Goal: Find specific page/section: Find specific page/section

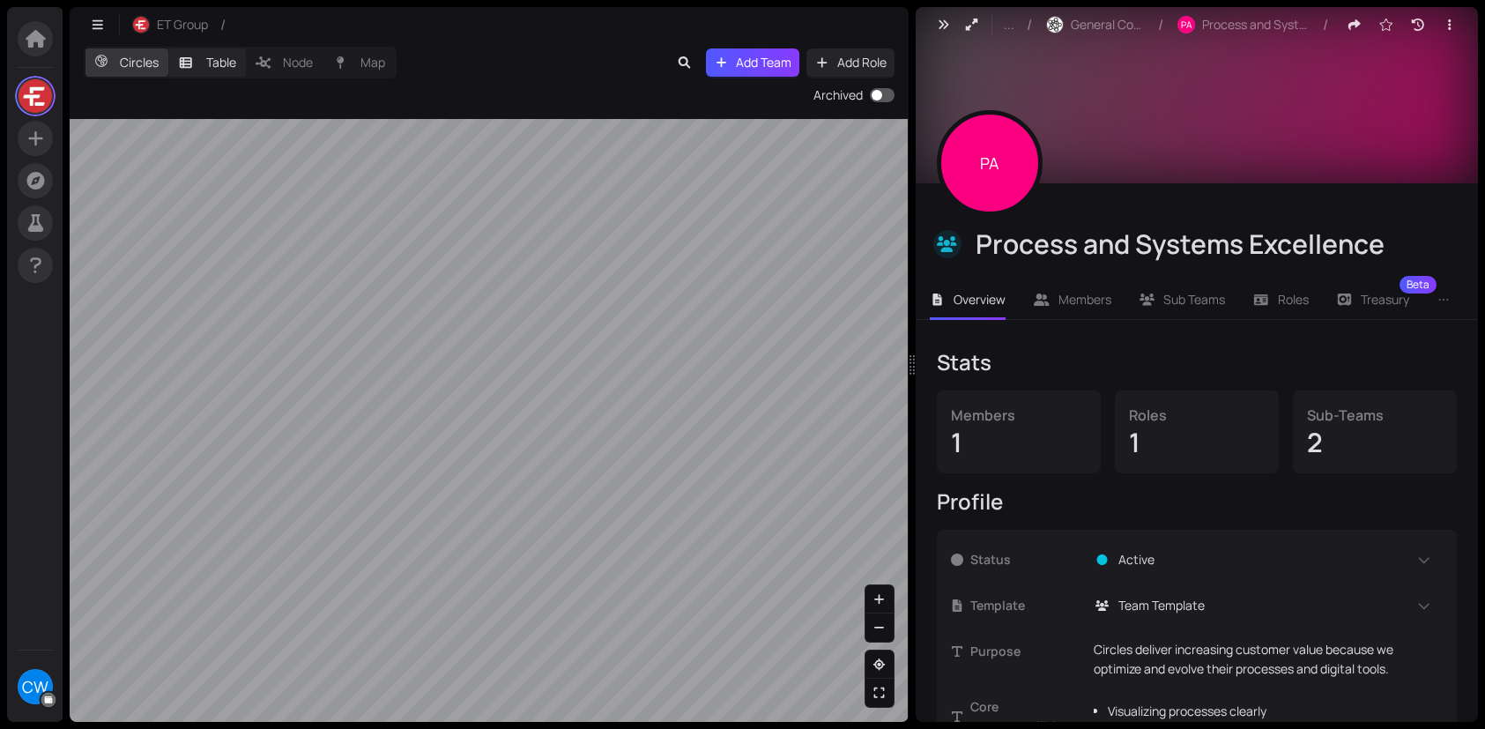
click at [204, 63] on label "Table" at bounding box center [207, 62] width 78 height 28
click at [168, 48] on input "Table" at bounding box center [168, 48] width 0 height 0
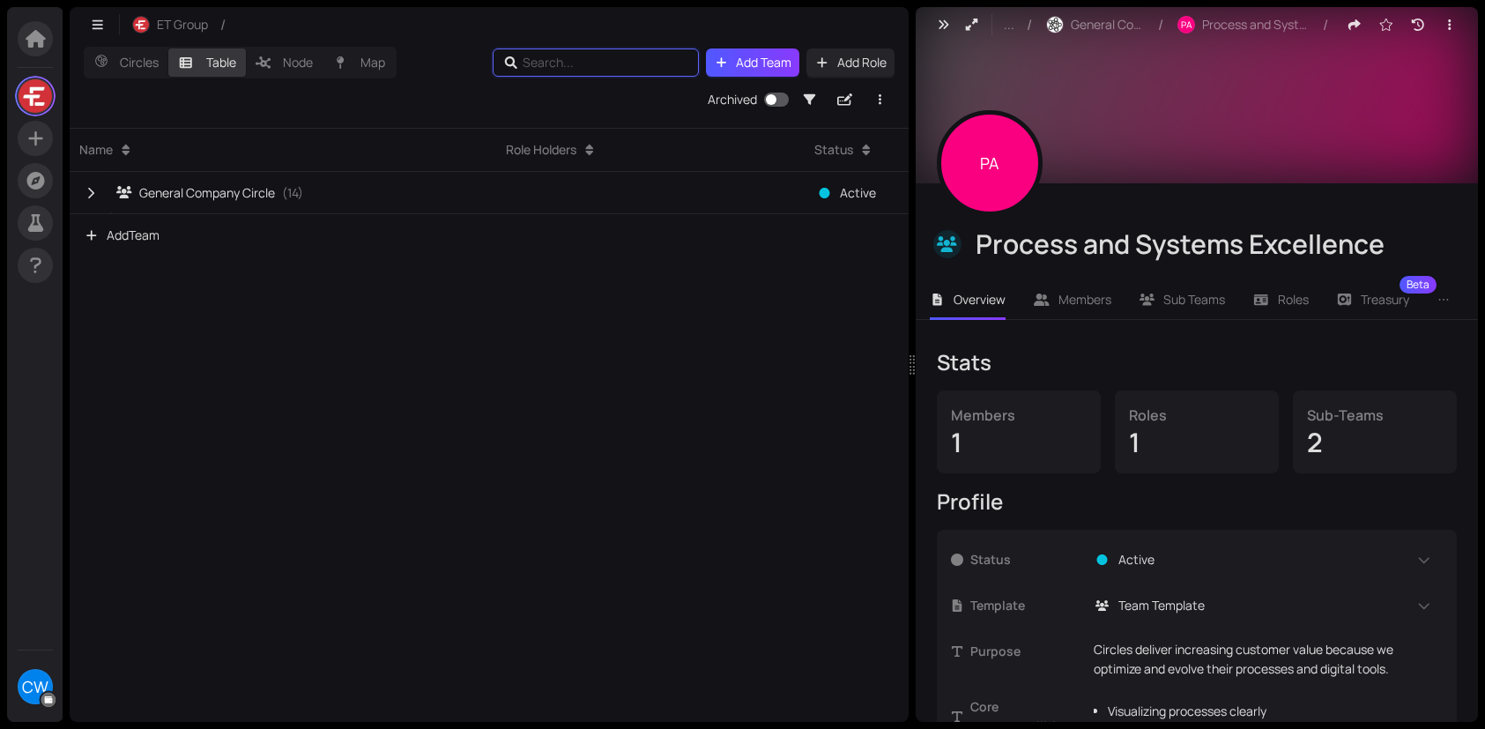
click at [552, 60] on input "text" at bounding box center [599, 62] width 152 height 19
type input "[PERSON_NAME]"
click at [103, 26] on icon "button" at bounding box center [98, 25] width 16 height 12
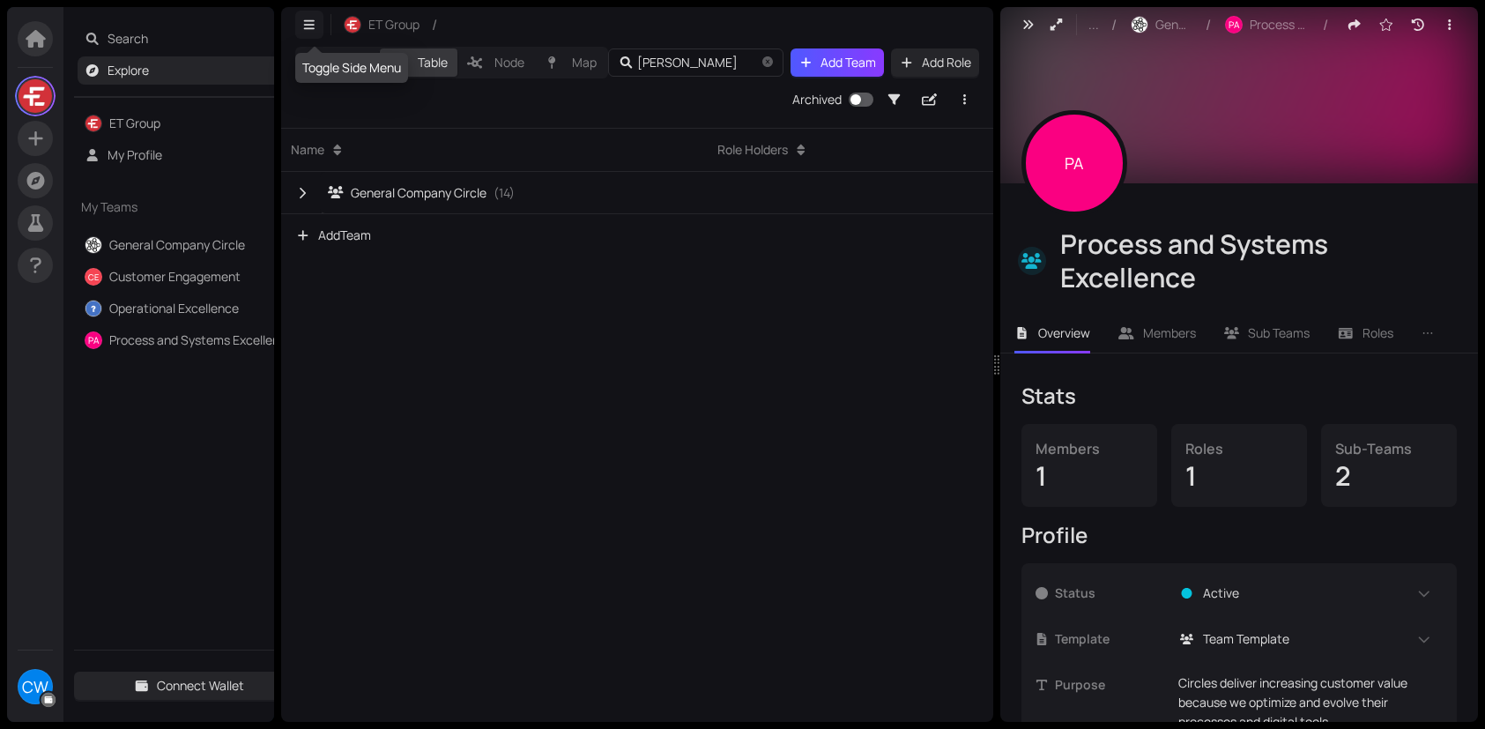
click at [304, 26] on icon "button" at bounding box center [309, 25] width 16 height 12
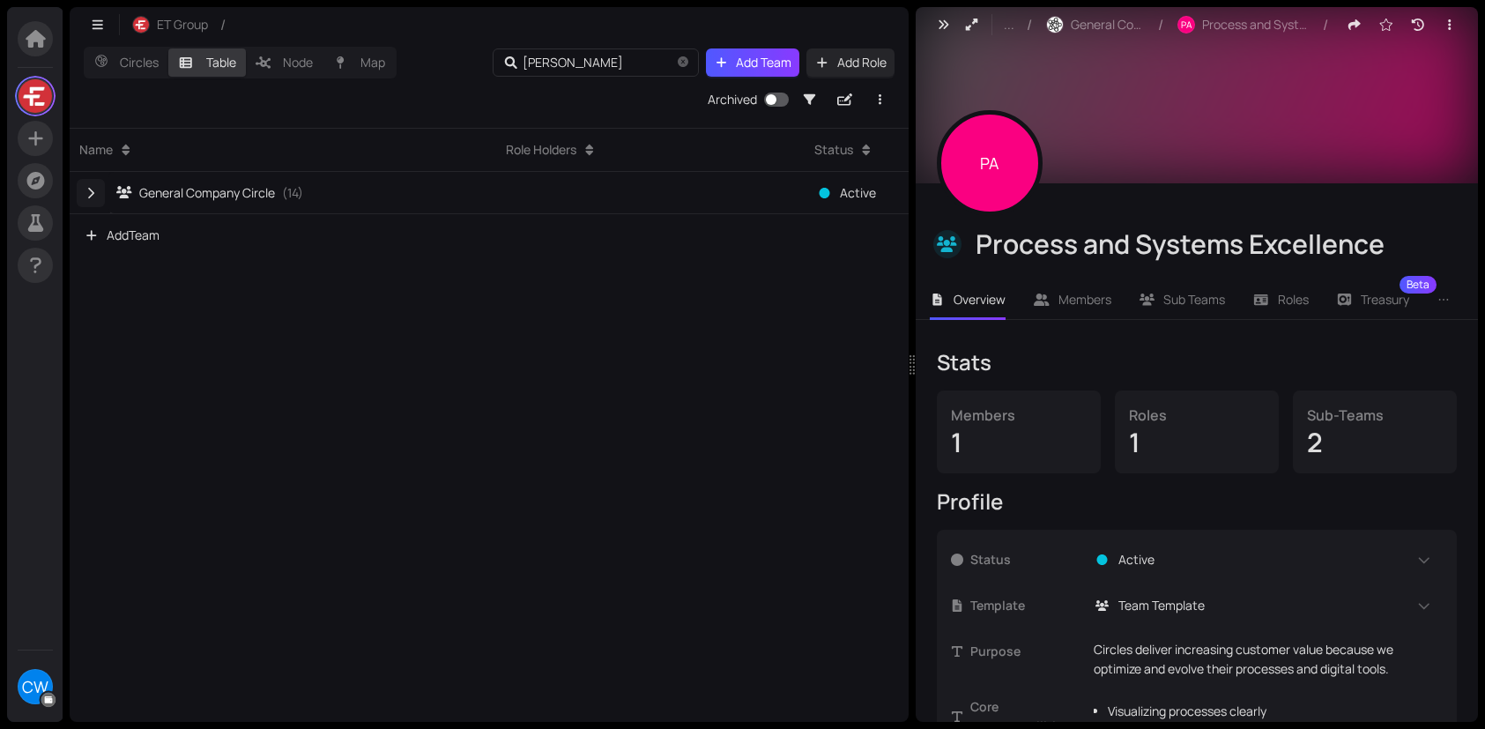
click at [94, 189] on icon "button" at bounding box center [91, 193] width 16 height 12
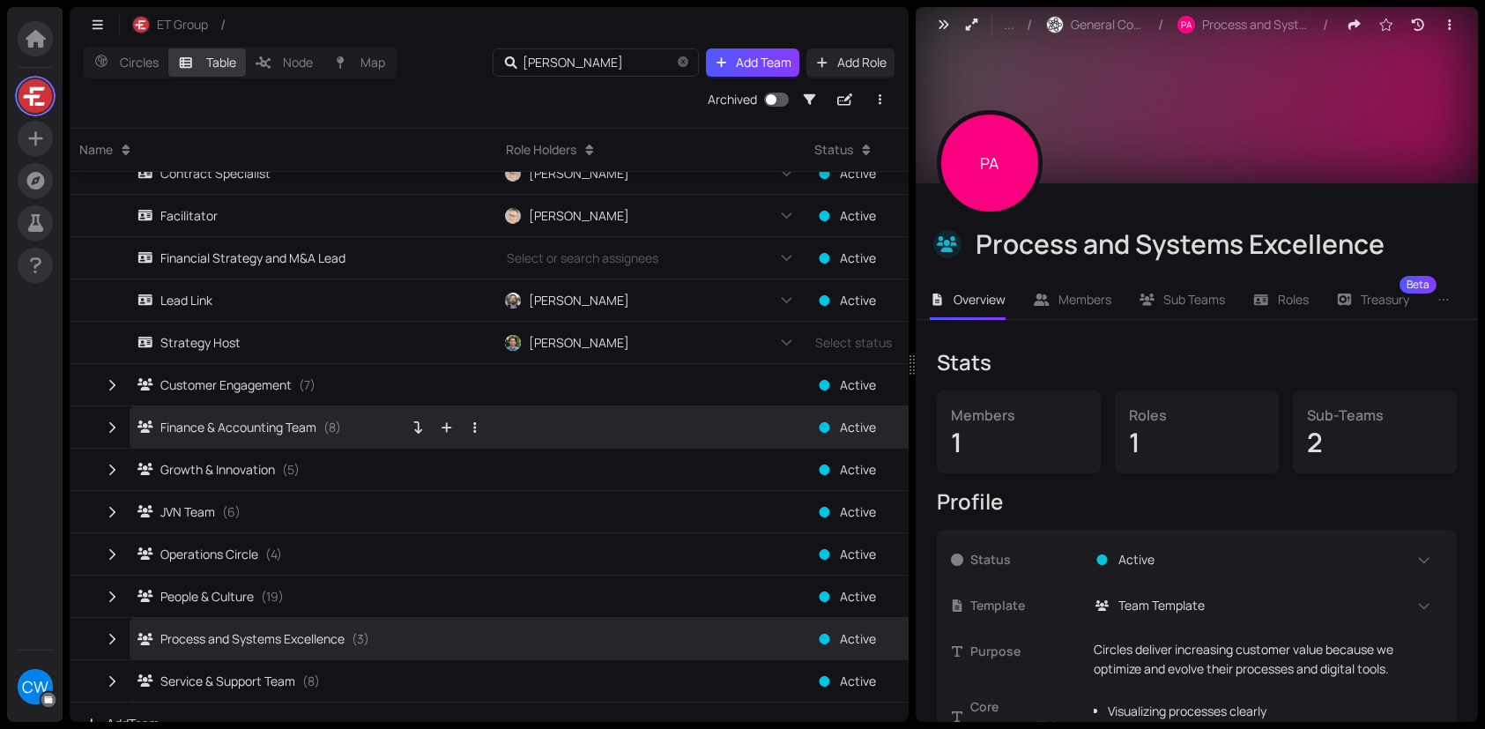
scroll to position [127, 0]
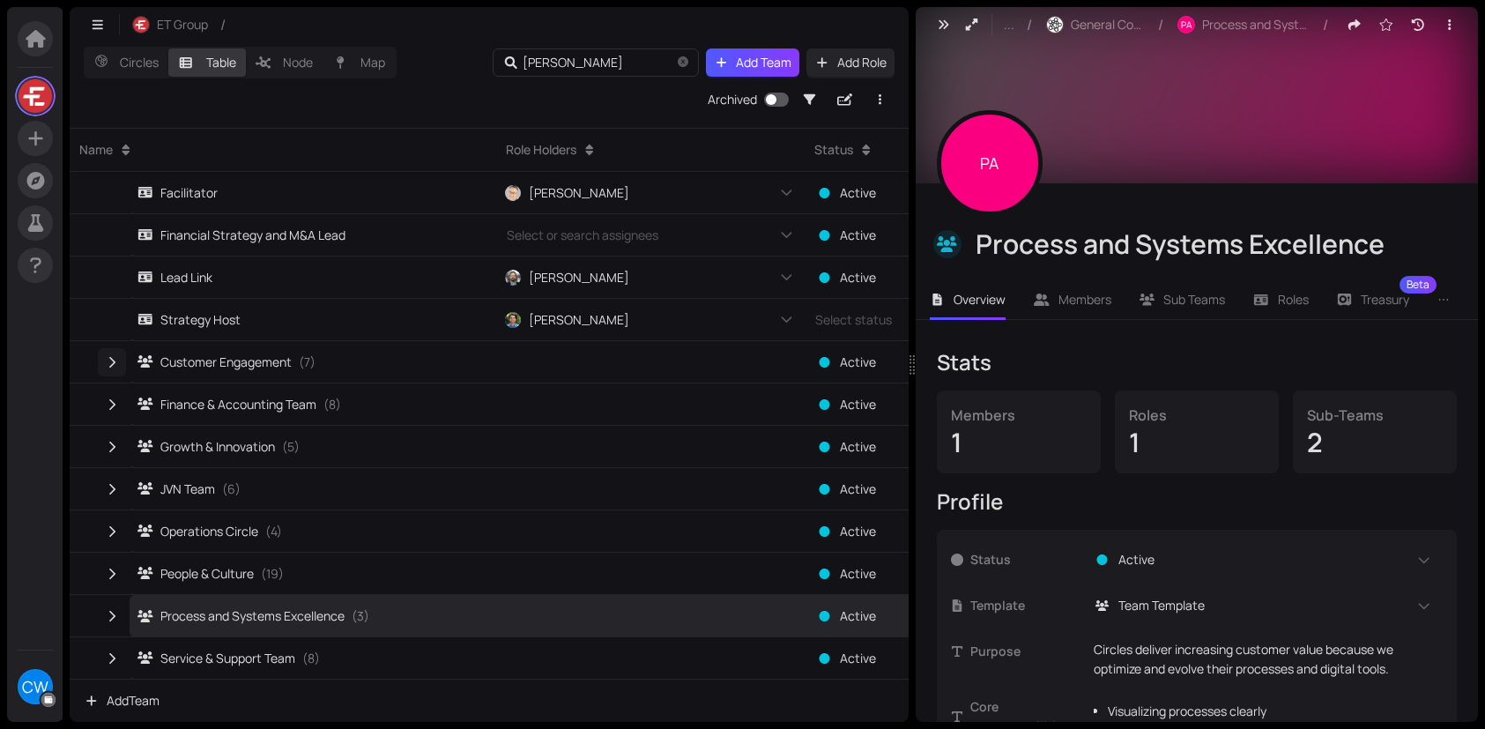
click at [113, 360] on icon "button" at bounding box center [112, 361] width 6 height 11
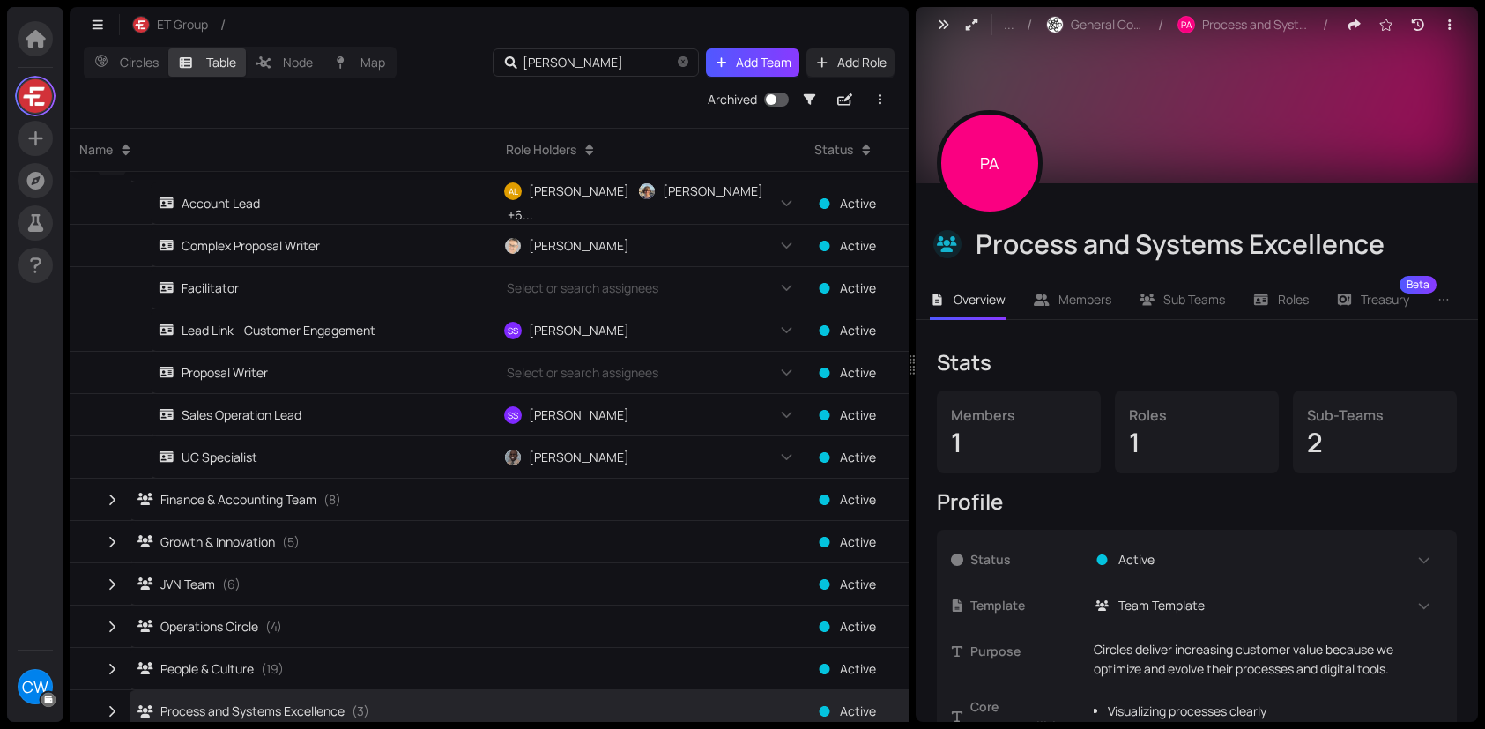
scroll to position [227, 0]
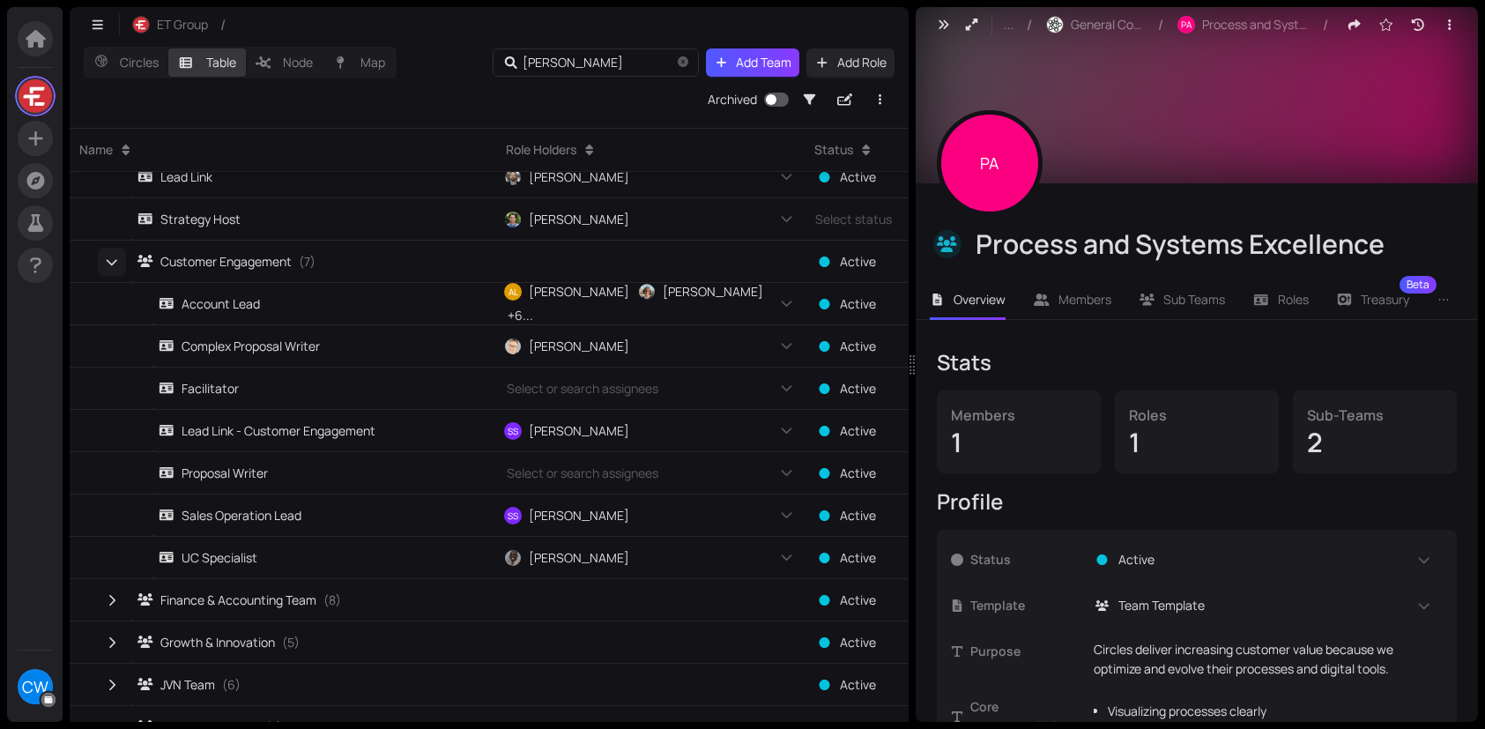
click at [108, 264] on icon "button" at bounding box center [112, 262] width 12 height 16
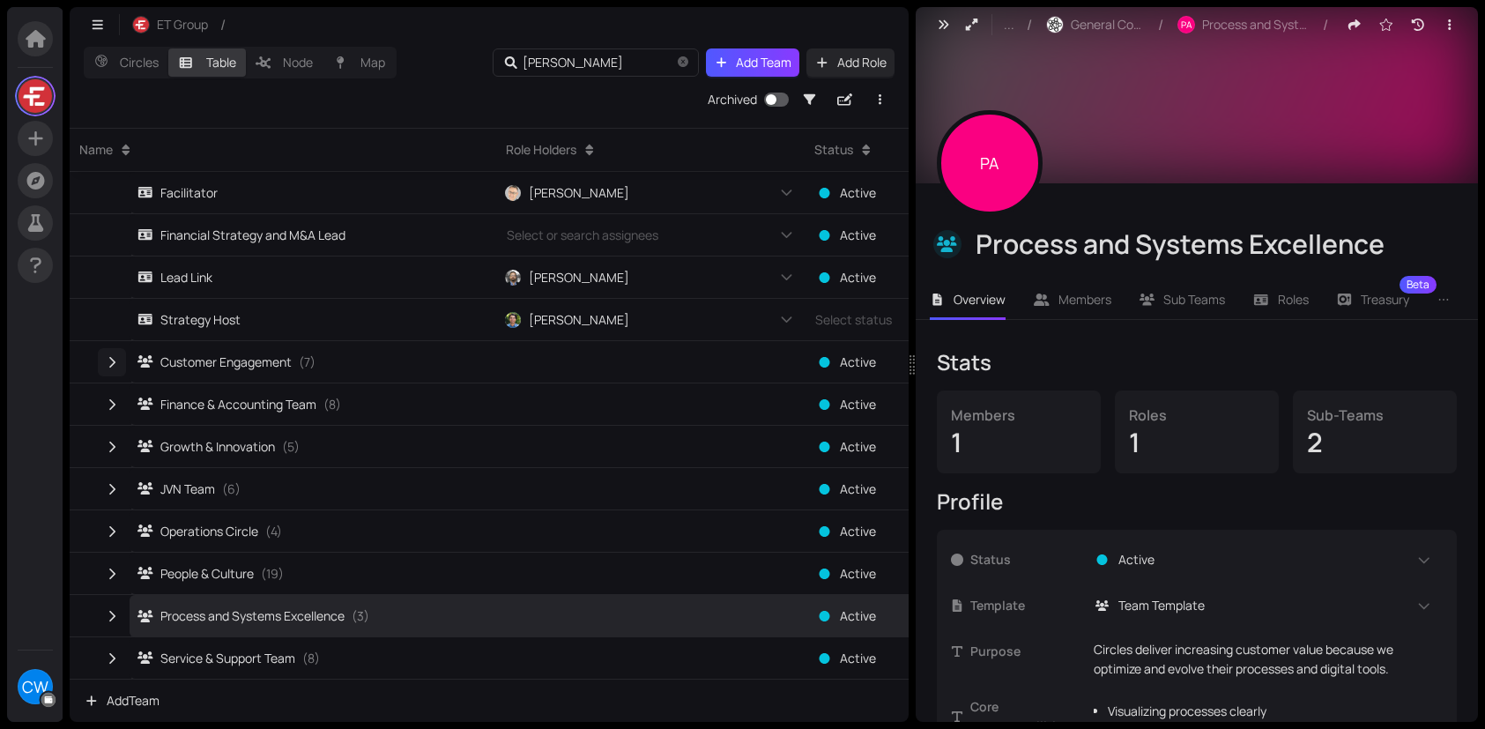
scroll to position [127, 0]
click at [114, 405] on icon "button" at bounding box center [112, 404] width 16 height 12
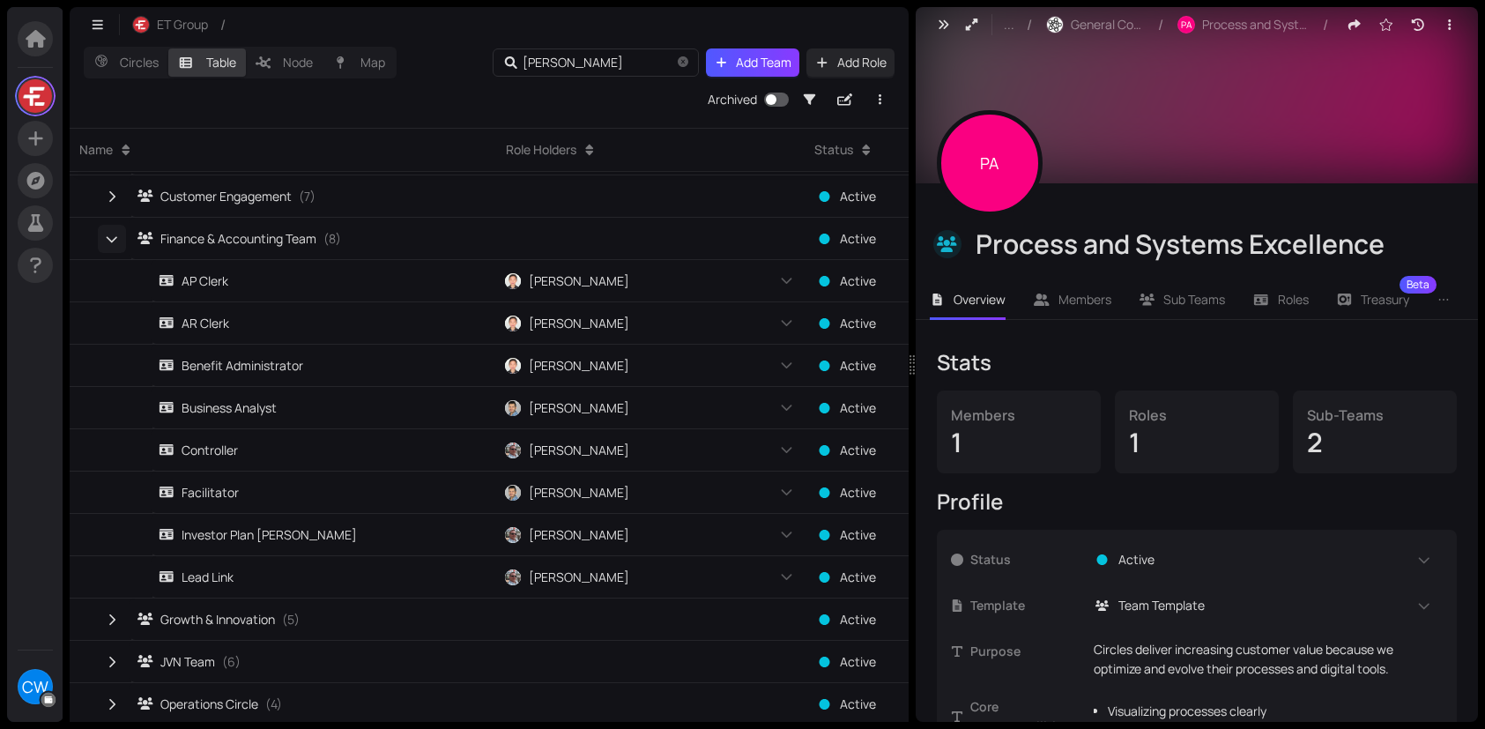
scroll to position [328, 0]
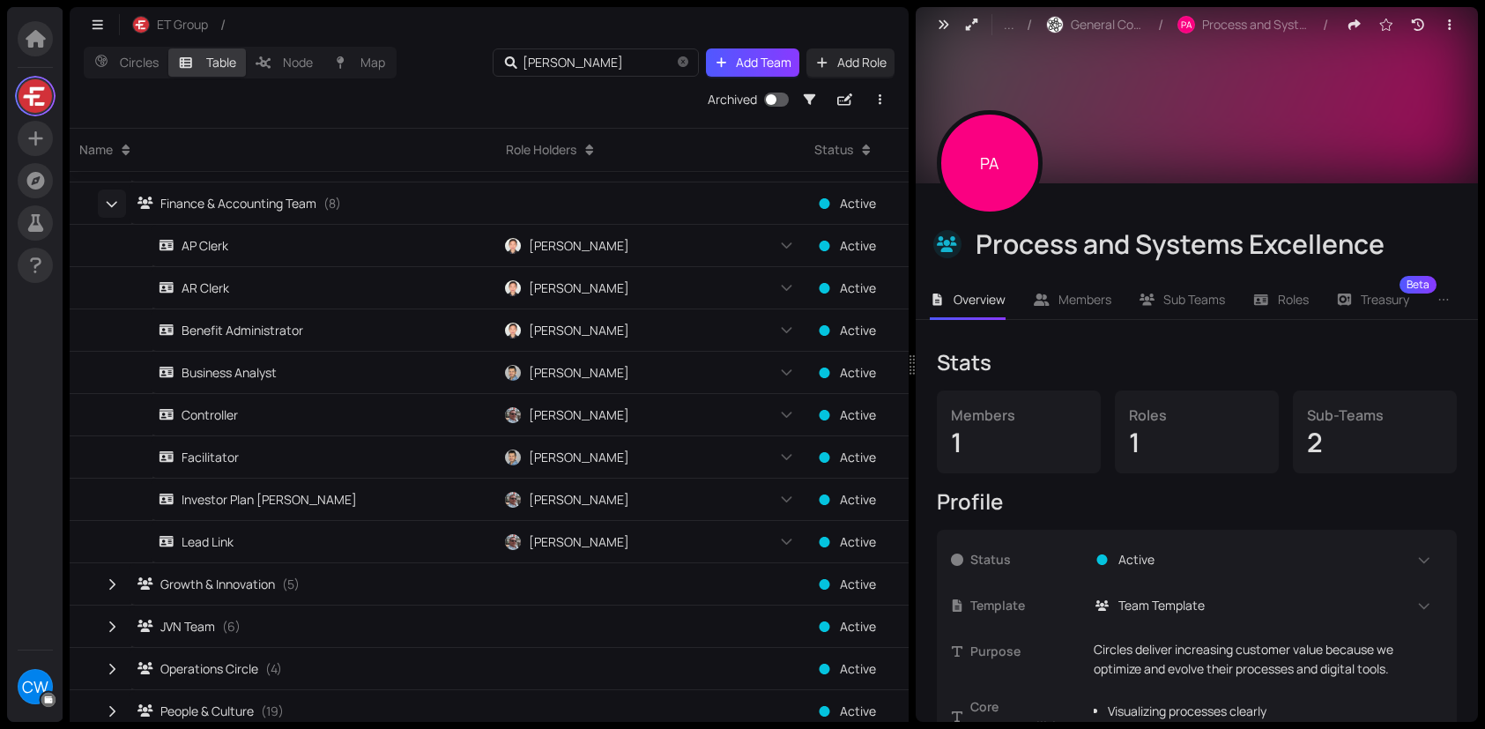
click at [102, 197] on button "button" at bounding box center [112, 203] width 28 height 28
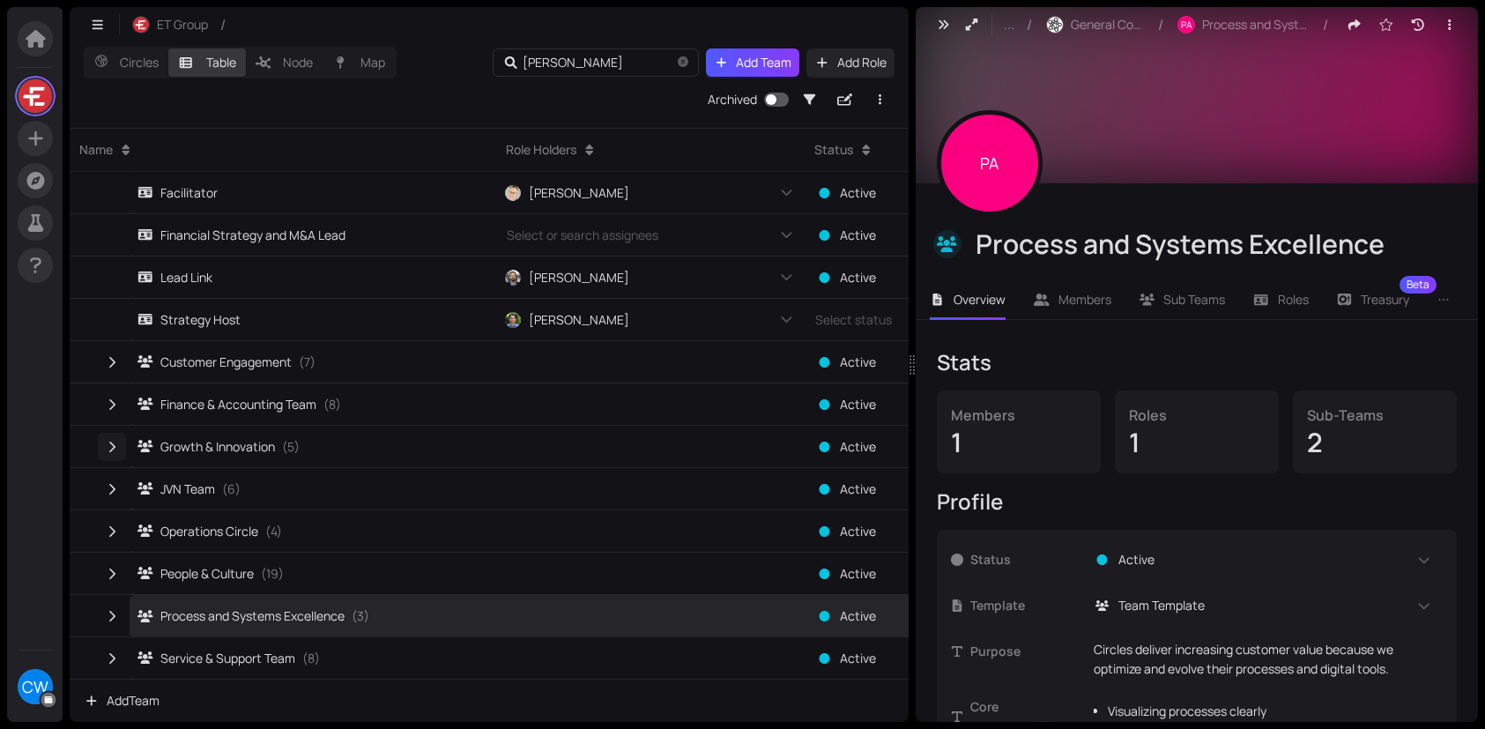
click at [114, 453] on button "button" at bounding box center [112, 447] width 28 height 28
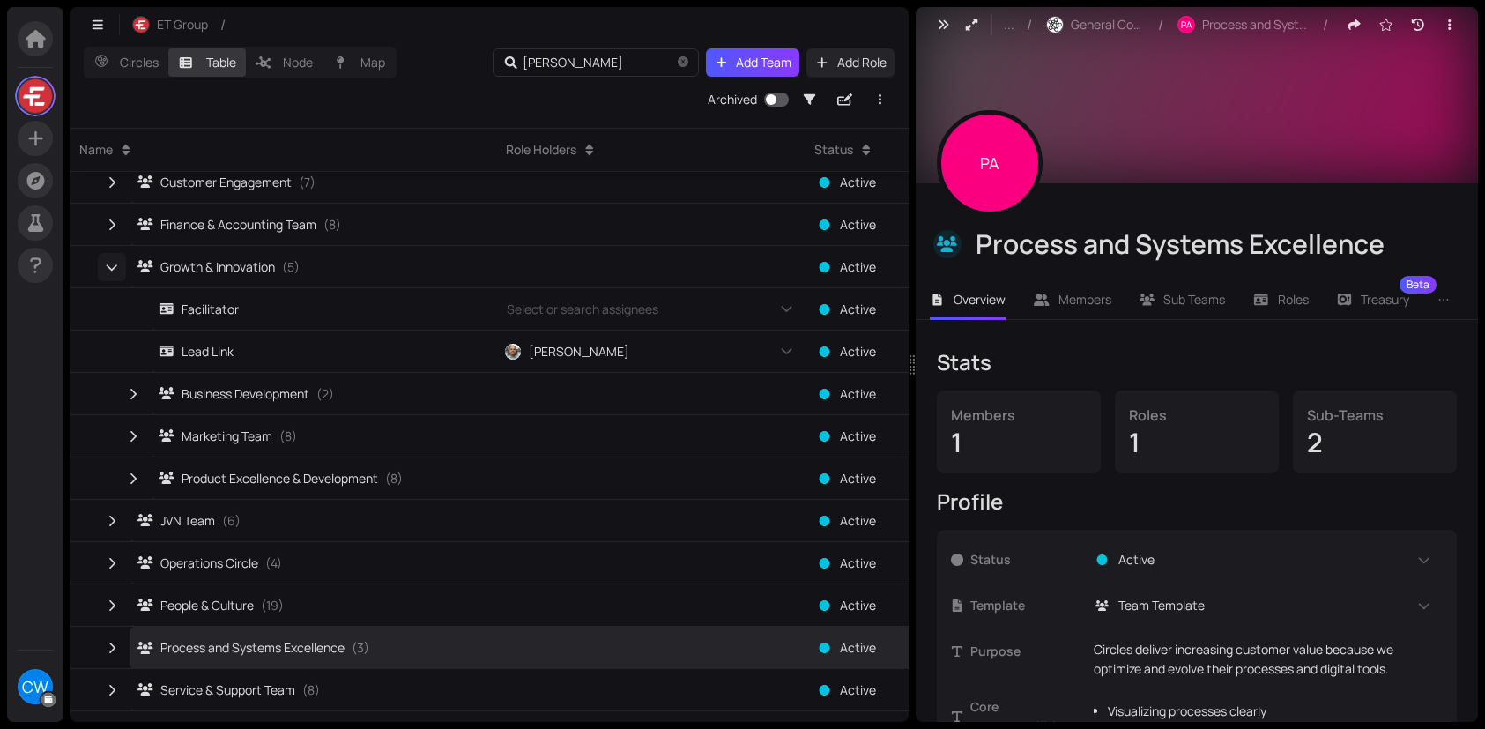
scroll to position [328, 0]
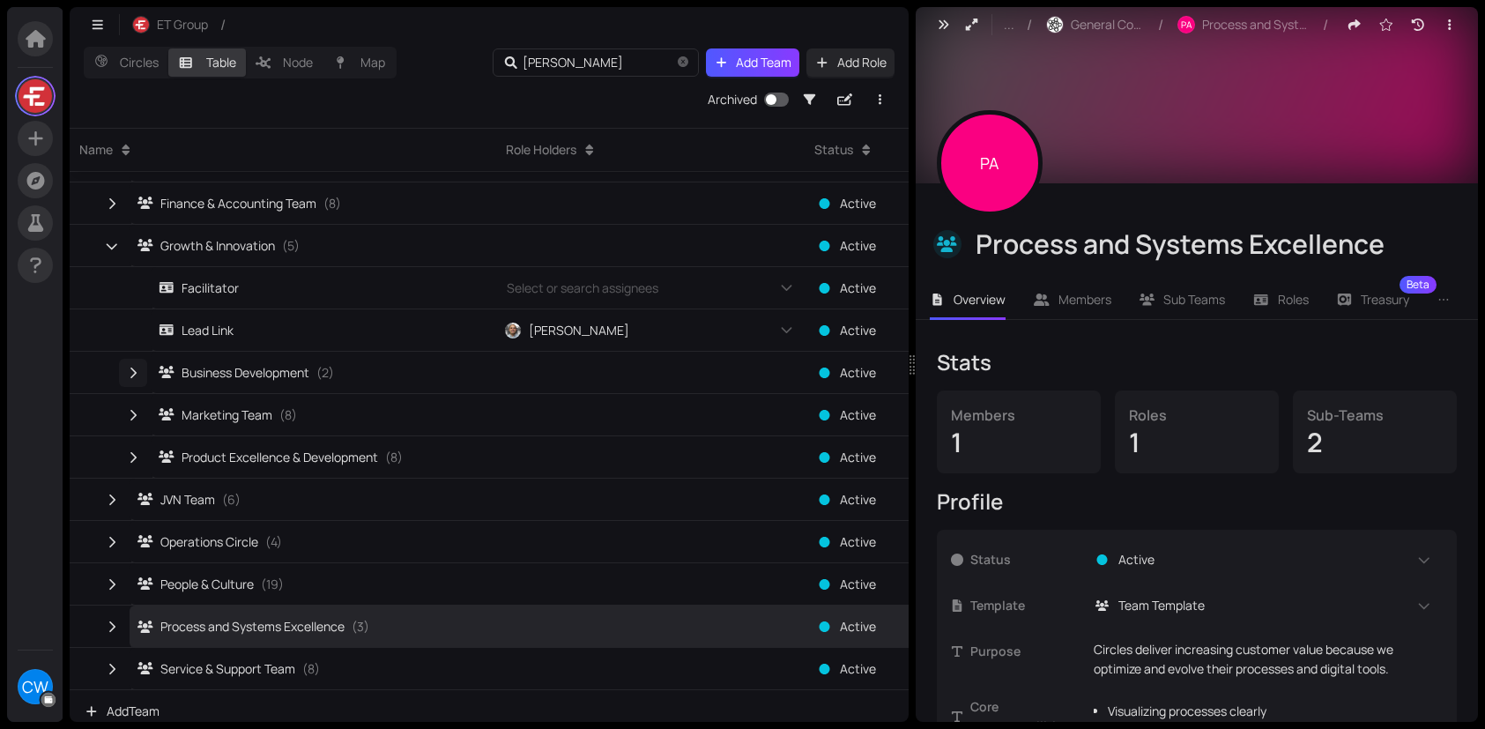
click at [132, 371] on icon "button" at bounding box center [133, 373] width 16 height 12
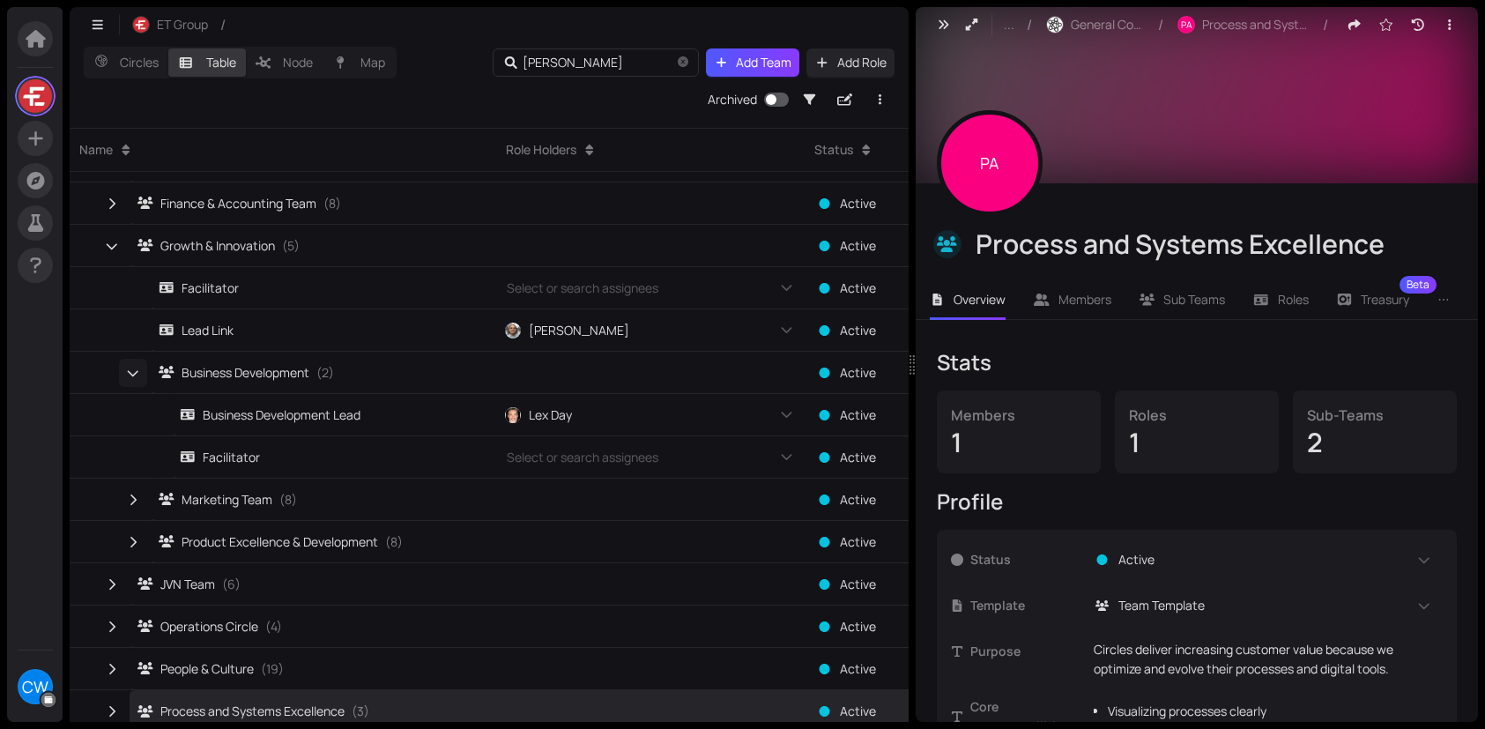
click at [131, 375] on icon "button" at bounding box center [133, 373] width 11 height 6
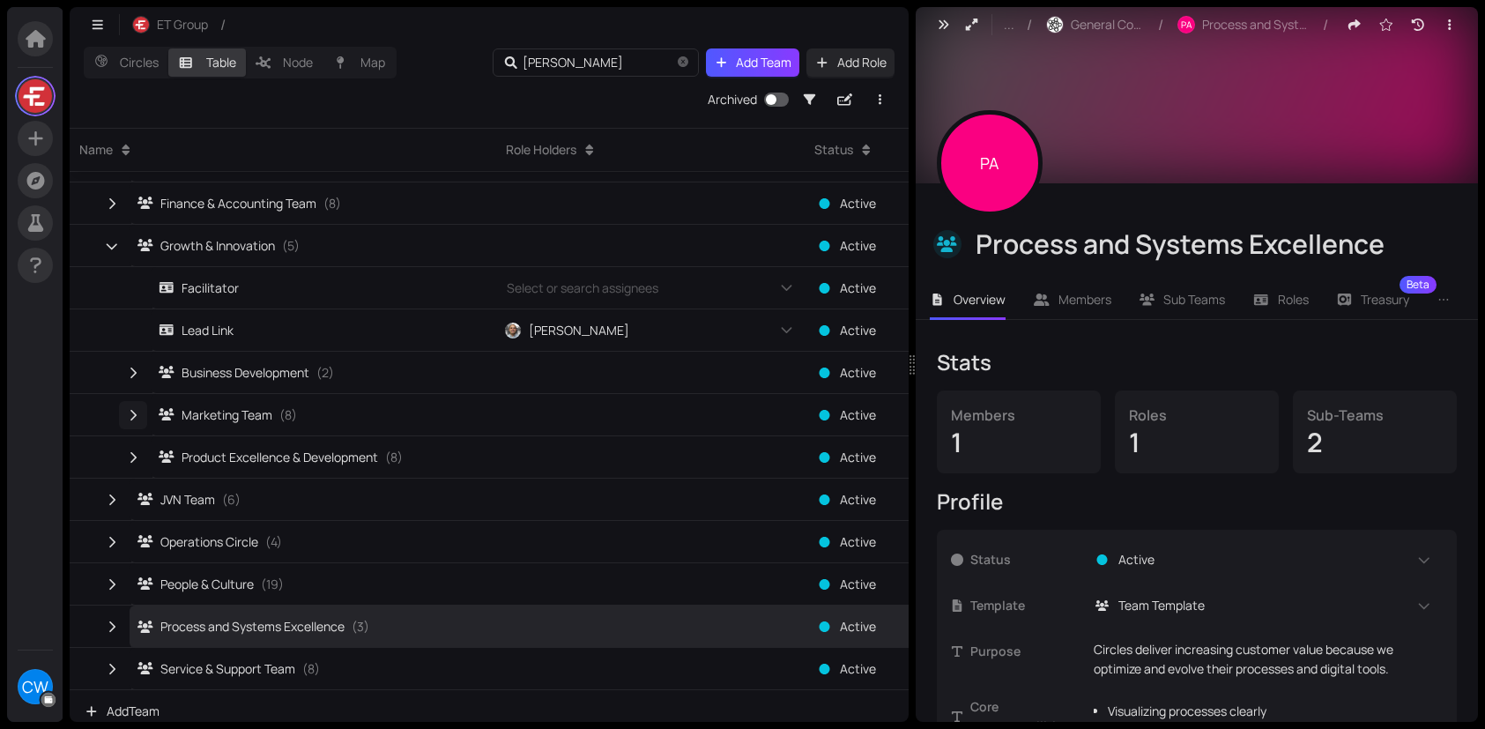
click at [130, 409] on icon "button" at bounding box center [133, 415] width 16 height 12
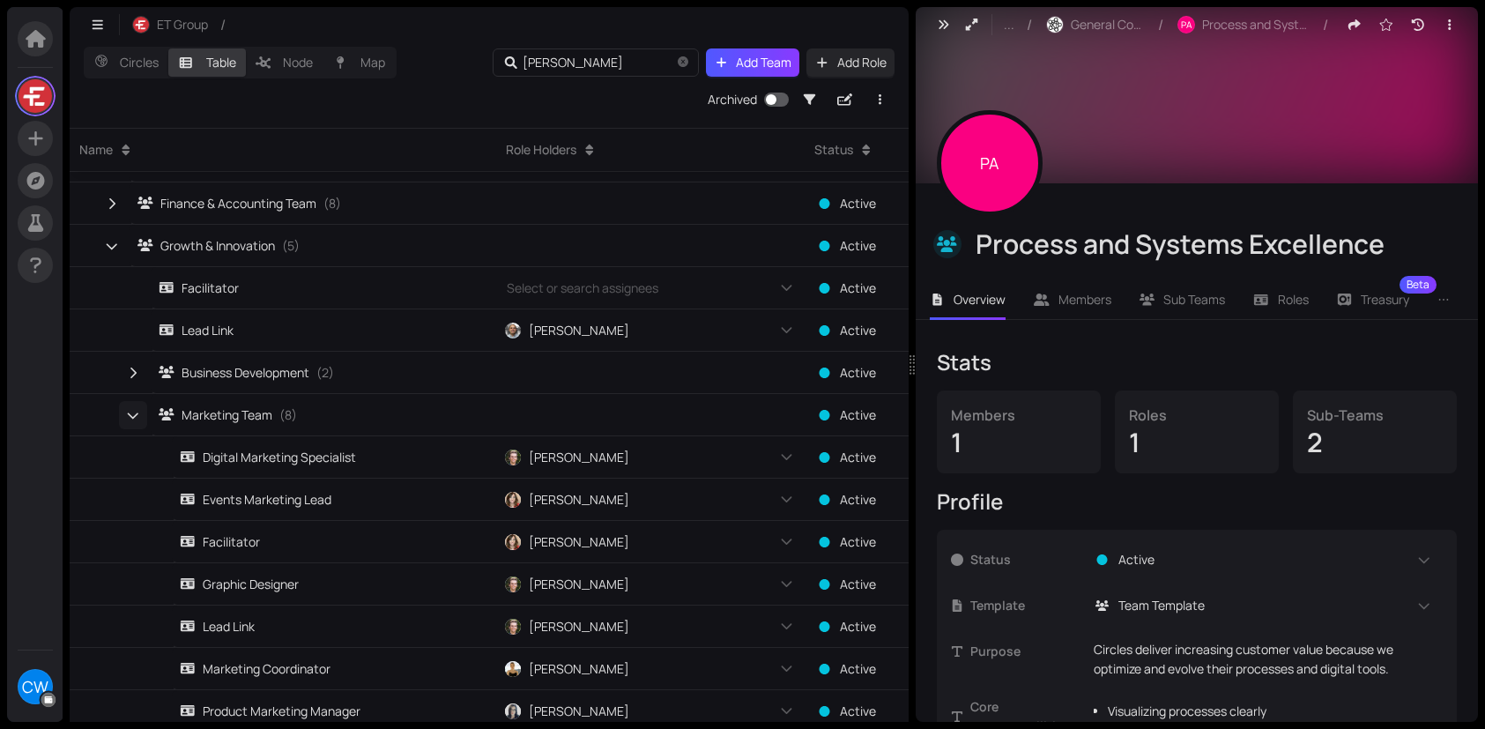
scroll to position [428, 0]
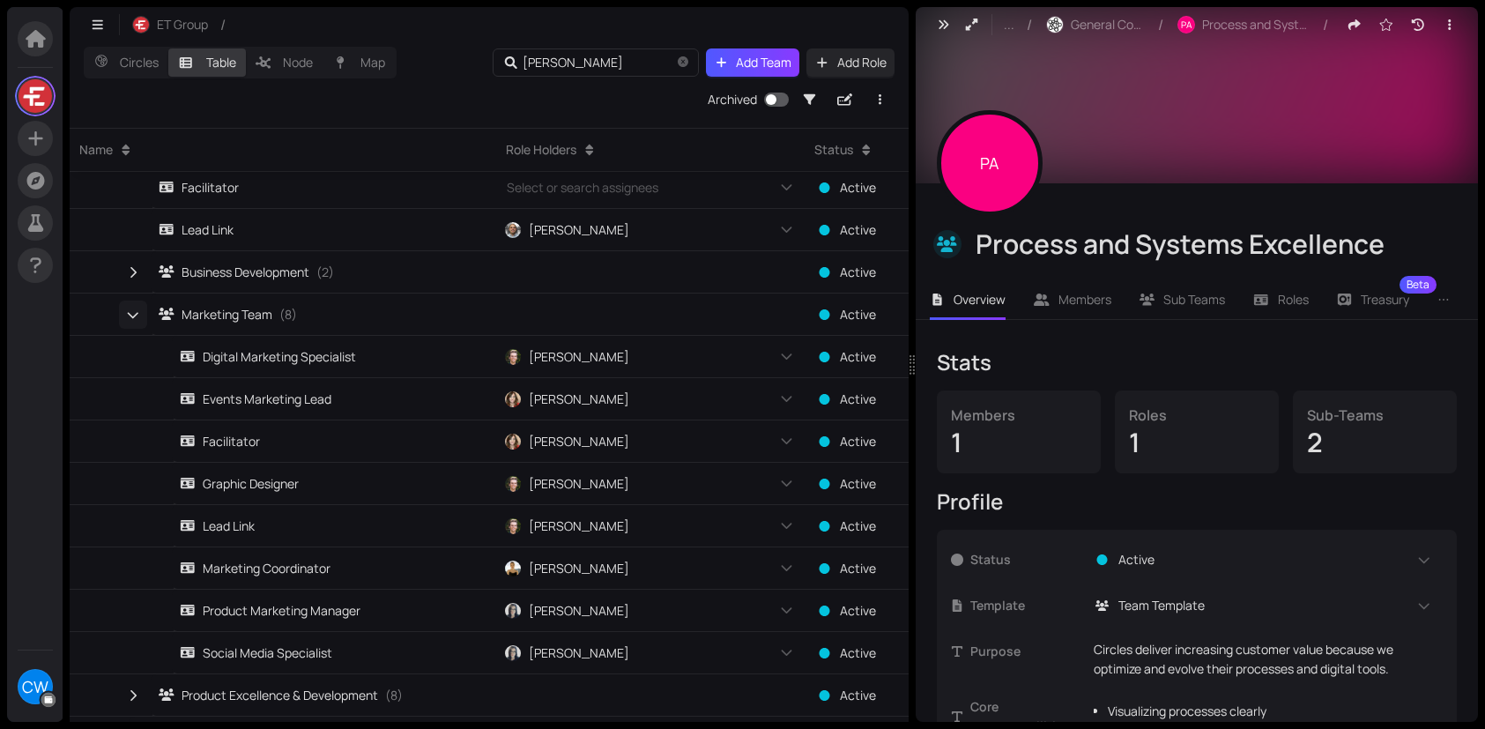
click at [127, 312] on icon "button" at bounding box center [133, 315] width 12 height 16
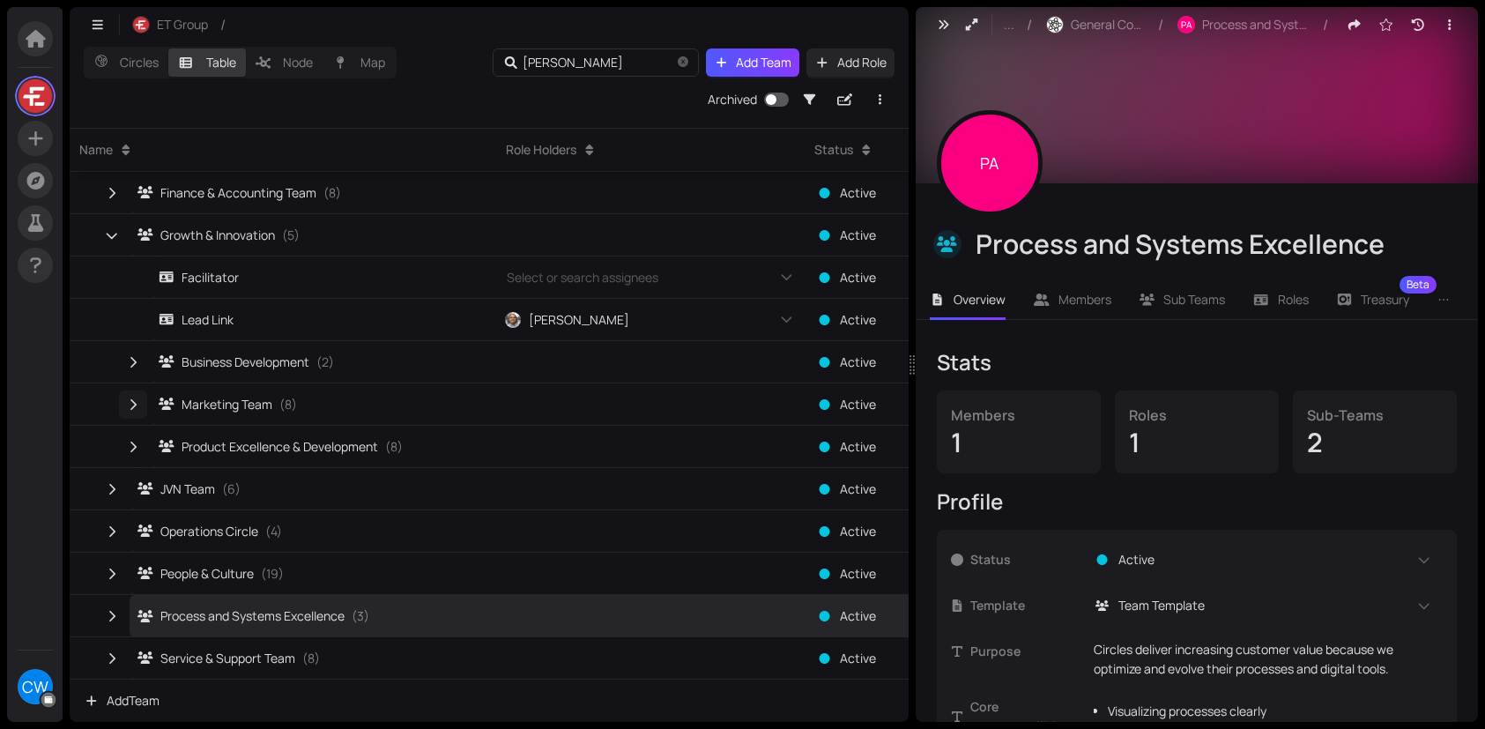
scroll to position [338, 0]
click at [133, 445] on icon "button" at bounding box center [133, 447] width 16 height 12
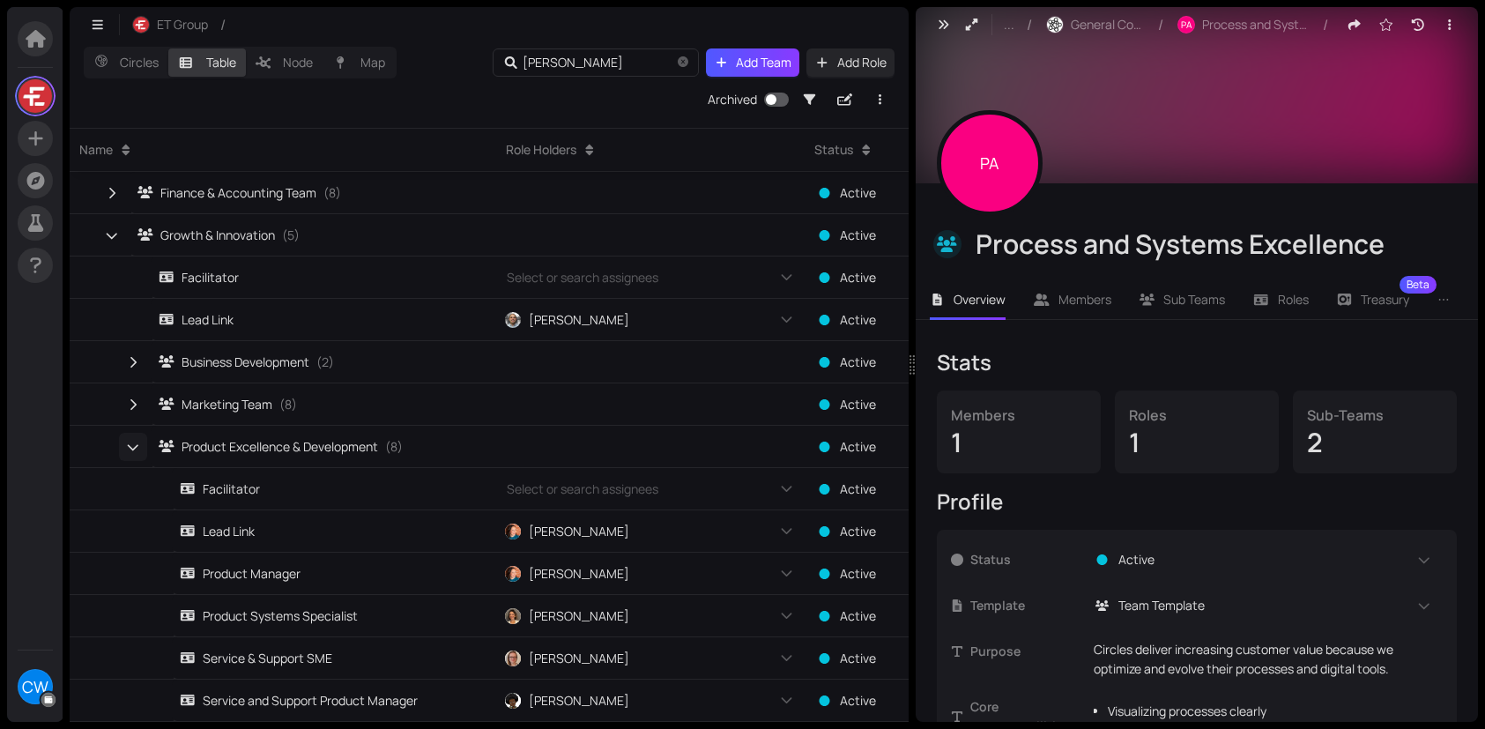
scroll to position [439, 0]
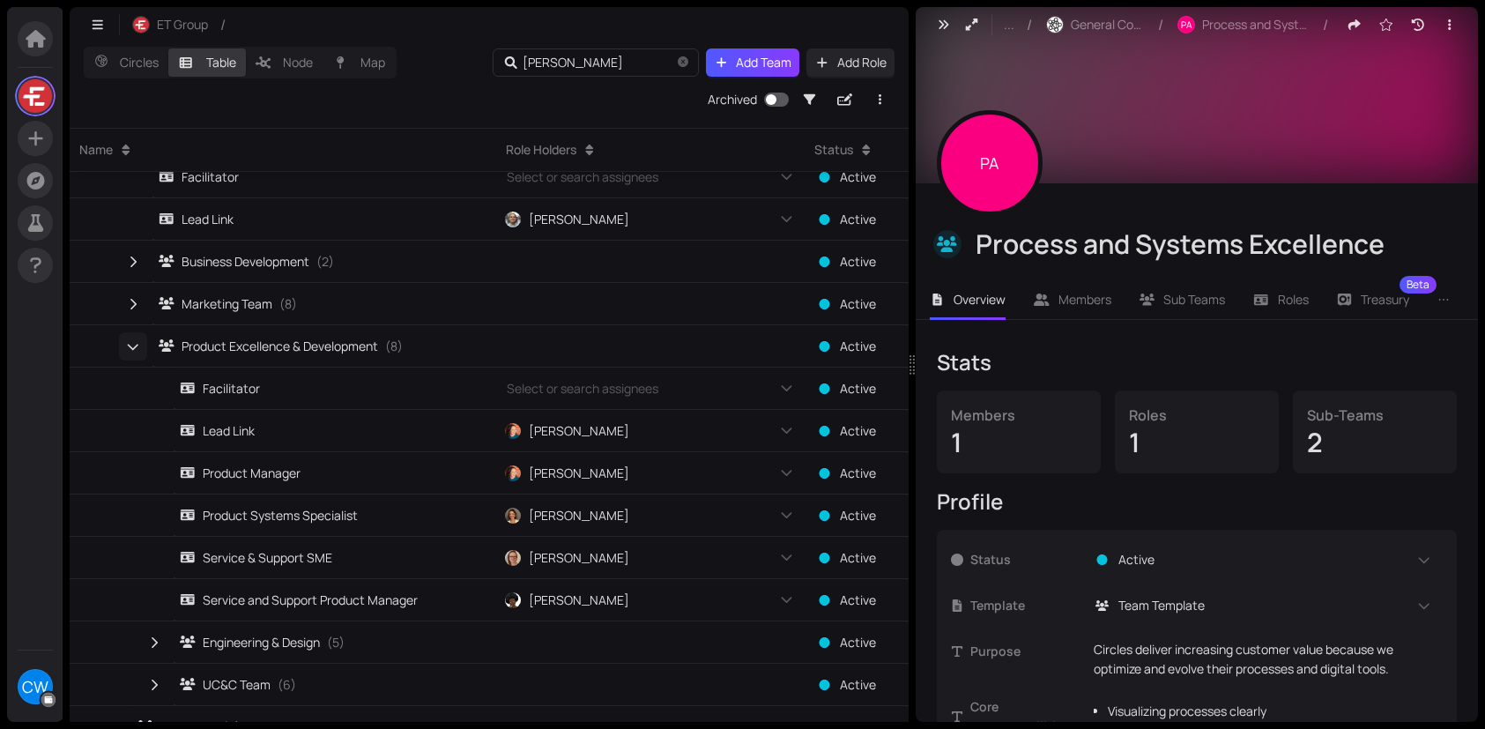
click at [128, 353] on icon "button" at bounding box center [133, 346] width 12 height 16
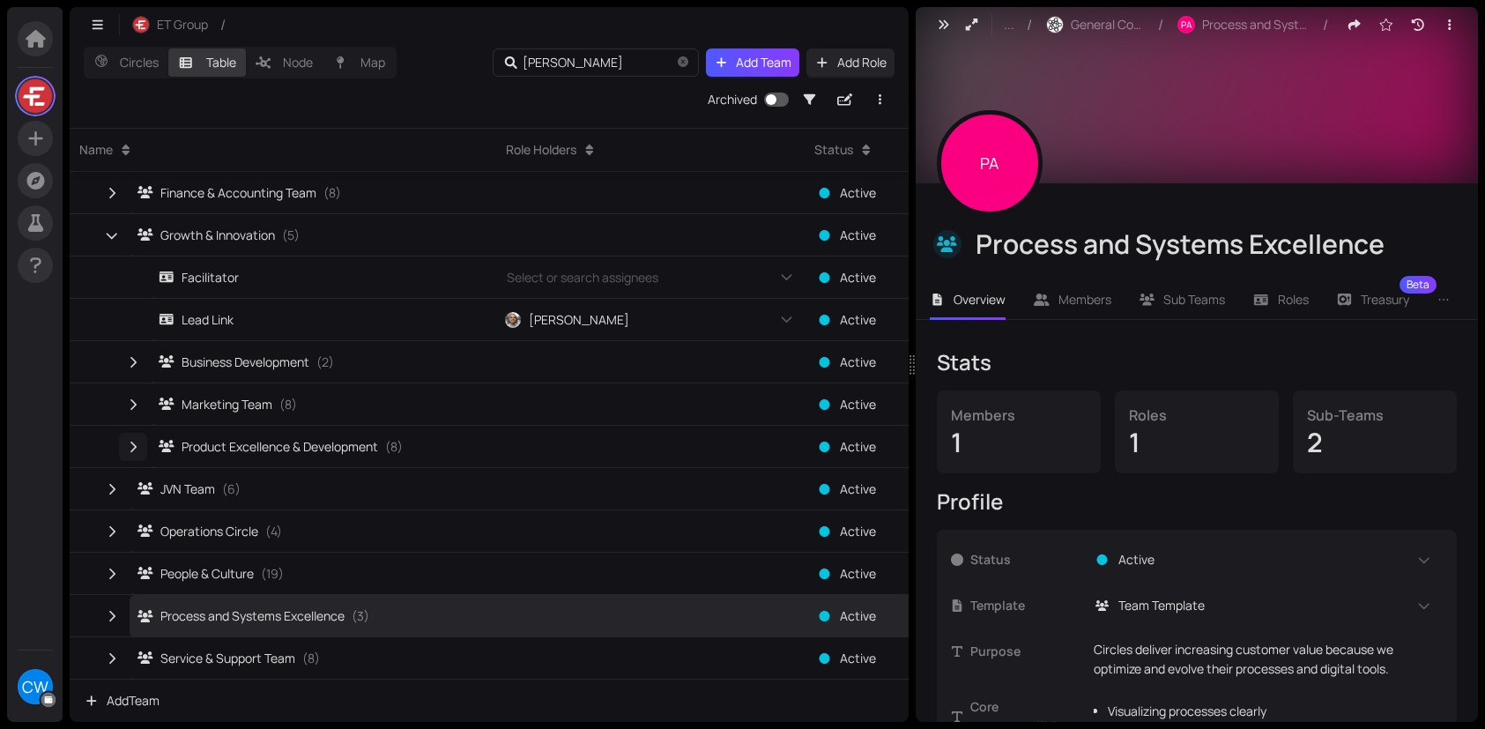
scroll to position [338, 0]
click at [110, 234] on icon "button" at bounding box center [112, 235] width 12 height 16
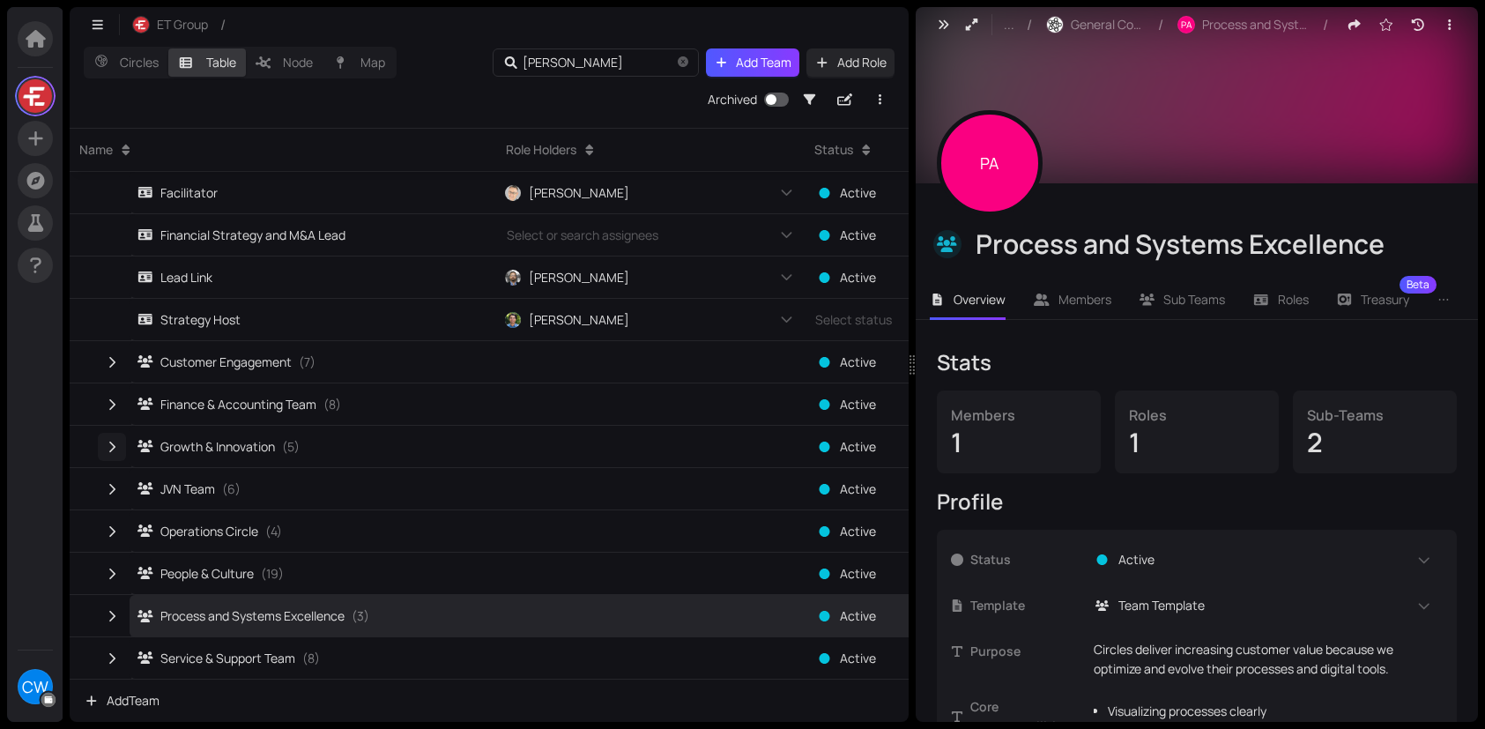
scroll to position [127, 0]
click at [112, 529] on icon "button" at bounding box center [112, 530] width 6 height 11
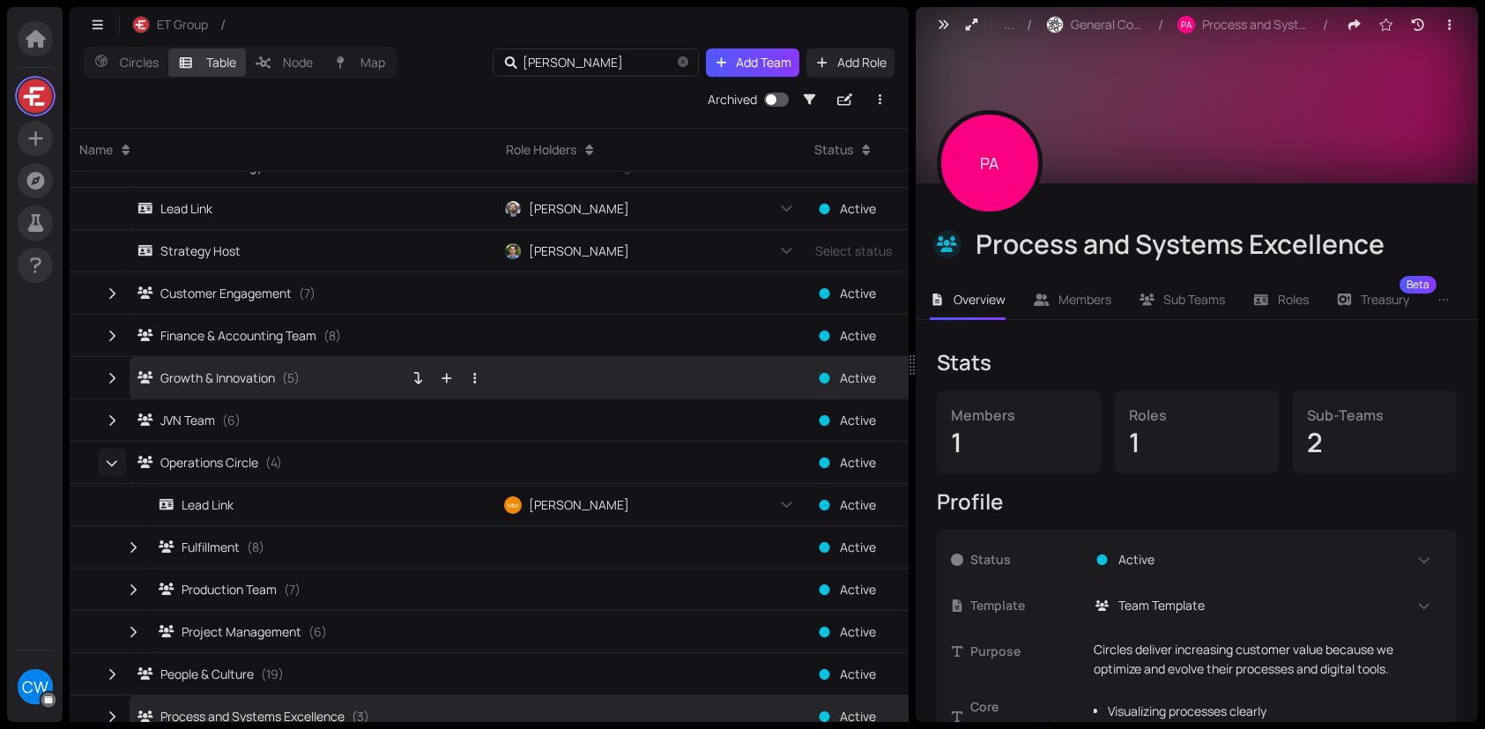
scroll to position [296, 0]
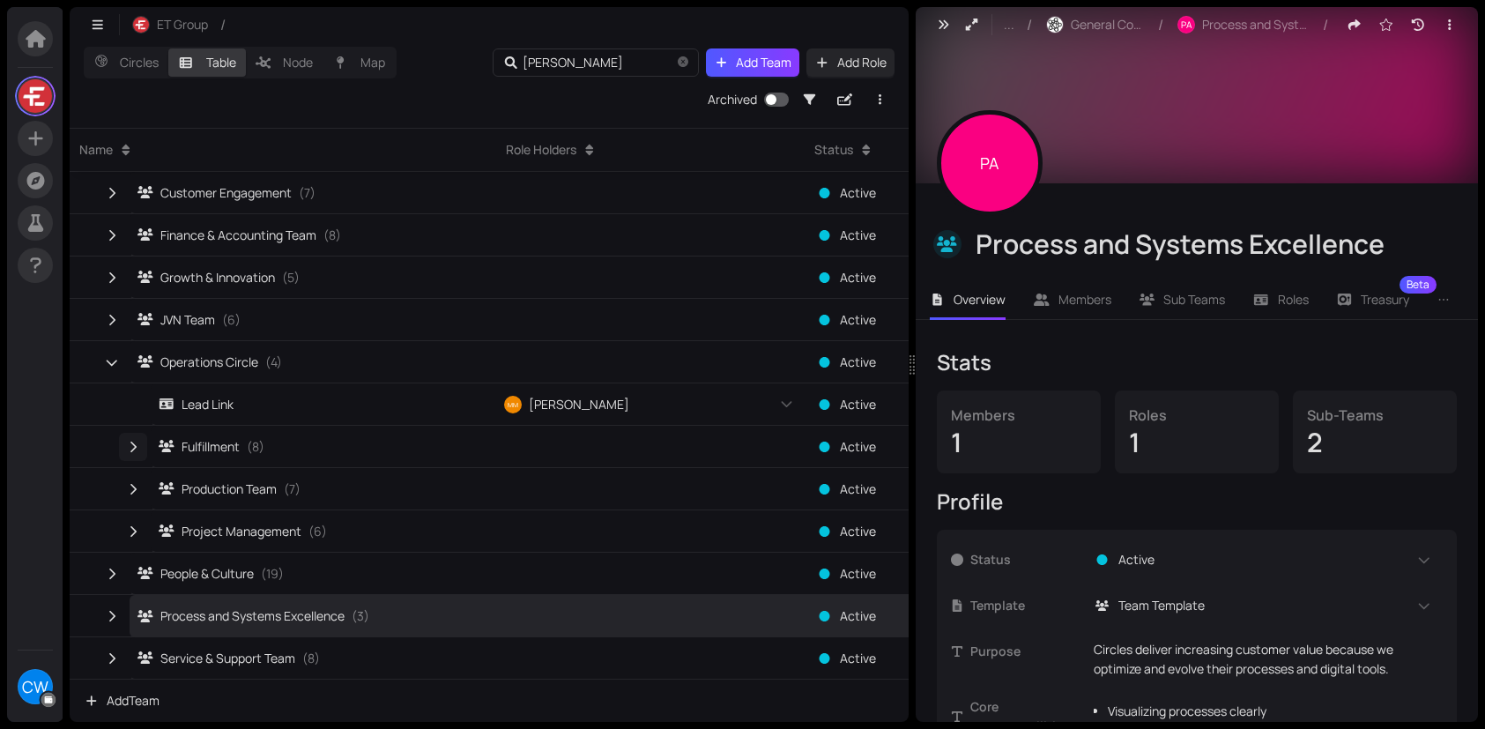
click at [136, 441] on icon "button" at bounding box center [133, 447] width 16 height 12
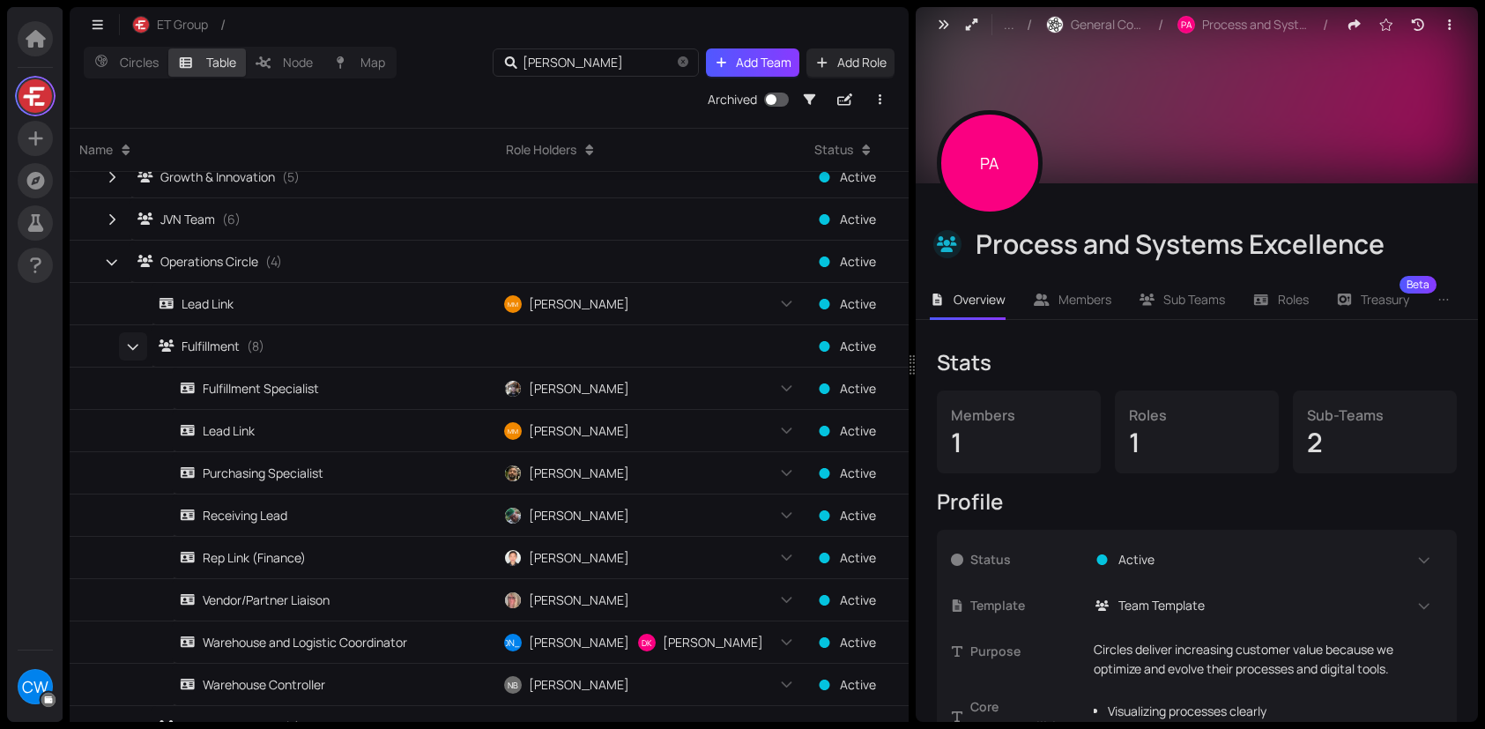
scroll to position [497, 0]
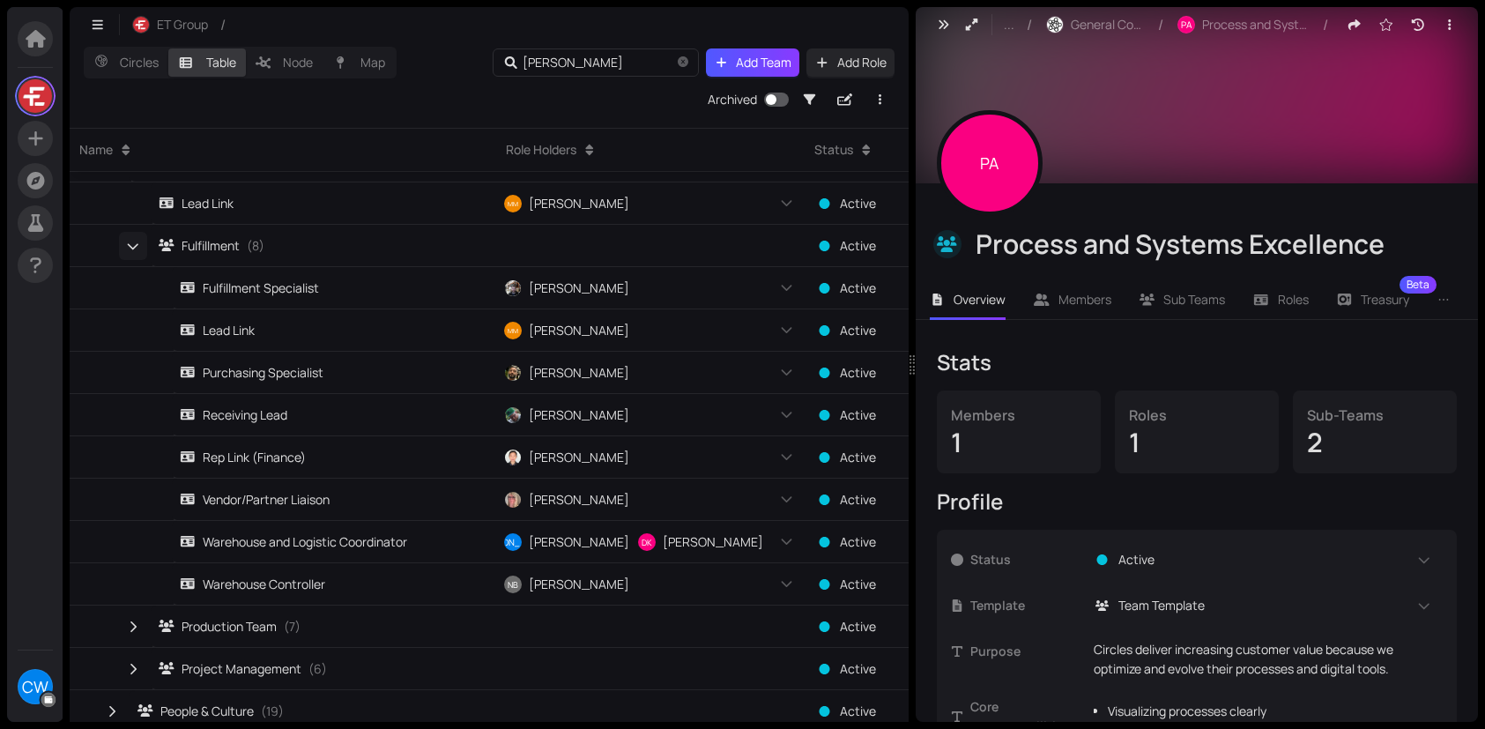
click at [126, 249] on span "button" at bounding box center [133, 246] width 16 height 12
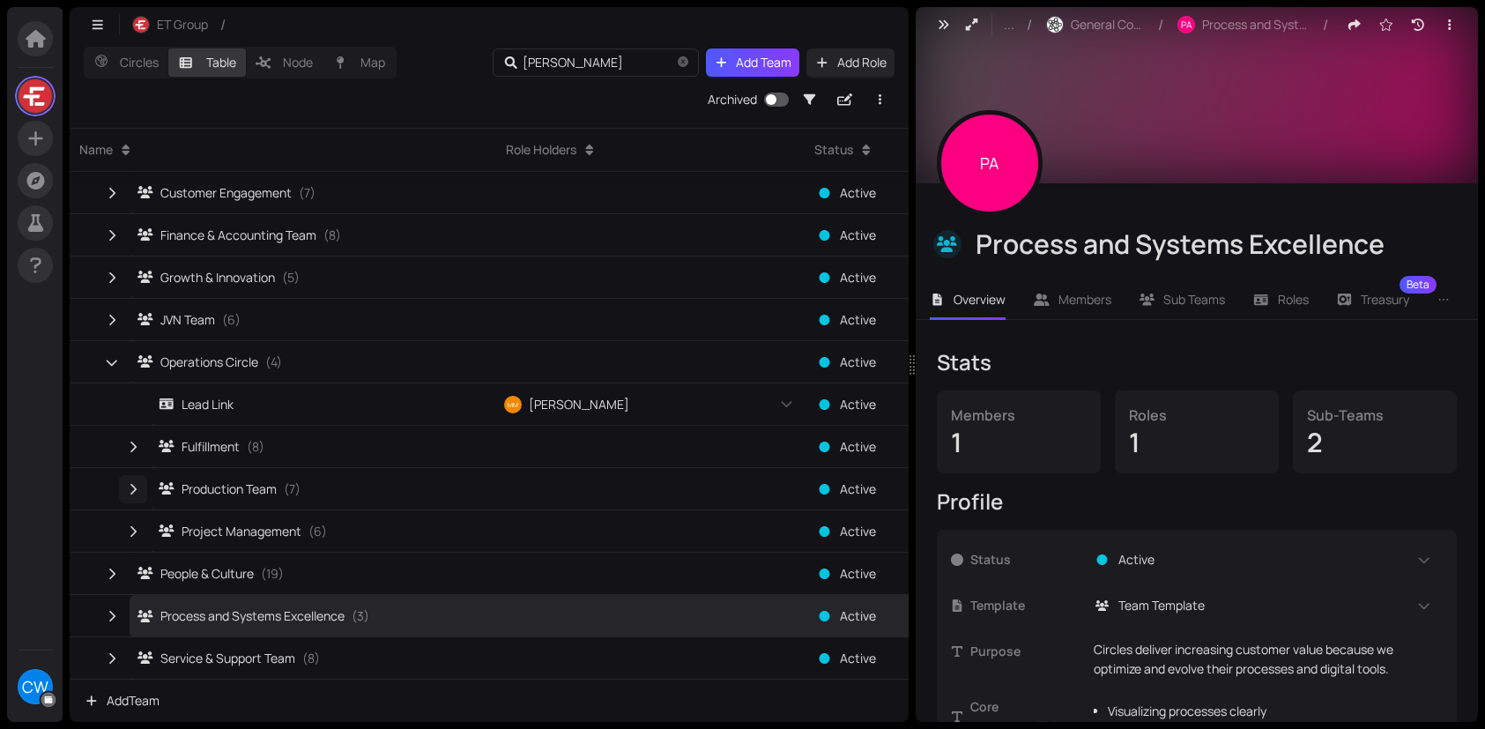
click at [133, 487] on icon "button" at bounding box center [133, 489] width 16 height 12
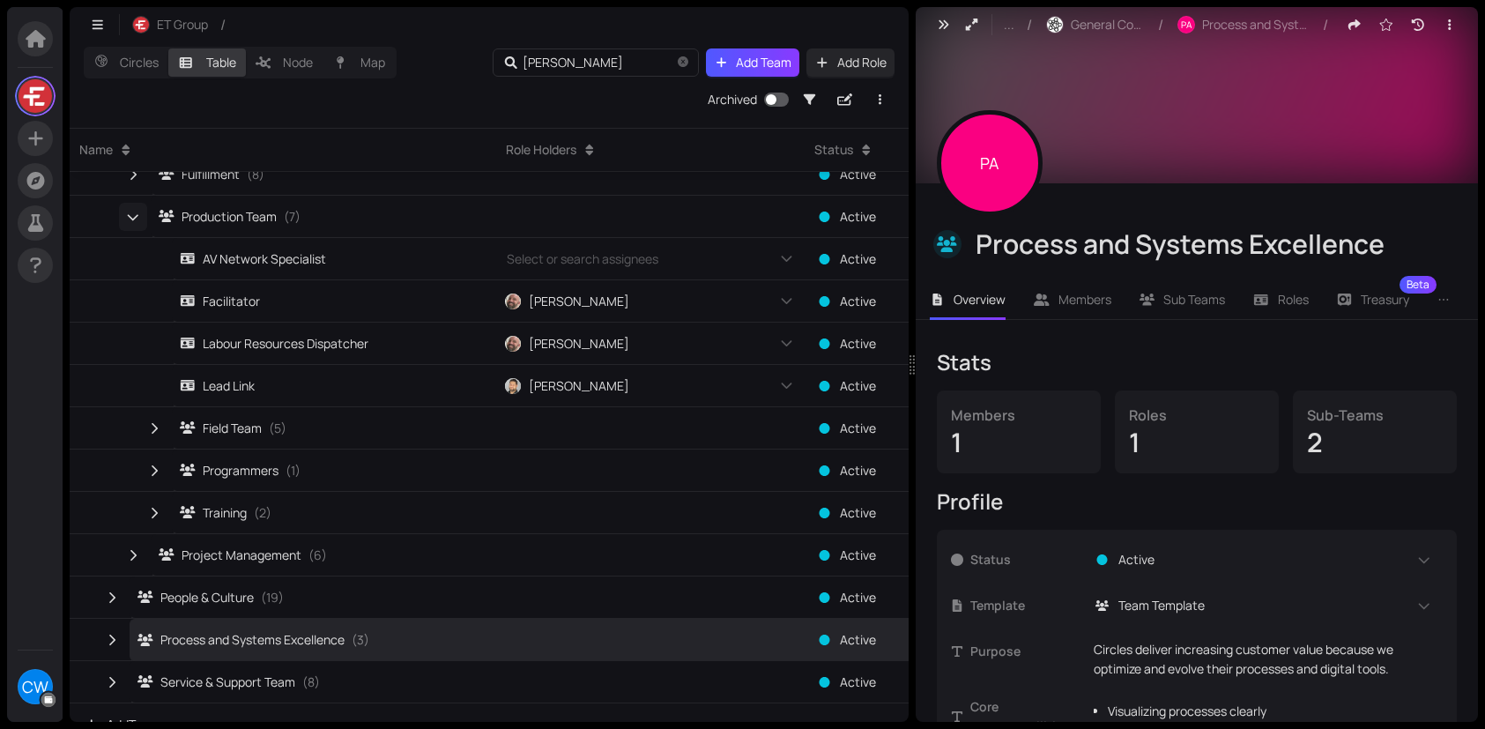
scroll to position [592, 0]
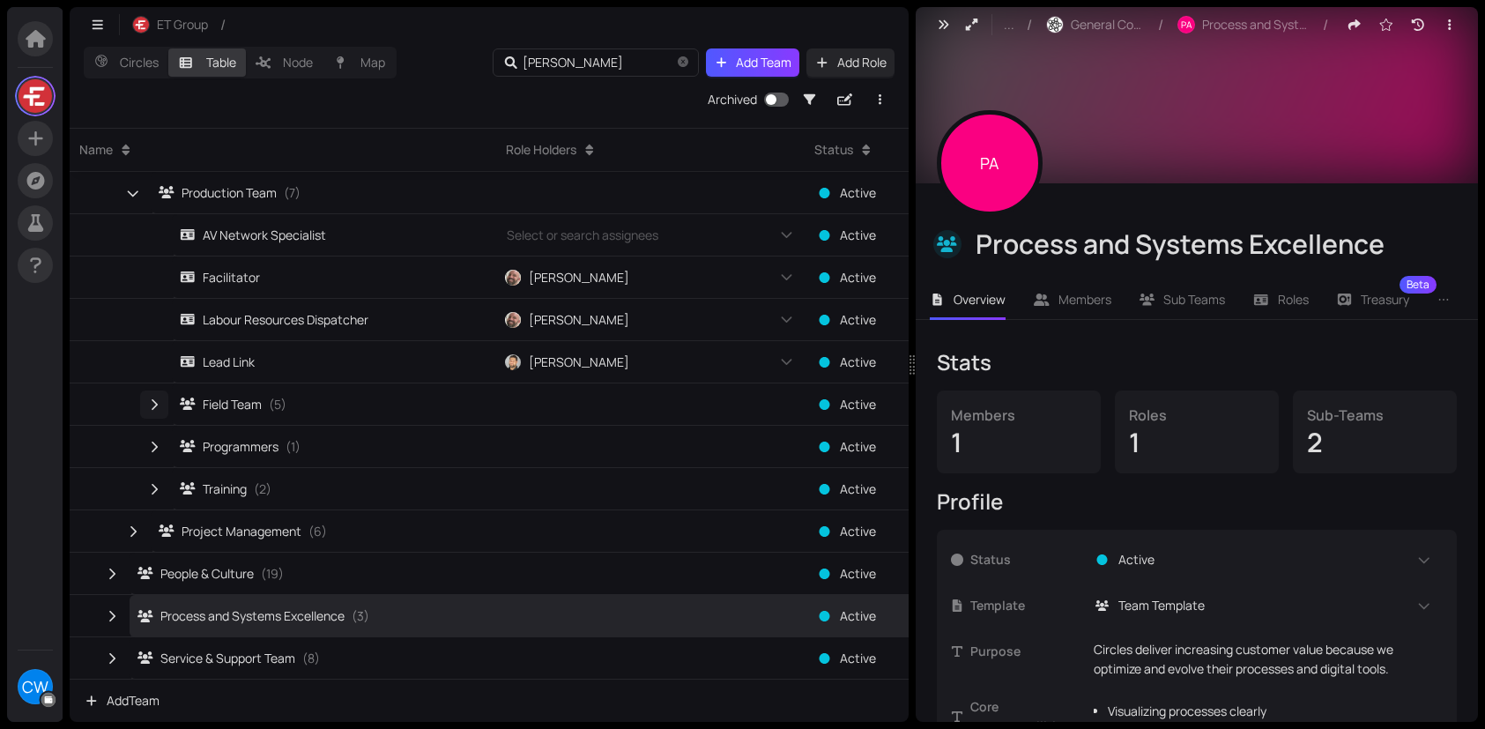
click at [151, 409] on icon "button" at bounding box center [154, 404] width 16 height 12
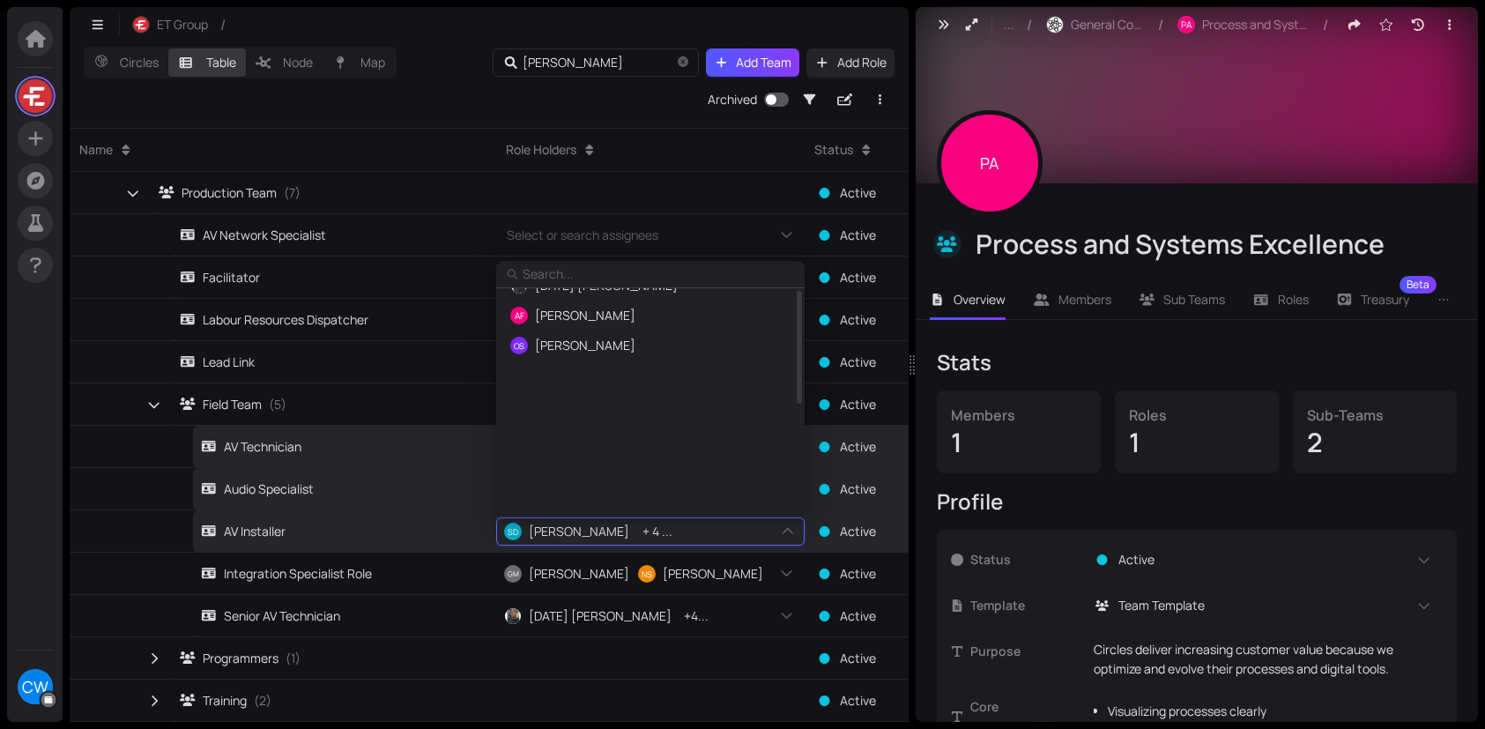
scroll to position [0, 0]
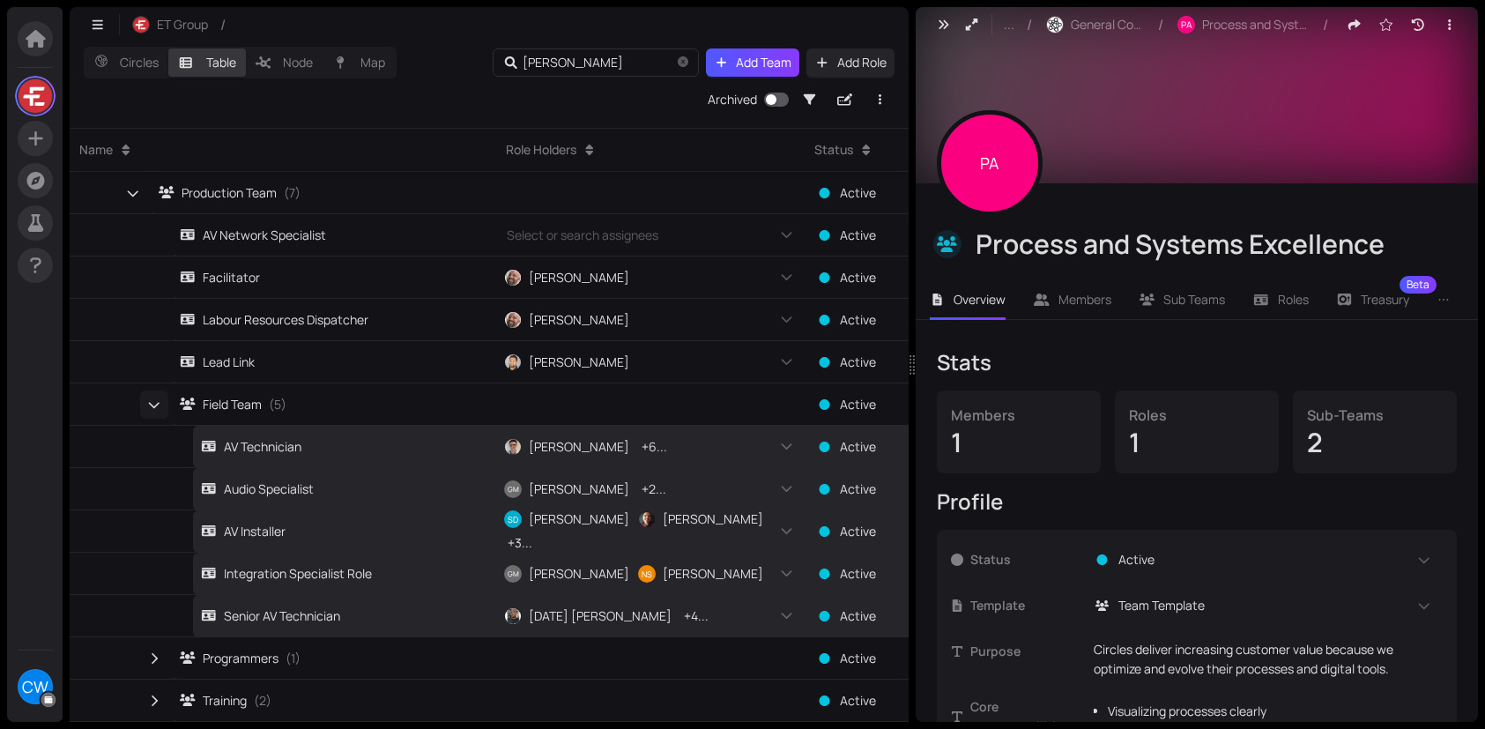
click at [152, 401] on icon "button" at bounding box center [154, 405] width 12 height 16
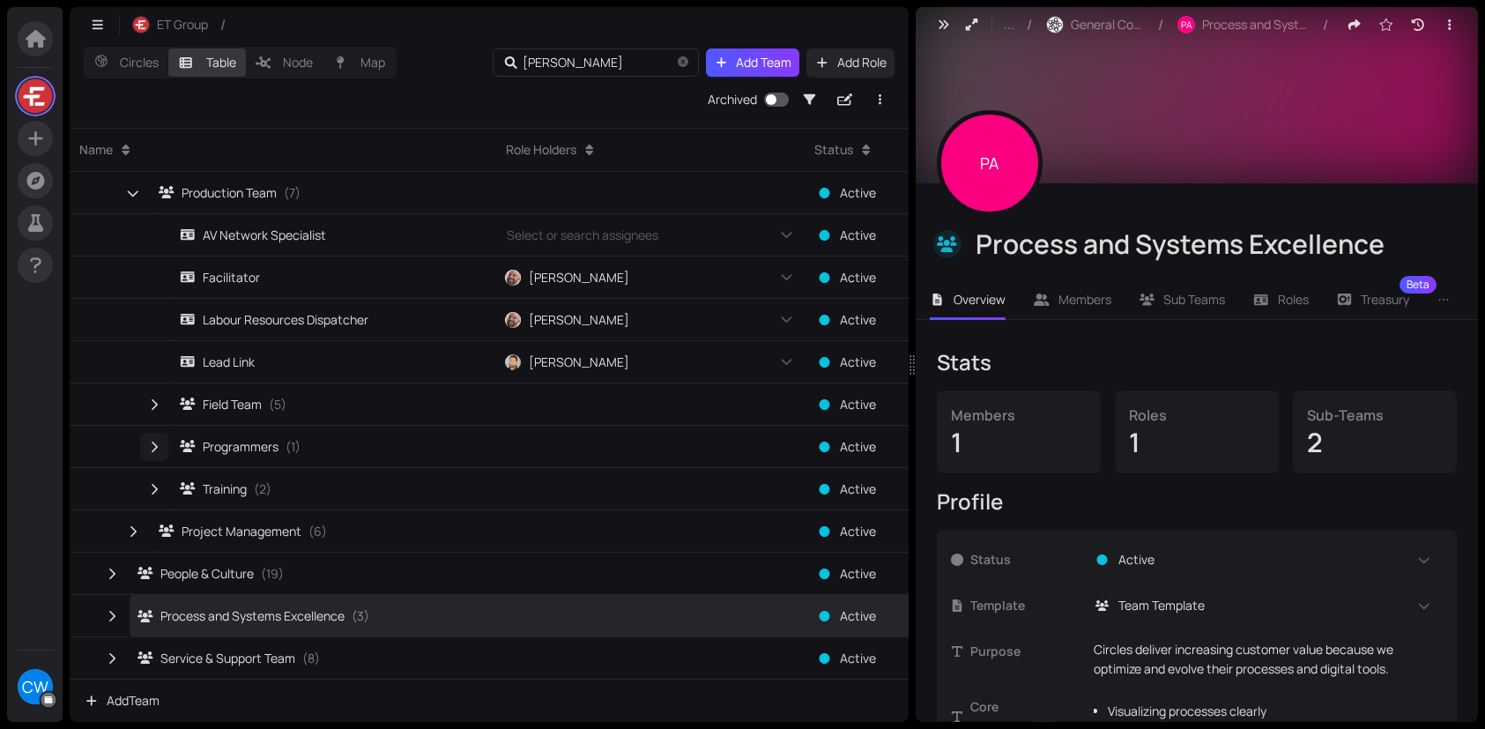
click at [152, 451] on icon "button" at bounding box center [155, 446] width 6 height 11
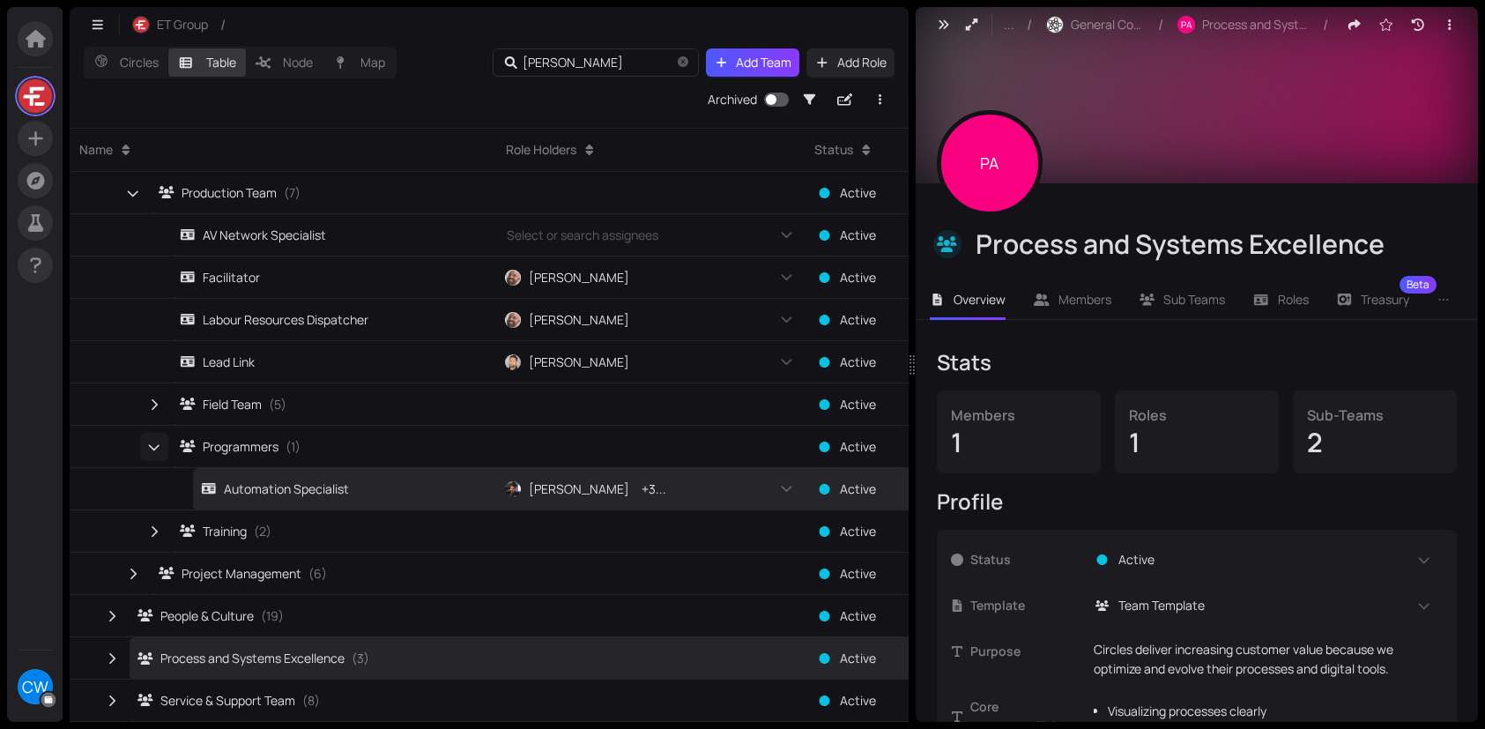
click at [152, 445] on icon "button" at bounding box center [154, 447] width 12 height 16
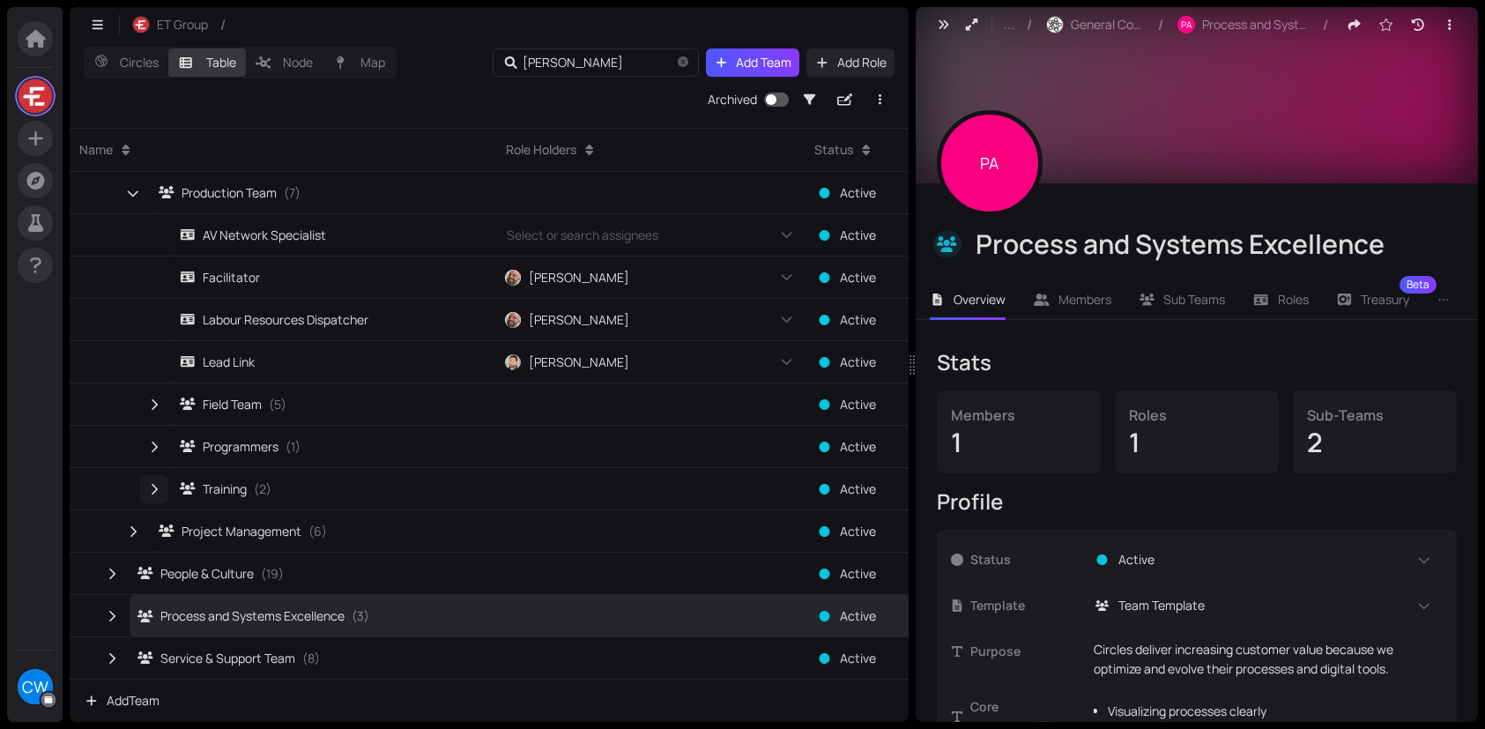
click at [153, 486] on icon "button" at bounding box center [155, 488] width 6 height 11
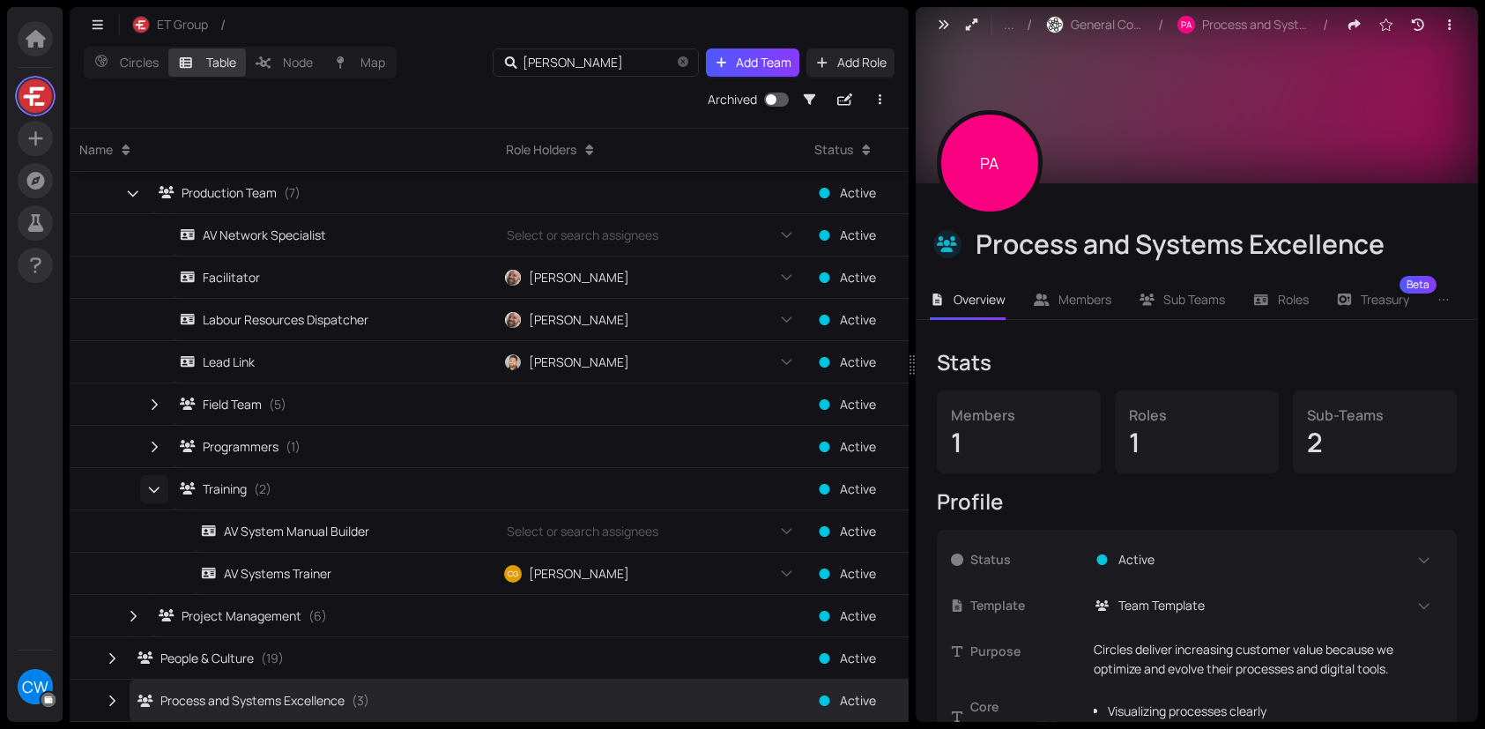
click at [153, 486] on icon "button" at bounding box center [154, 489] width 12 height 16
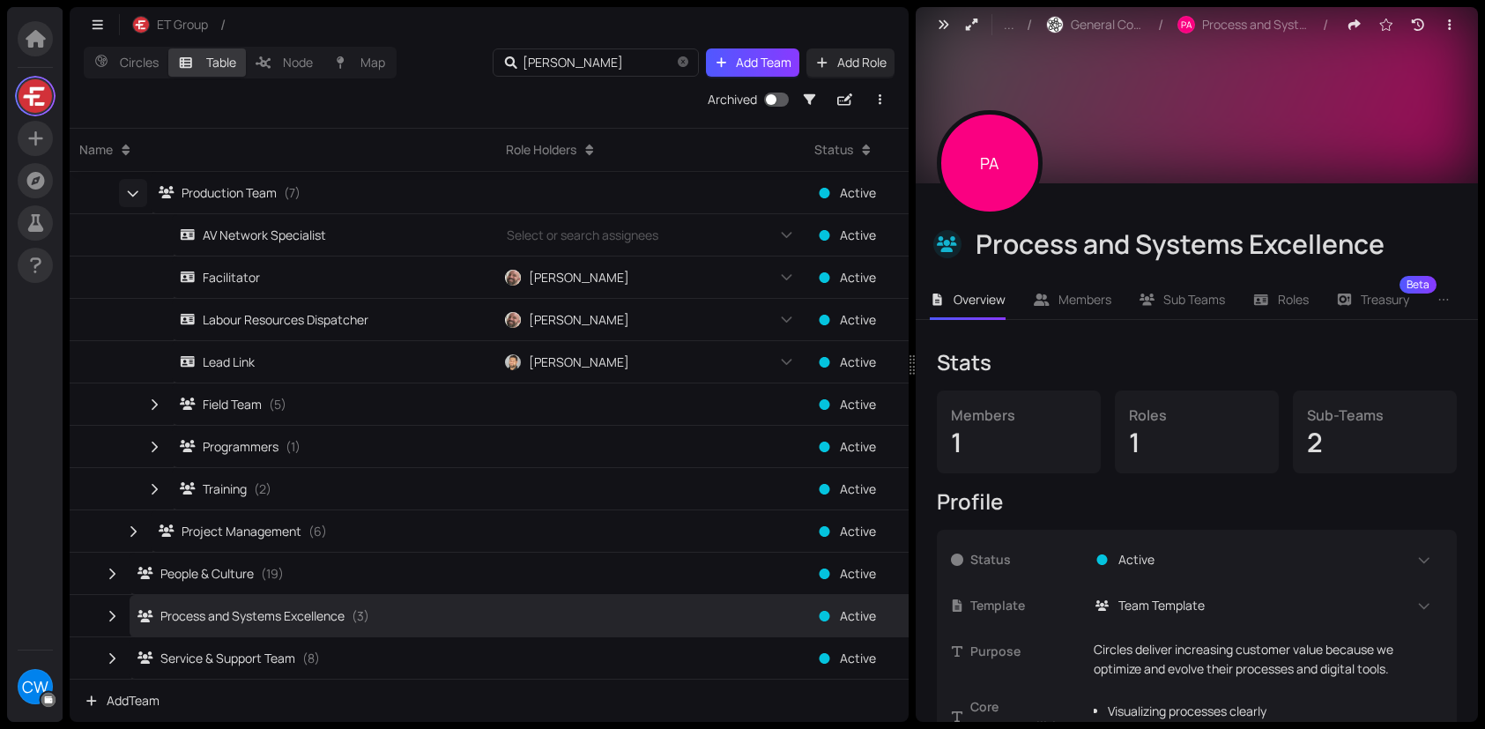
click at [130, 186] on icon "button" at bounding box center [133, 193] width 12 height 16
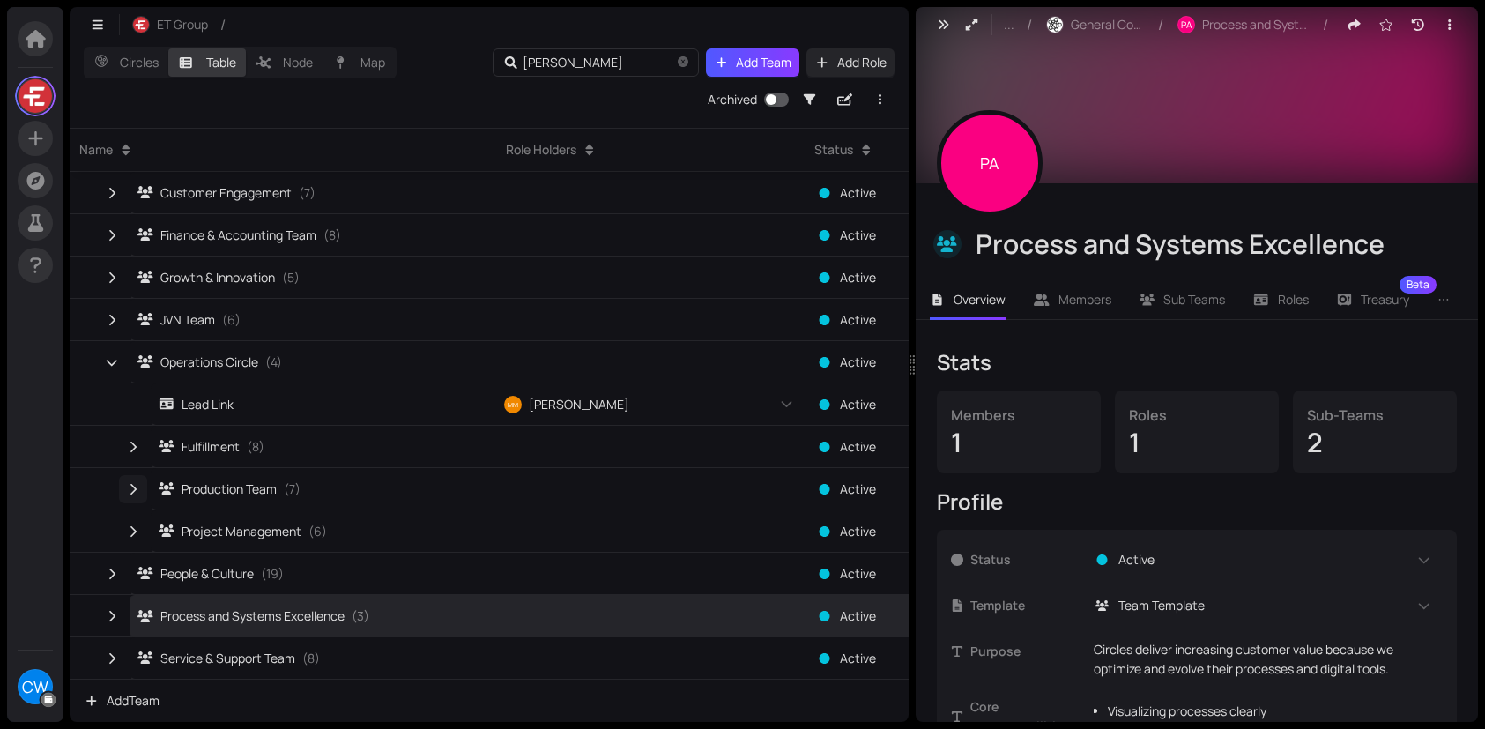
scroll to position [296, 0]
click at [130, 527] on icon "button" at bounding box center [133, 531] width 16 height 12
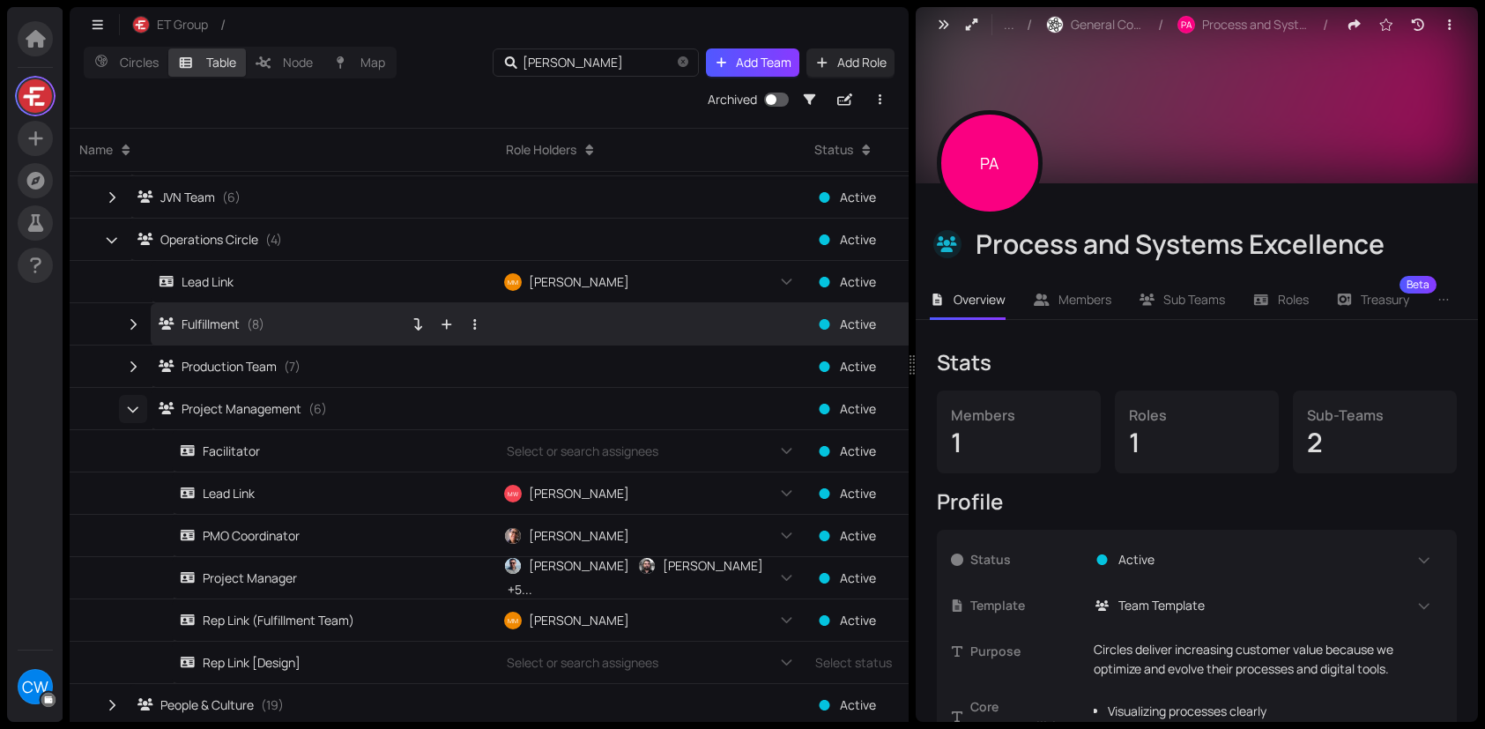
scroll to position [497, 0]
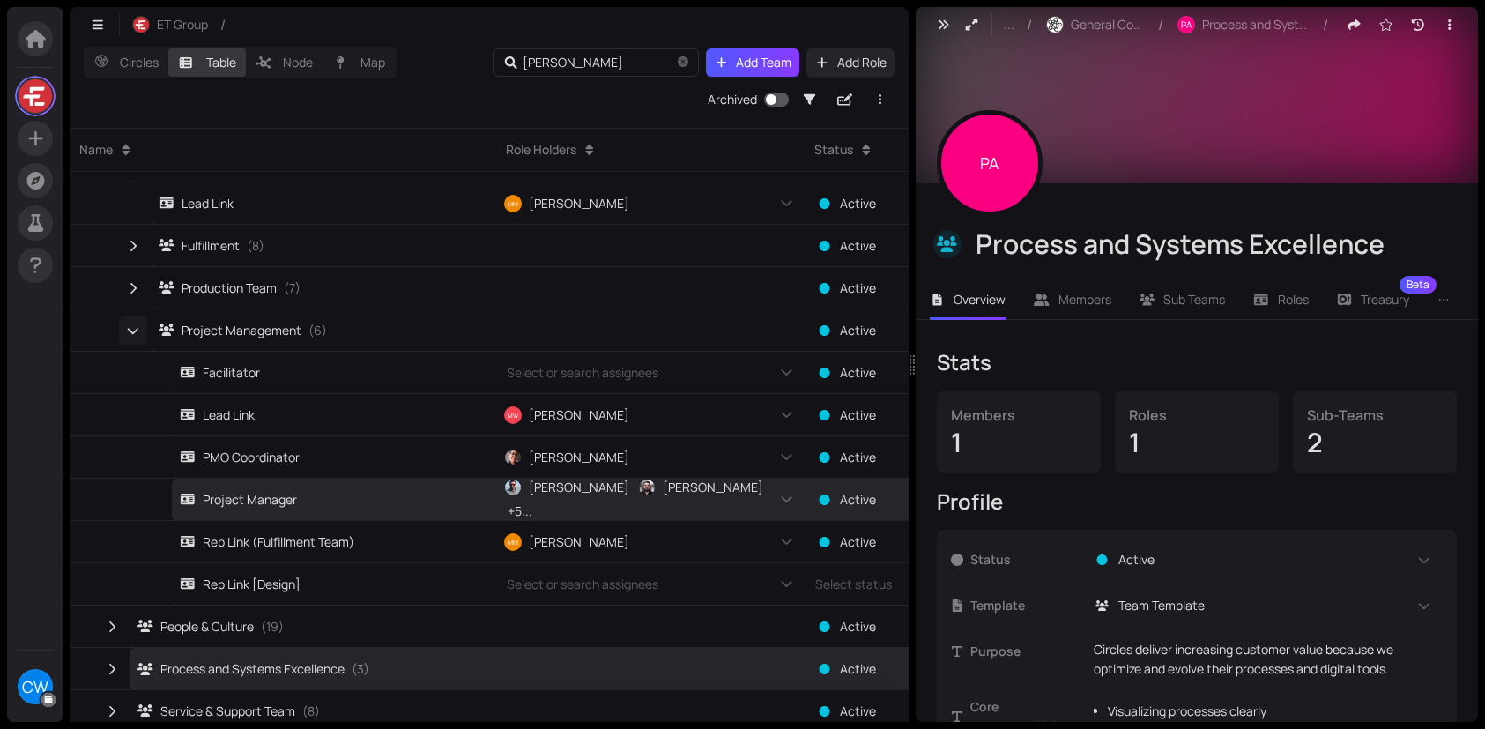
click at [130, 328] on icon "button" at bounding box center [133, 331] width 12 height 16
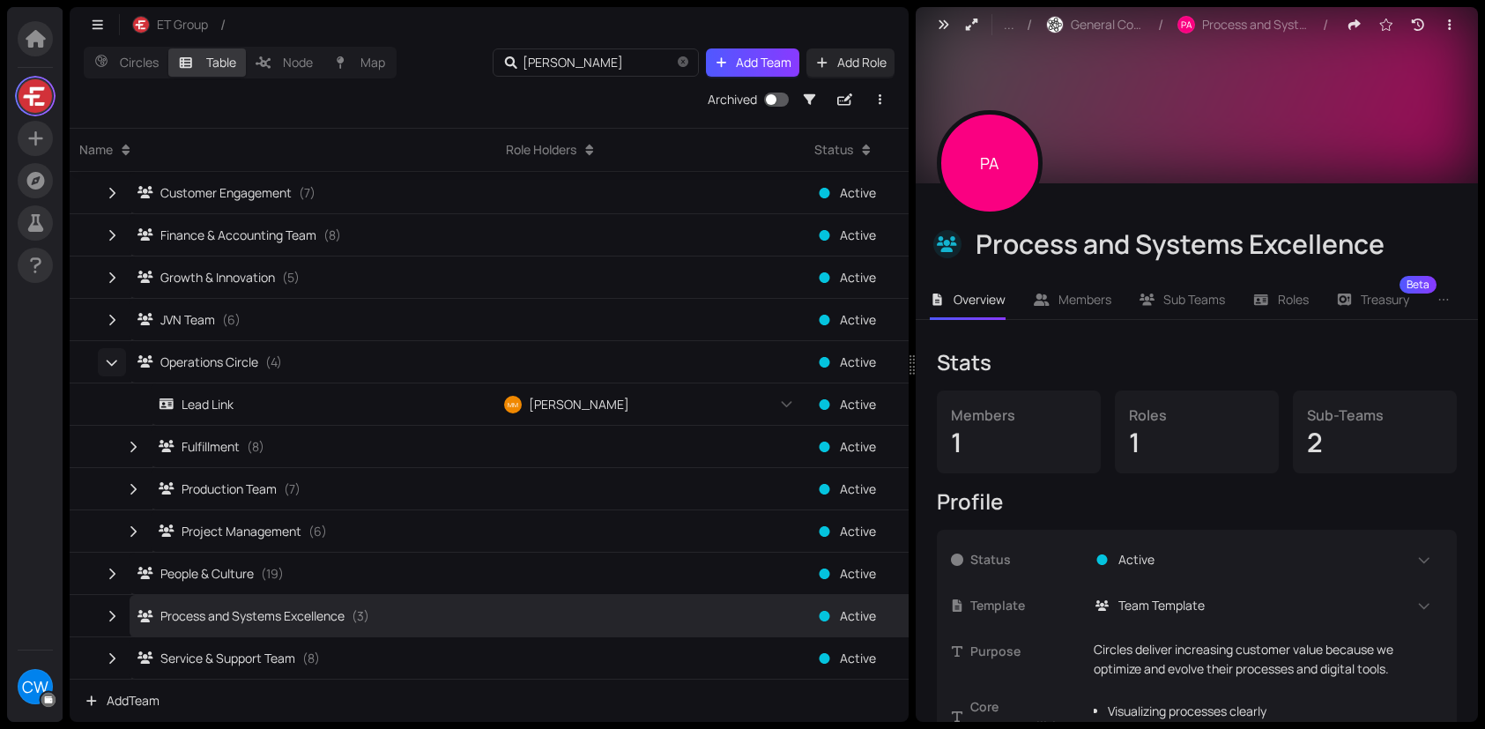
click at [111, 364] on icon "button" at bounding box center [112, 363] width 11 height 6
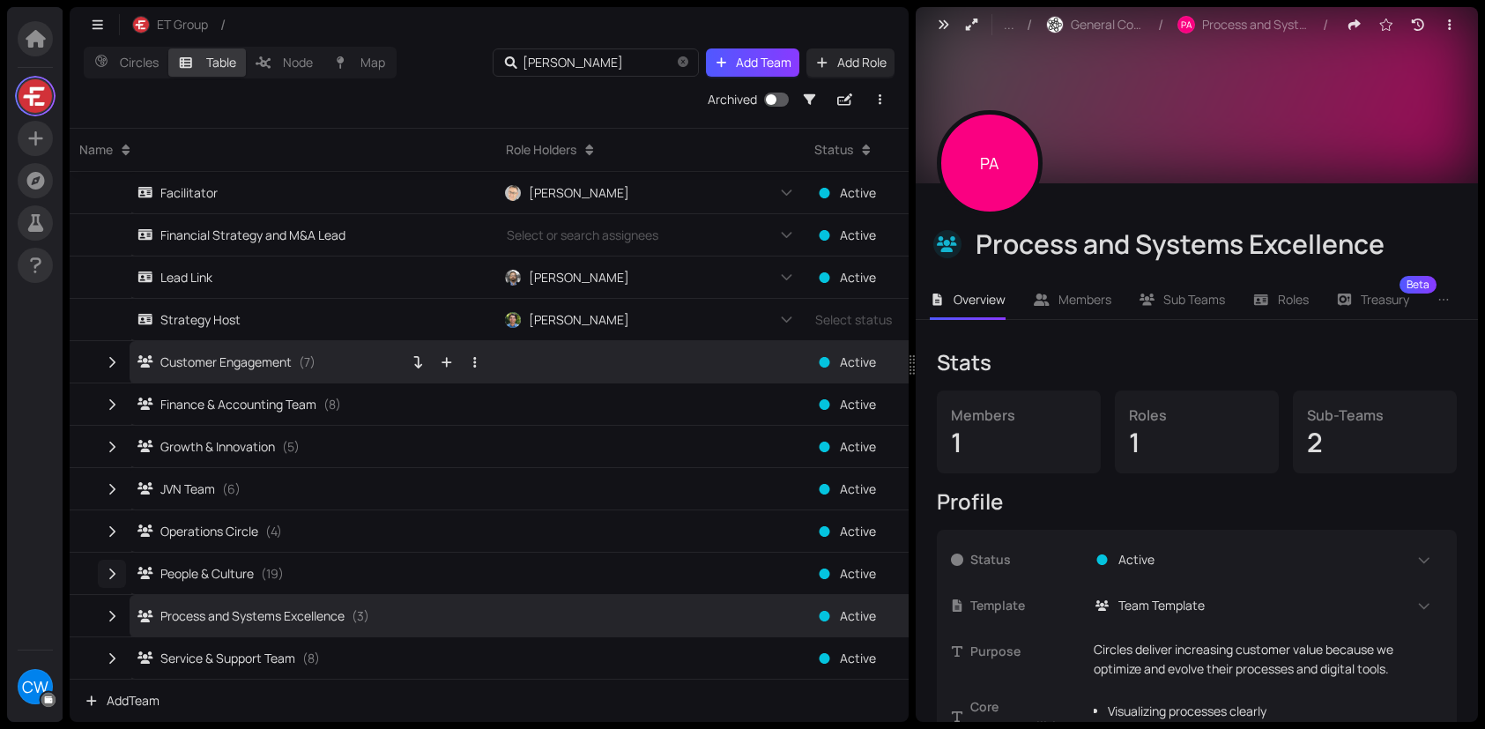
drag, startPoint x: 108, startPoint y: 571, endPoint x: 166, endPoint y: 352, distance: 227.0
click at [108, 572] on icon "button" at bounding box center [112, 574] width 16 height 12
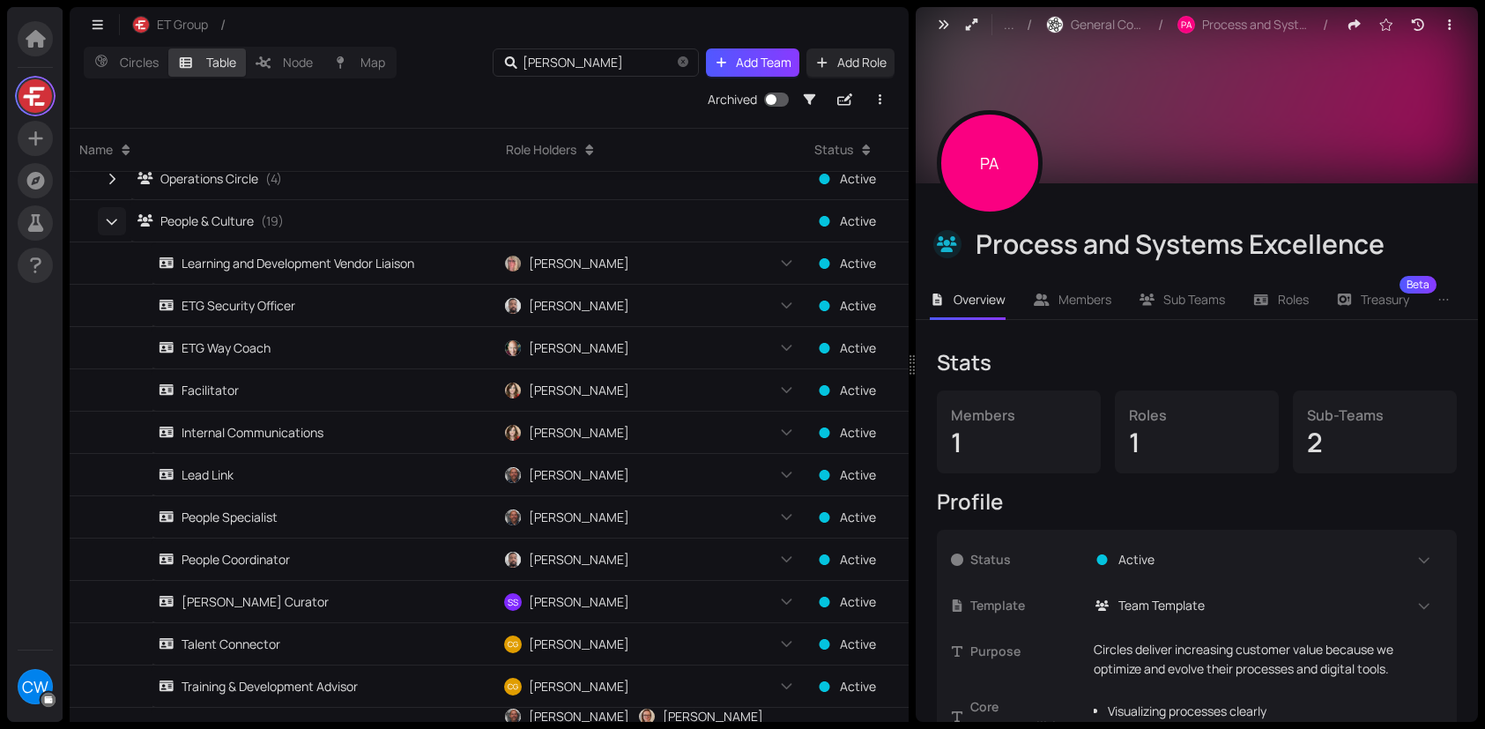
scroll to position [428, 0]
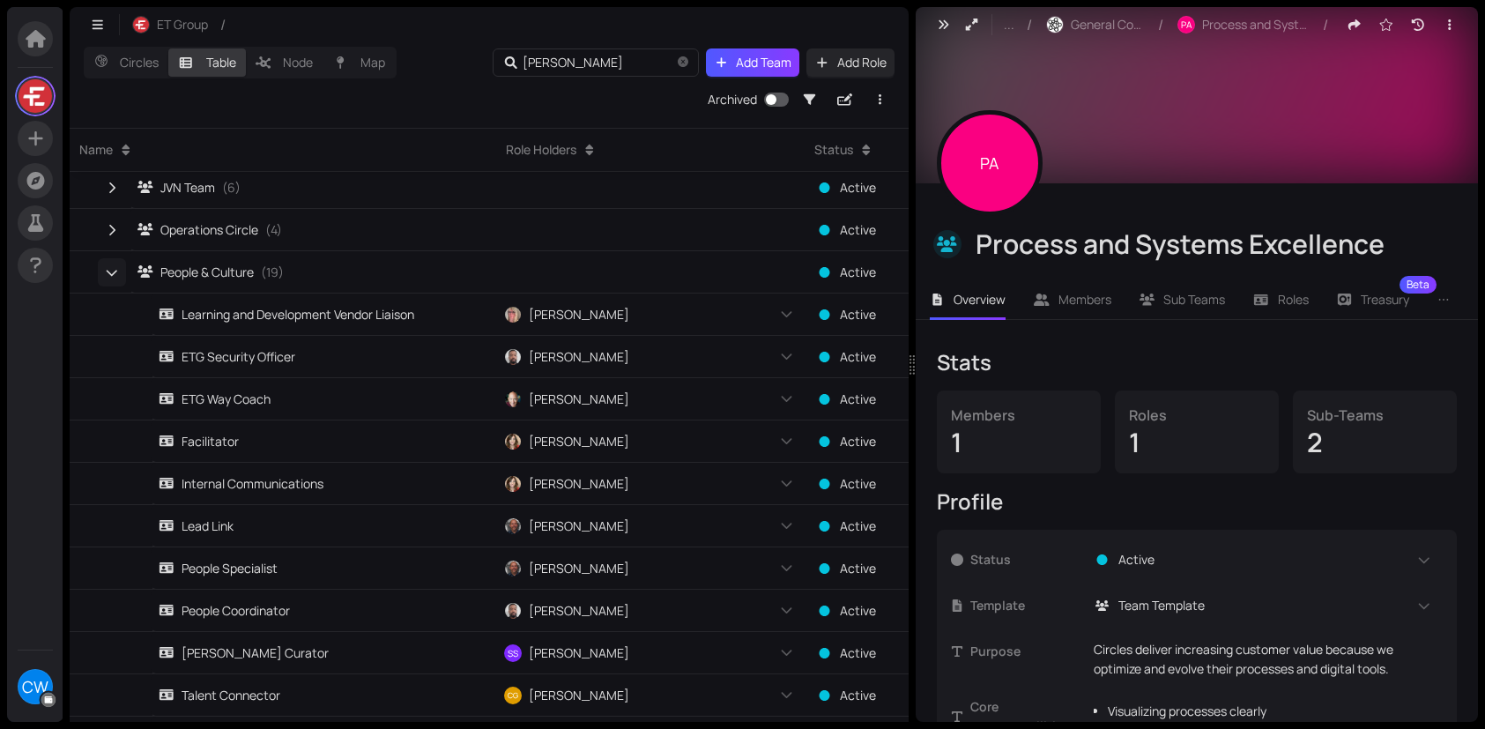
click at [108, 271] on icon "button" at bounding box center [112, 272] width 12 height 16
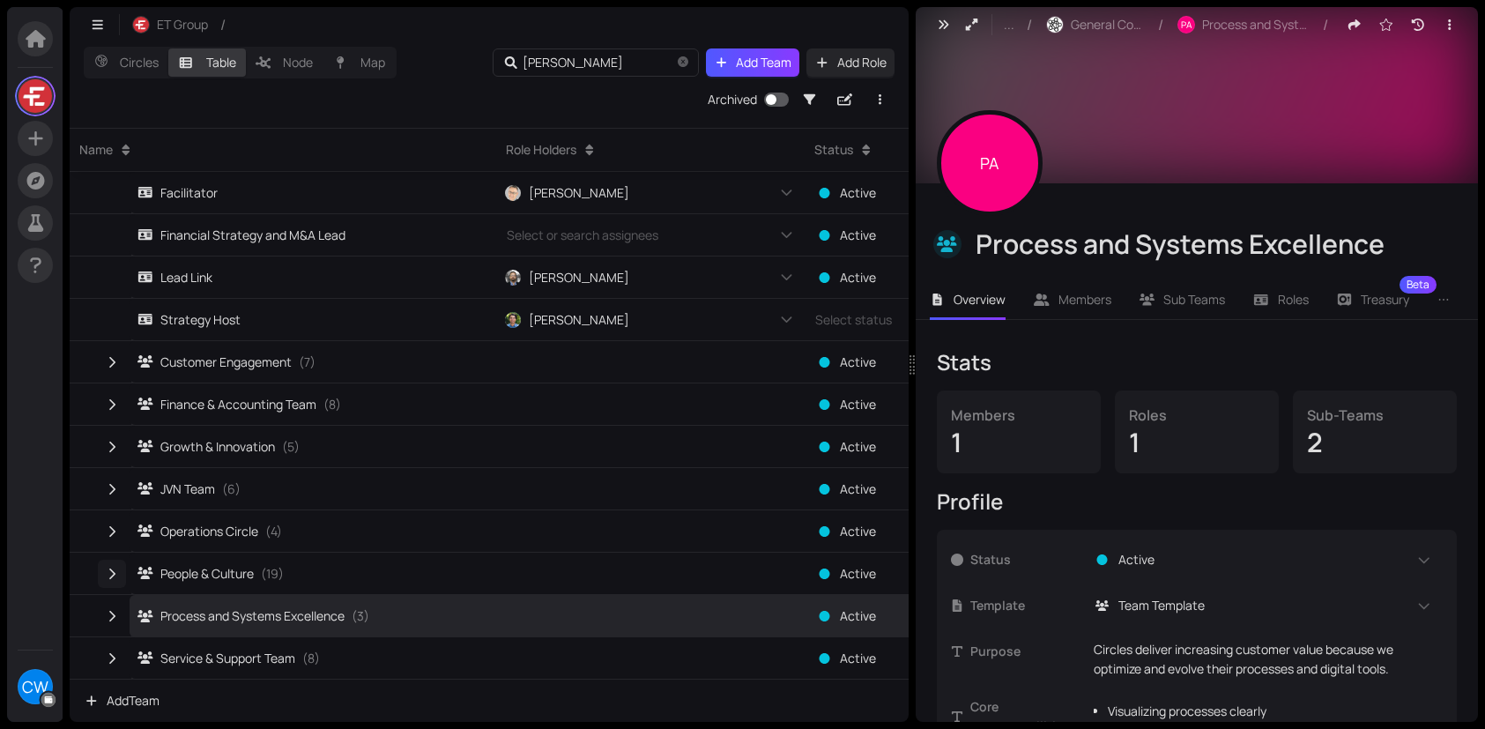
scroll to position [127, 0]
click at [118, 652] on icon "button" at bounding box center [112, 658] width 16 height 12
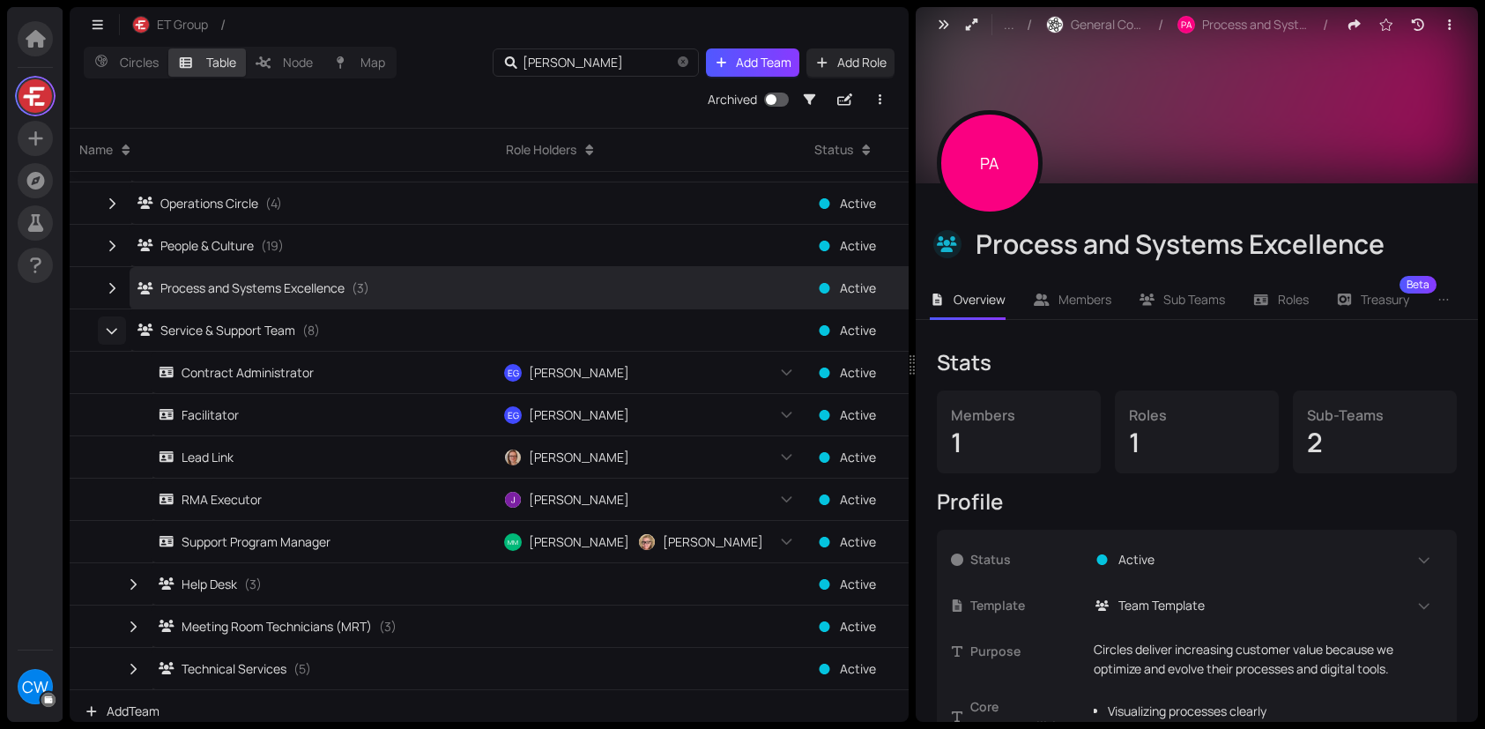
scroll to position [465, 0]
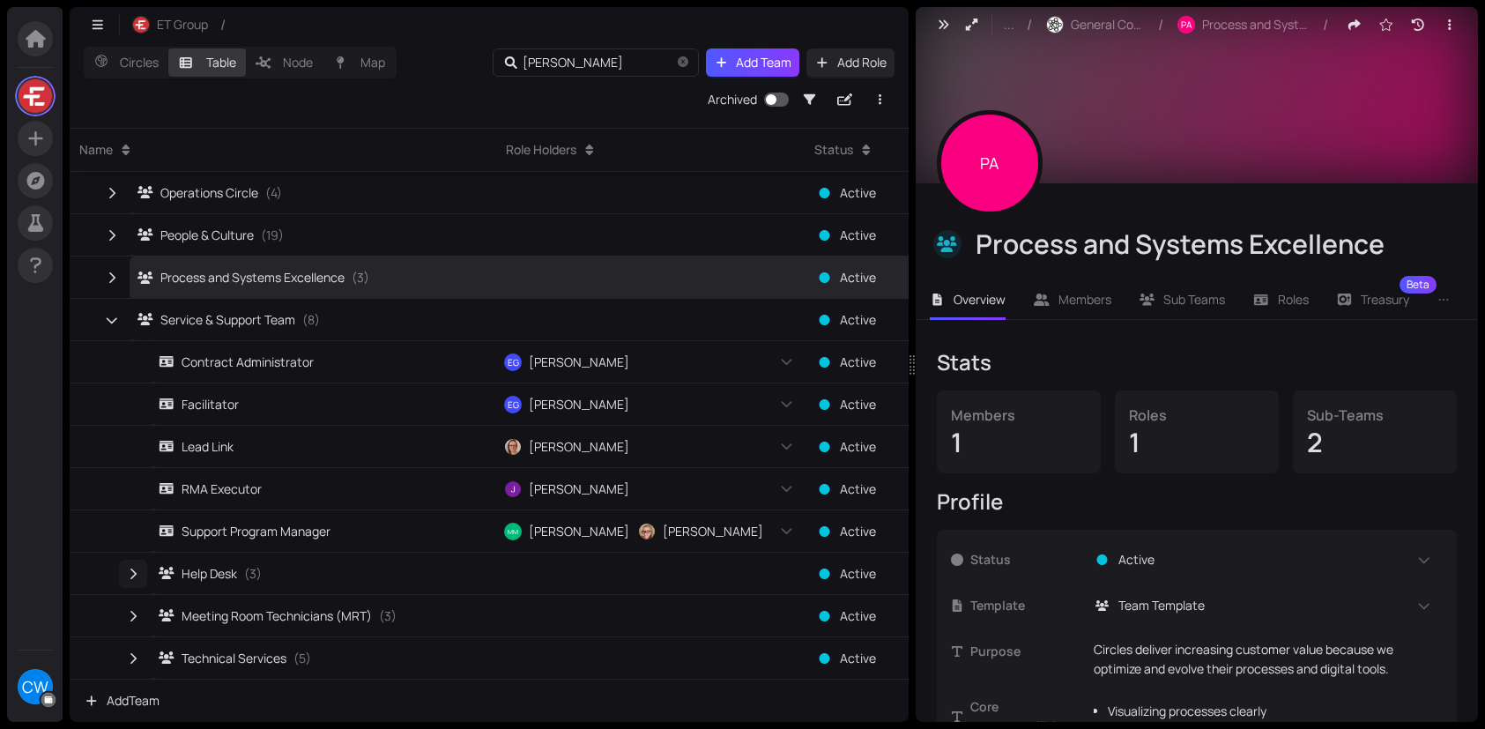
click at [138, 576] on icon "button" at bounding box center [133, 574] width 16 height 12
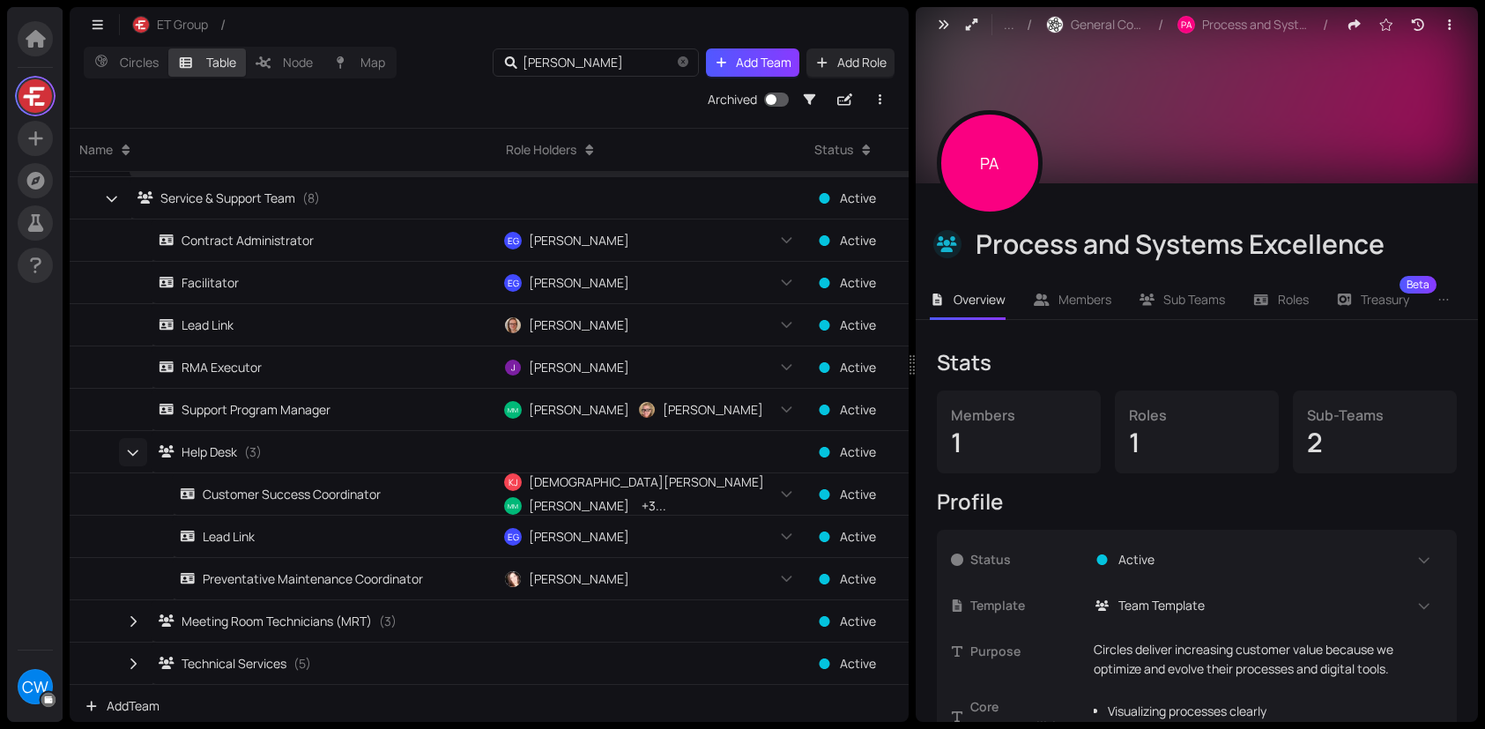
scroll to position [592, 0]
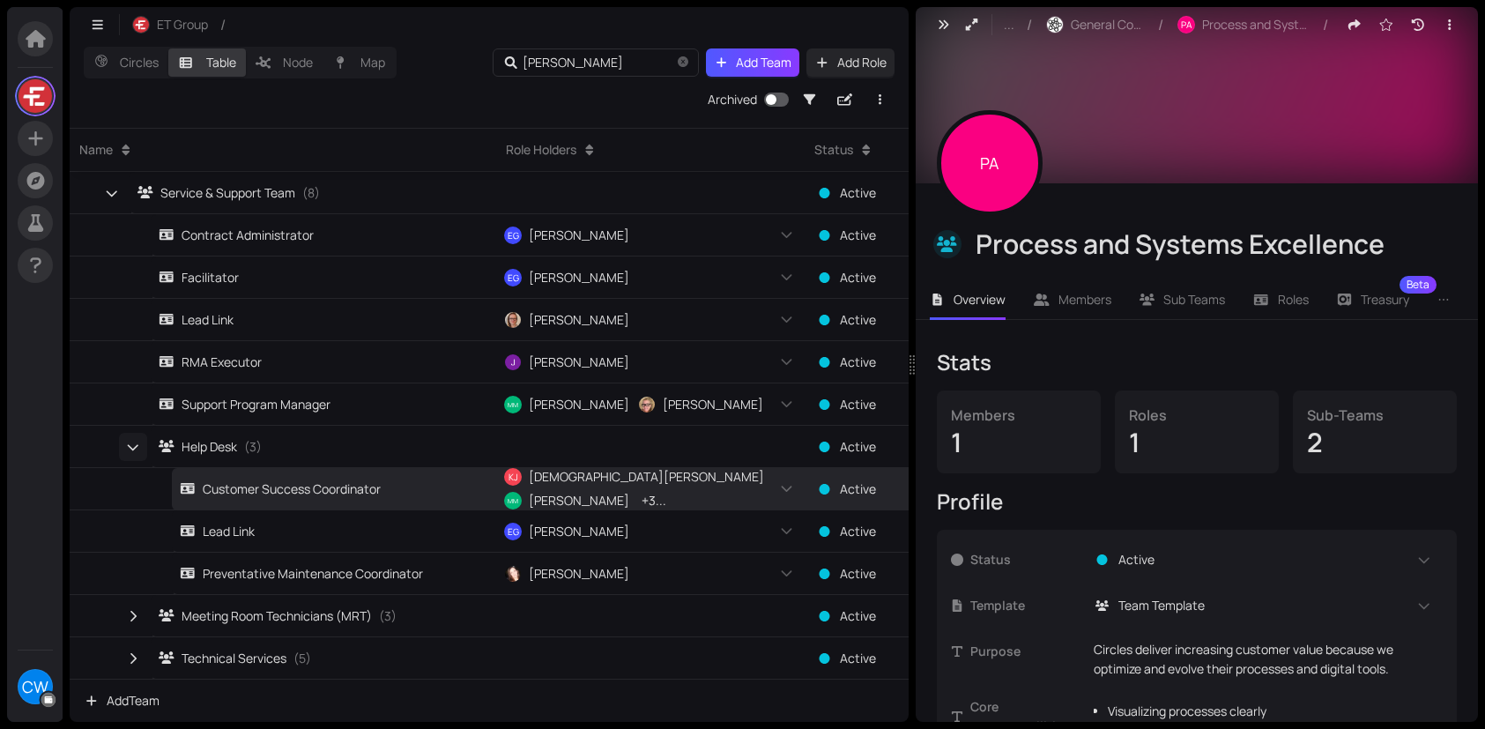
click at [145, 456] on button "button" at bounding box center [133, 447] width 28 height 28
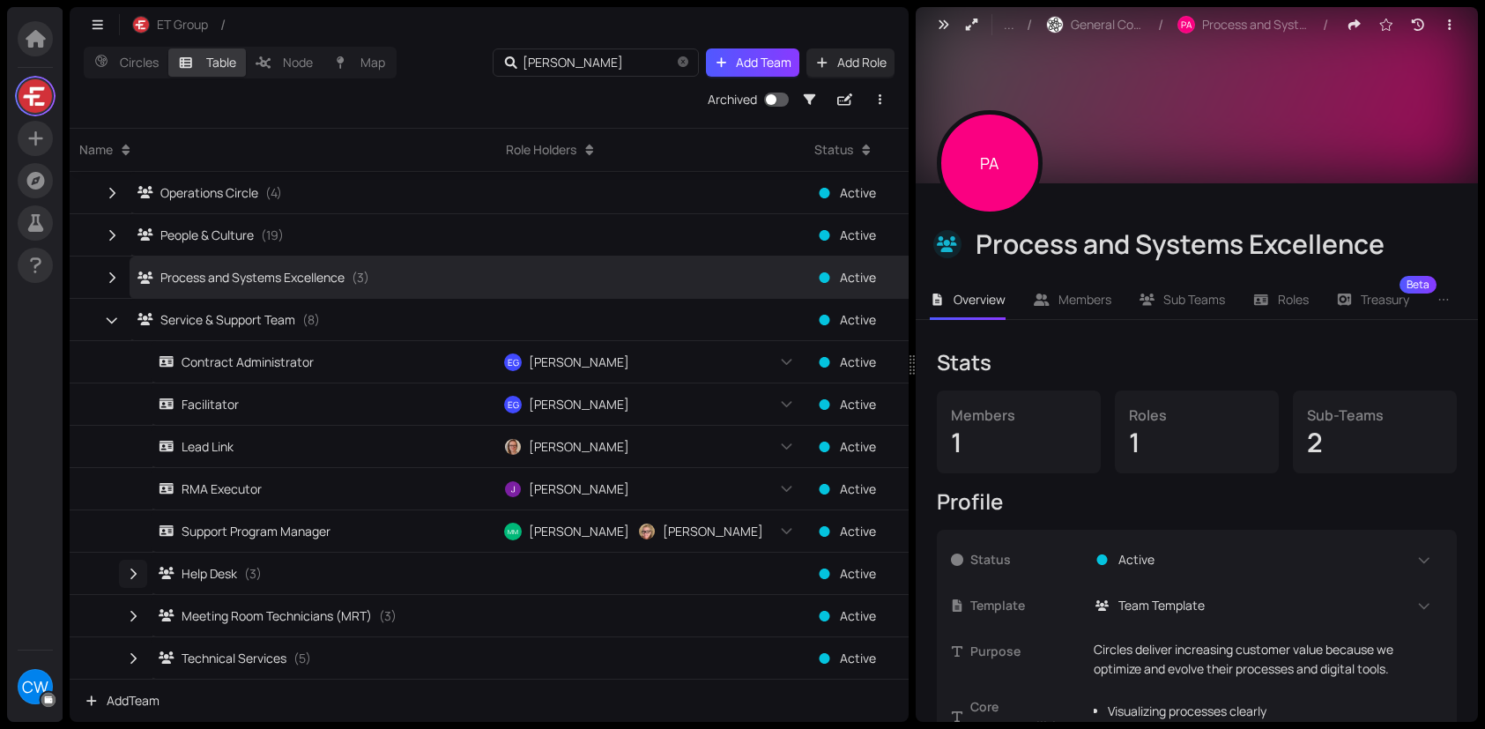
scroll to position [465, 0]
click at [137, 605] on button "button" at bounding box center [133, 616] width 28 height 28
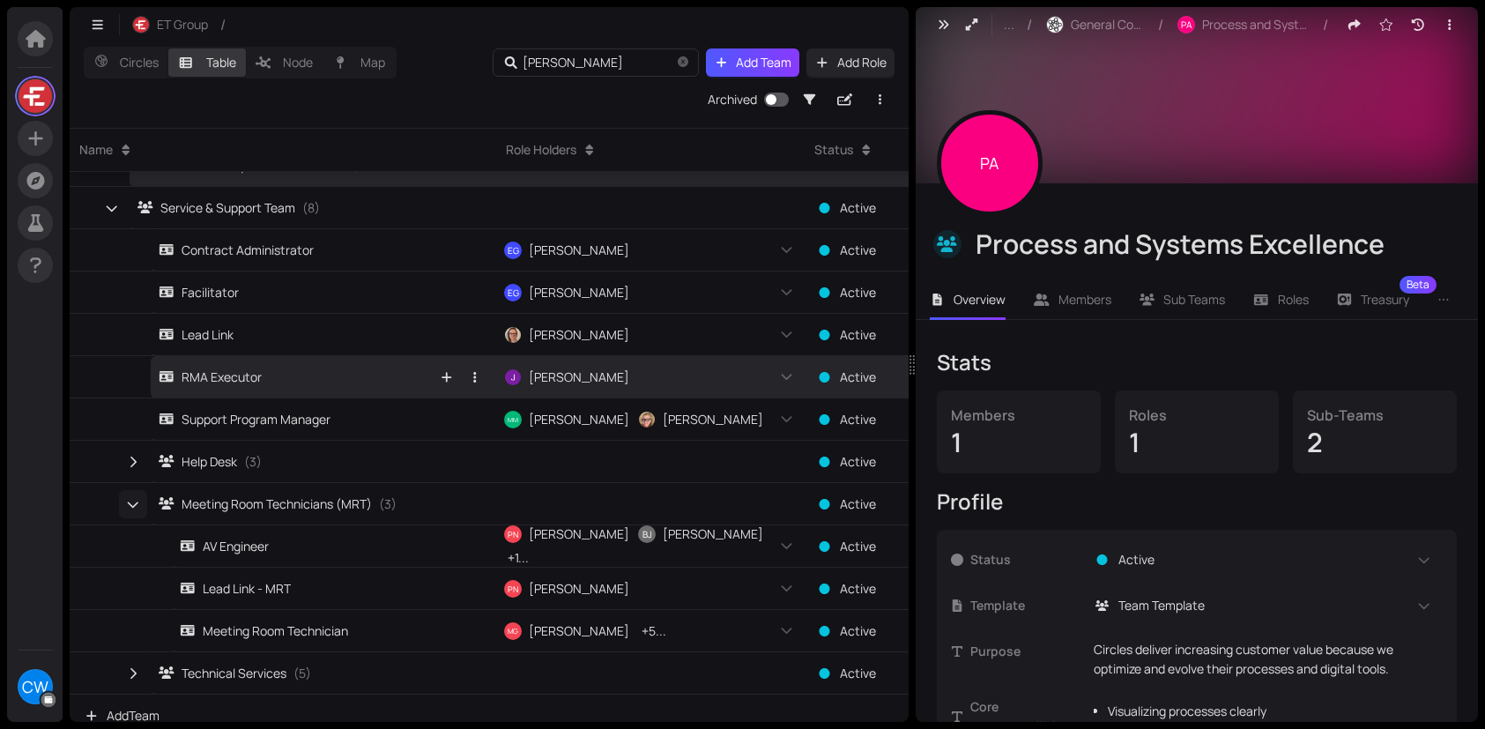
scroll to position [592, 0]
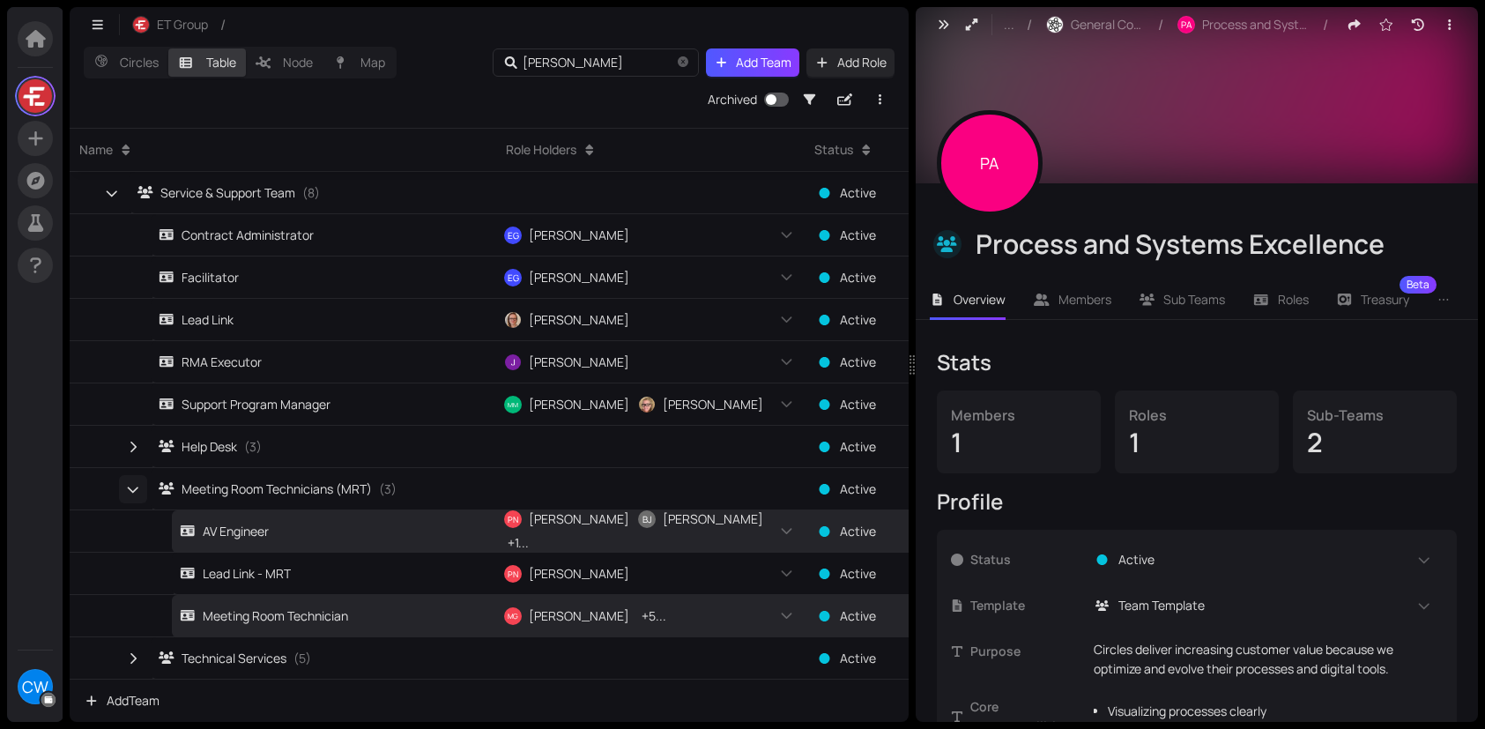
click at [143, 499] on button "button" at bounding box center [133, 489] width 28 height 28
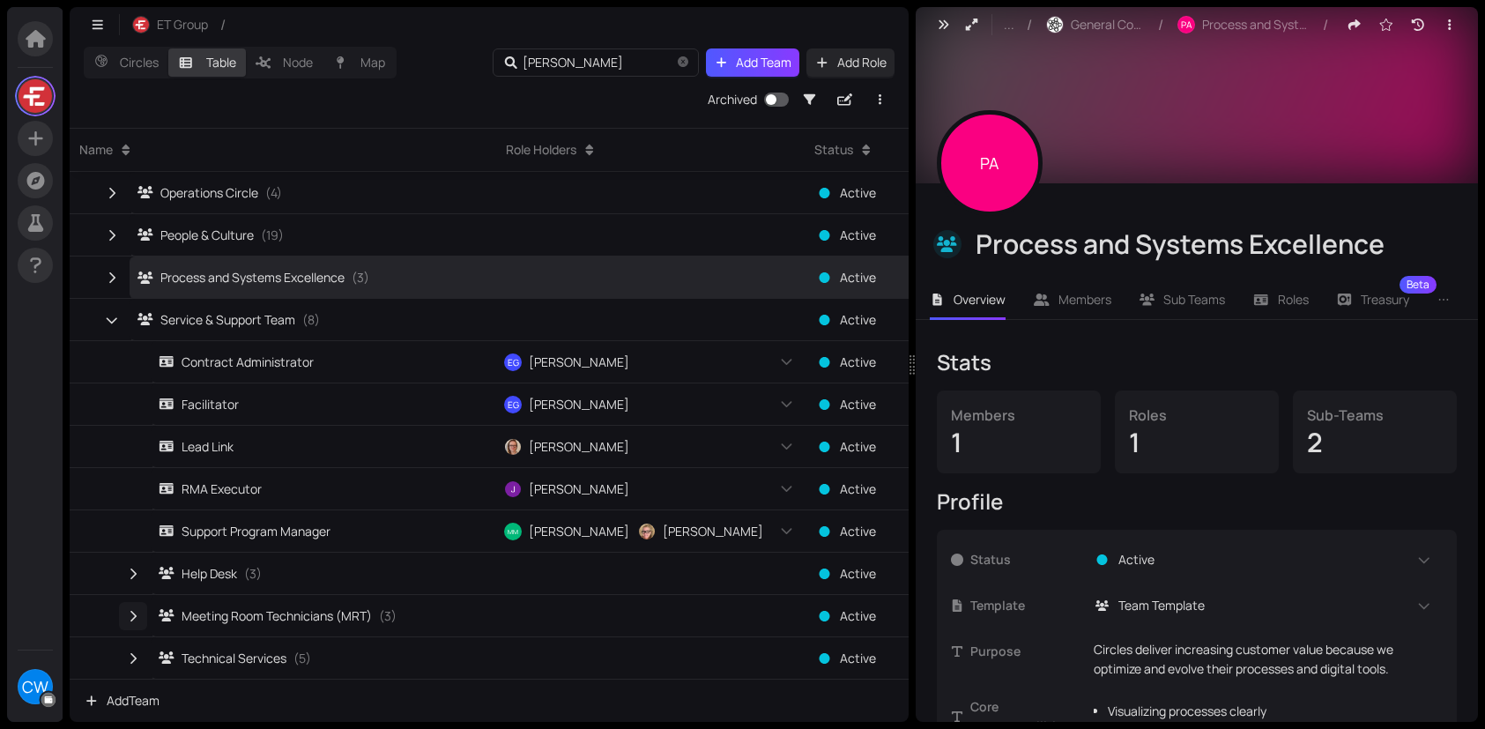
scroll to position [465, 0]
click at [133, 651] on button "button" at bounding box center [133, 658] width 28 height 28
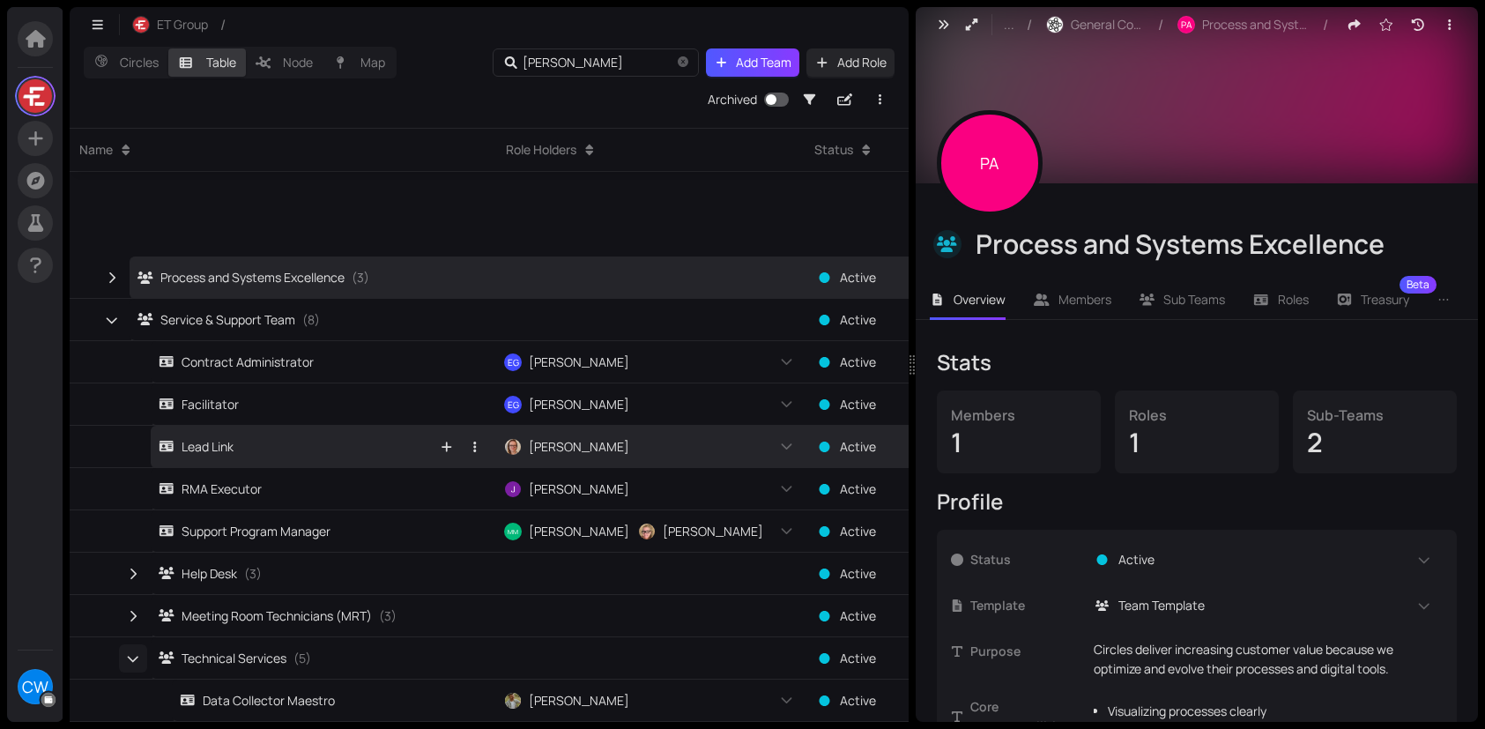
scroll to position [677, 0]
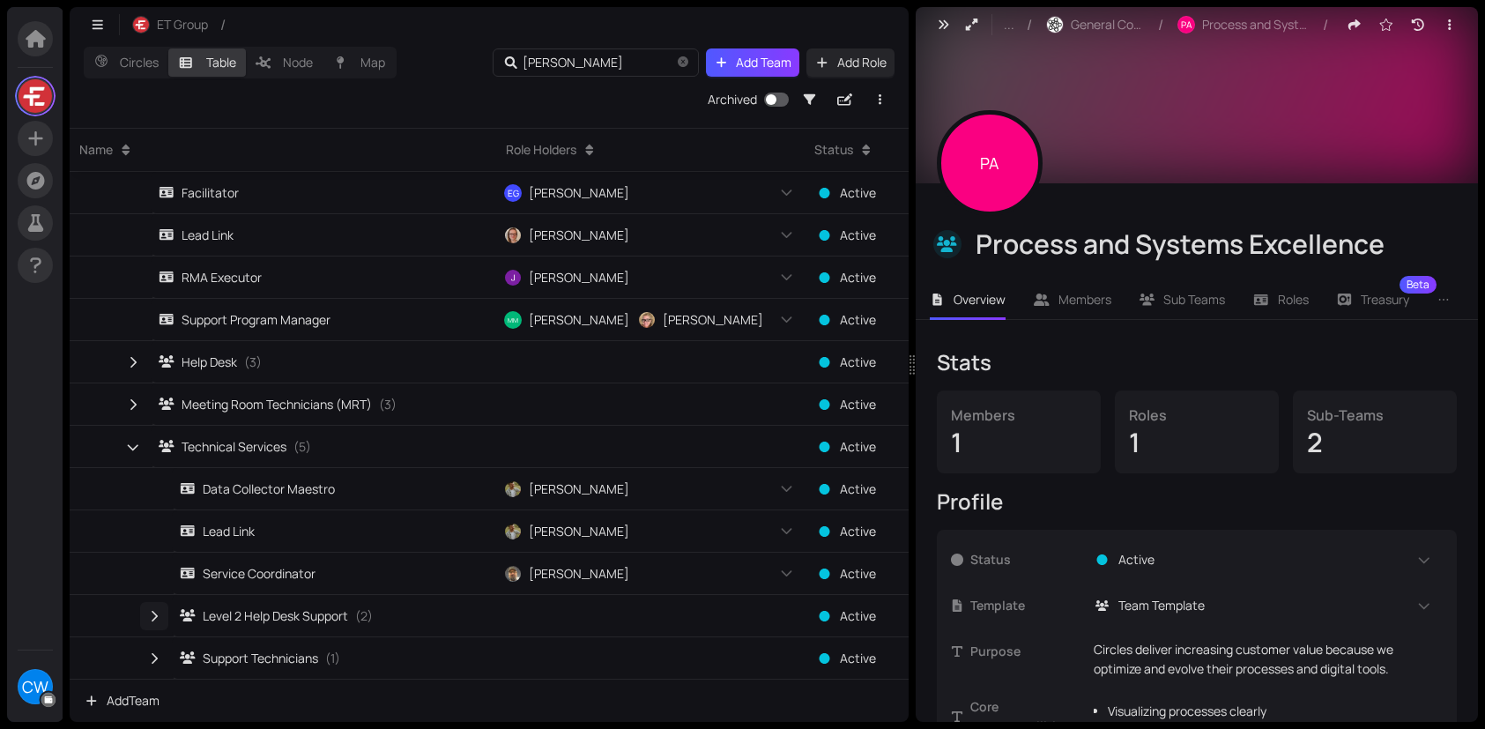
click at [157, 617] on icon "button" at bounding box center [155, 615] width 6 height 11
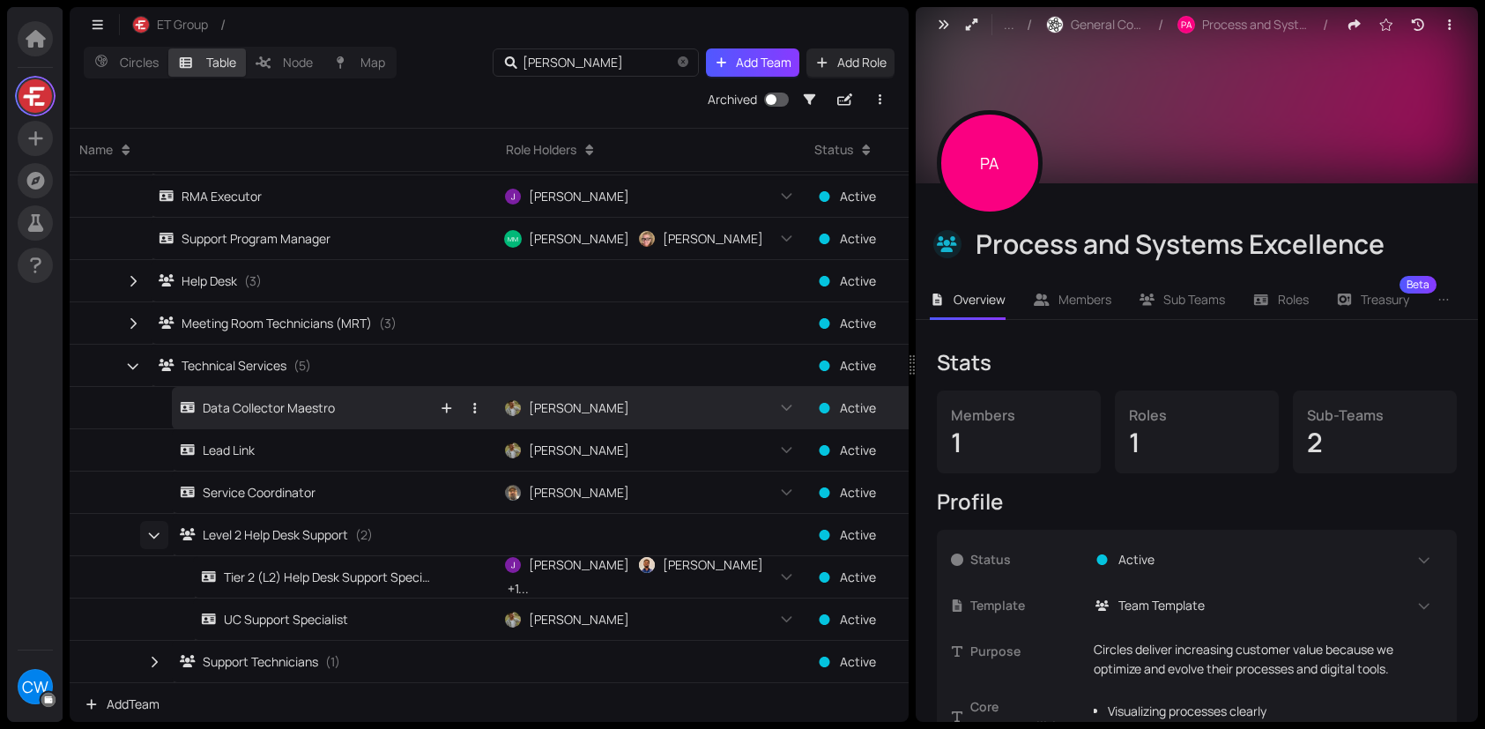
scroll to position [761, 0]
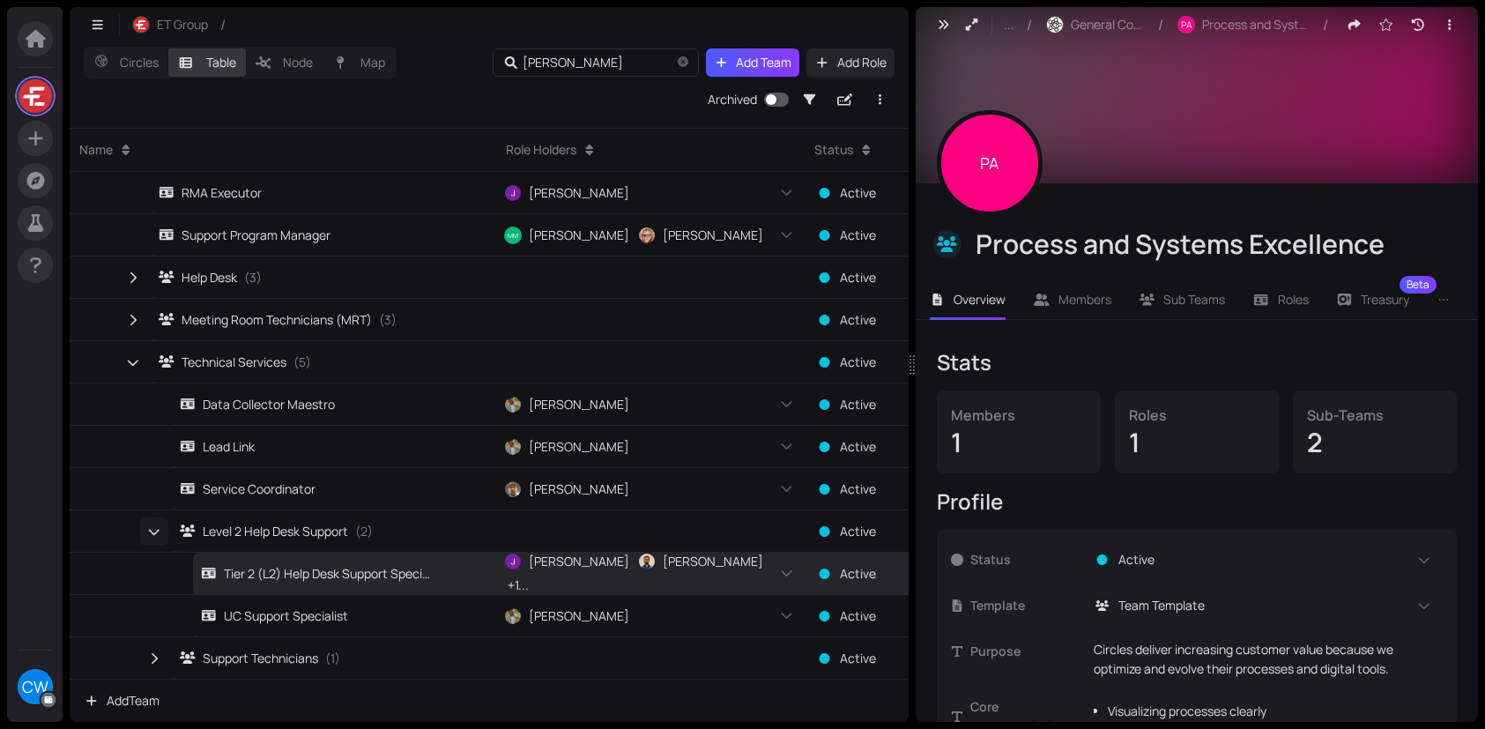
click at [145, 534] on button "button" at bounding box center [154, 531] width 28 height 28
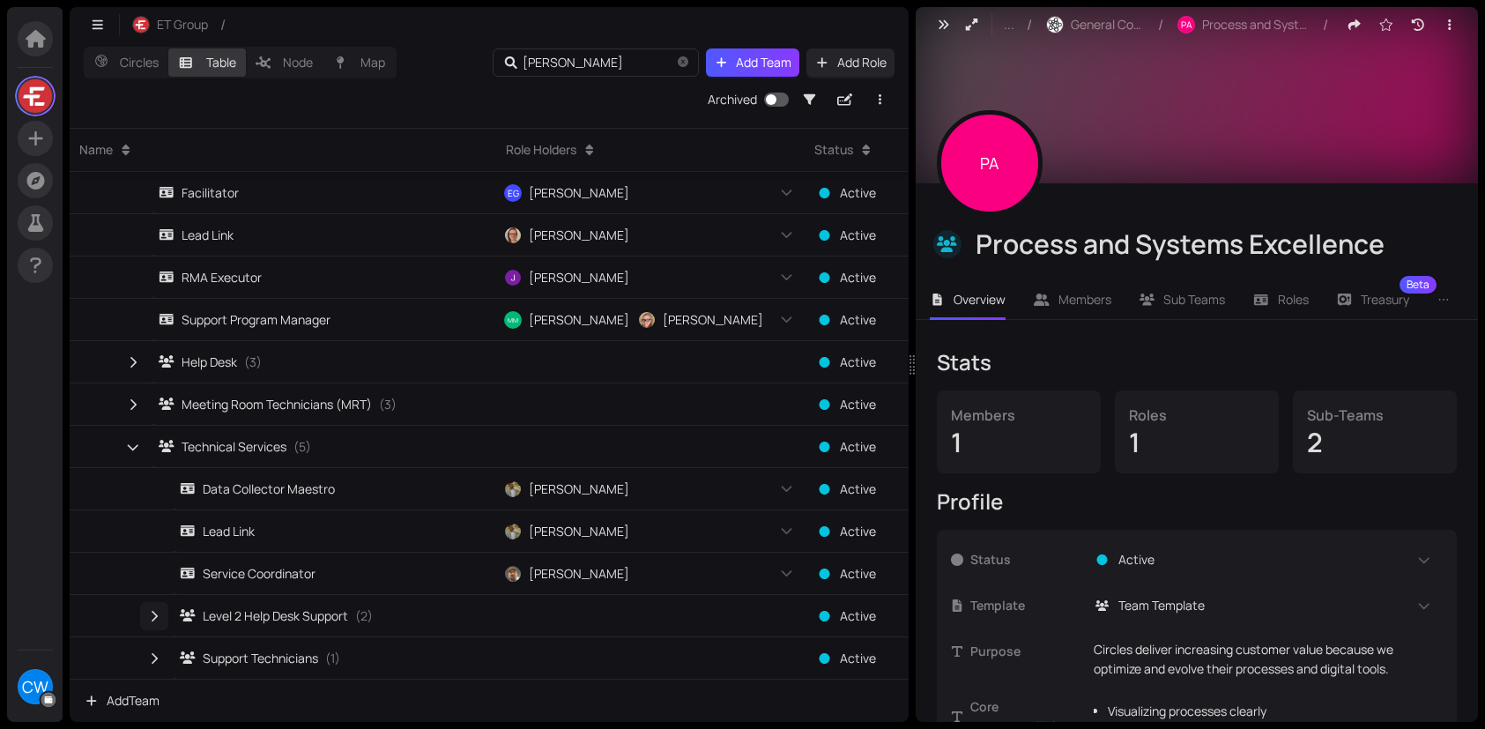
scroll to position [677, 0]
click at [155, 650] on button "button" at bounding box center [154, 658] width 28 height 28
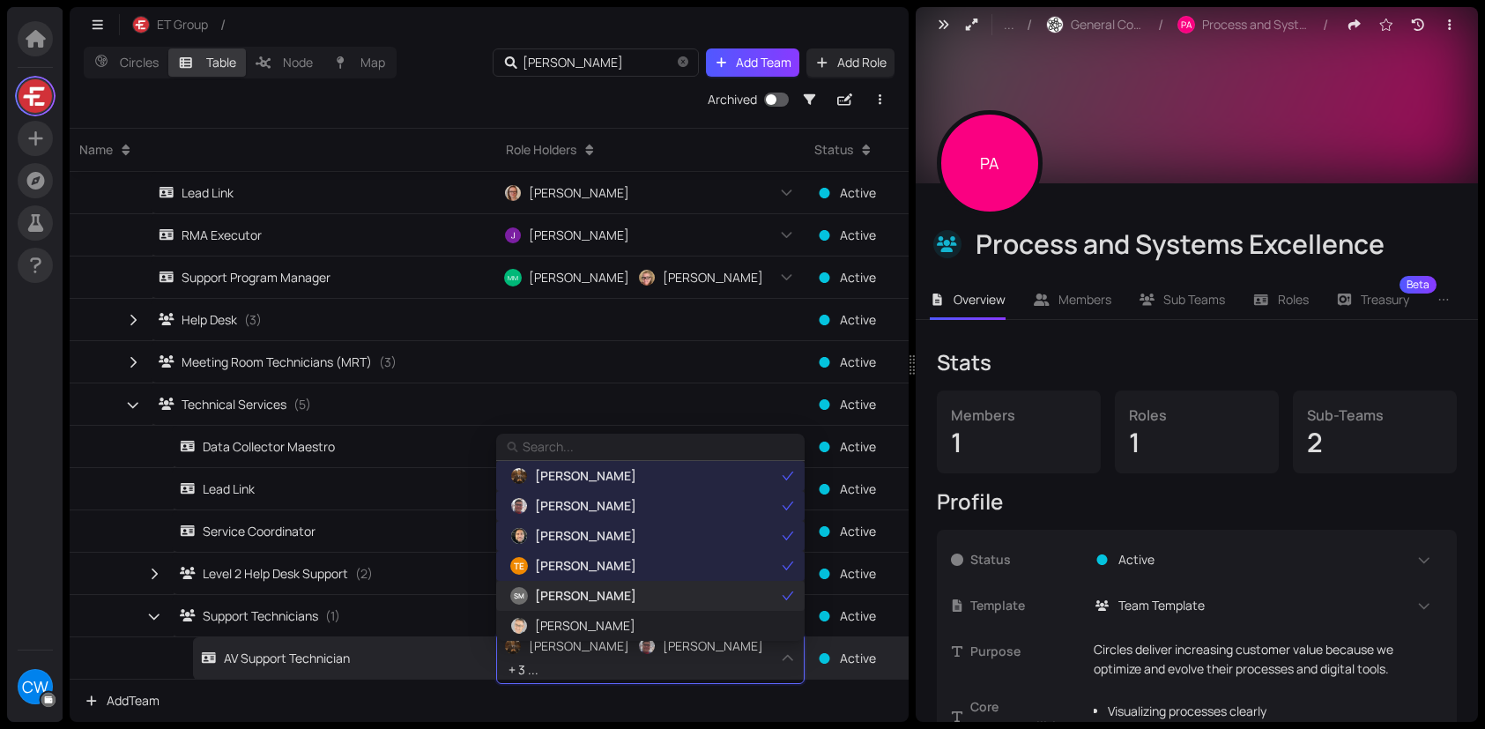
click at [585, 596] on span "[PERSON_NAME]" at bounding box center [585, 595] width 101 height 19
click at [632, 628] on span "[PERSON_NAME]" at bounding box center [650, 625] width 286 height 19
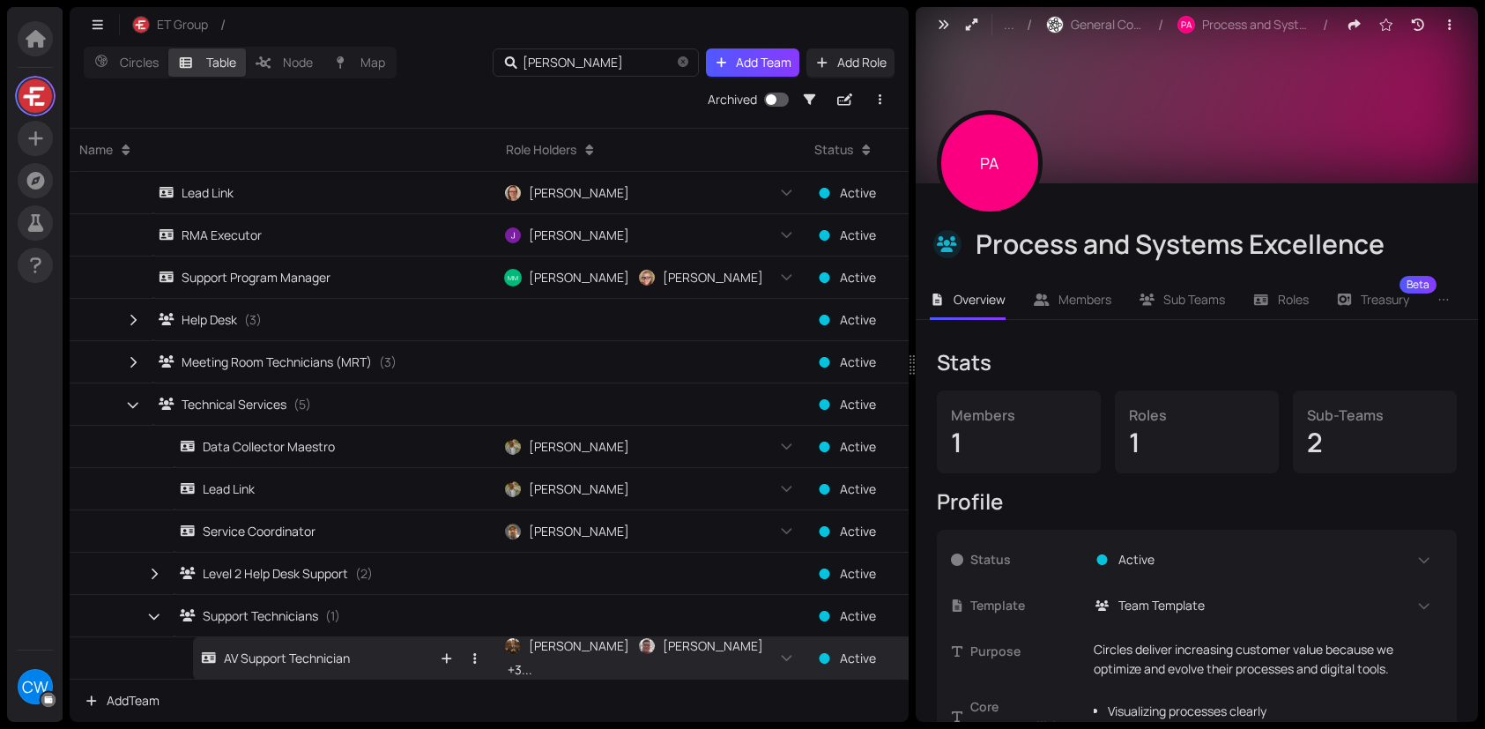
click at [314, 658] on div "AV Support Technician" at bounding box center [275, 658] width 149 height 19
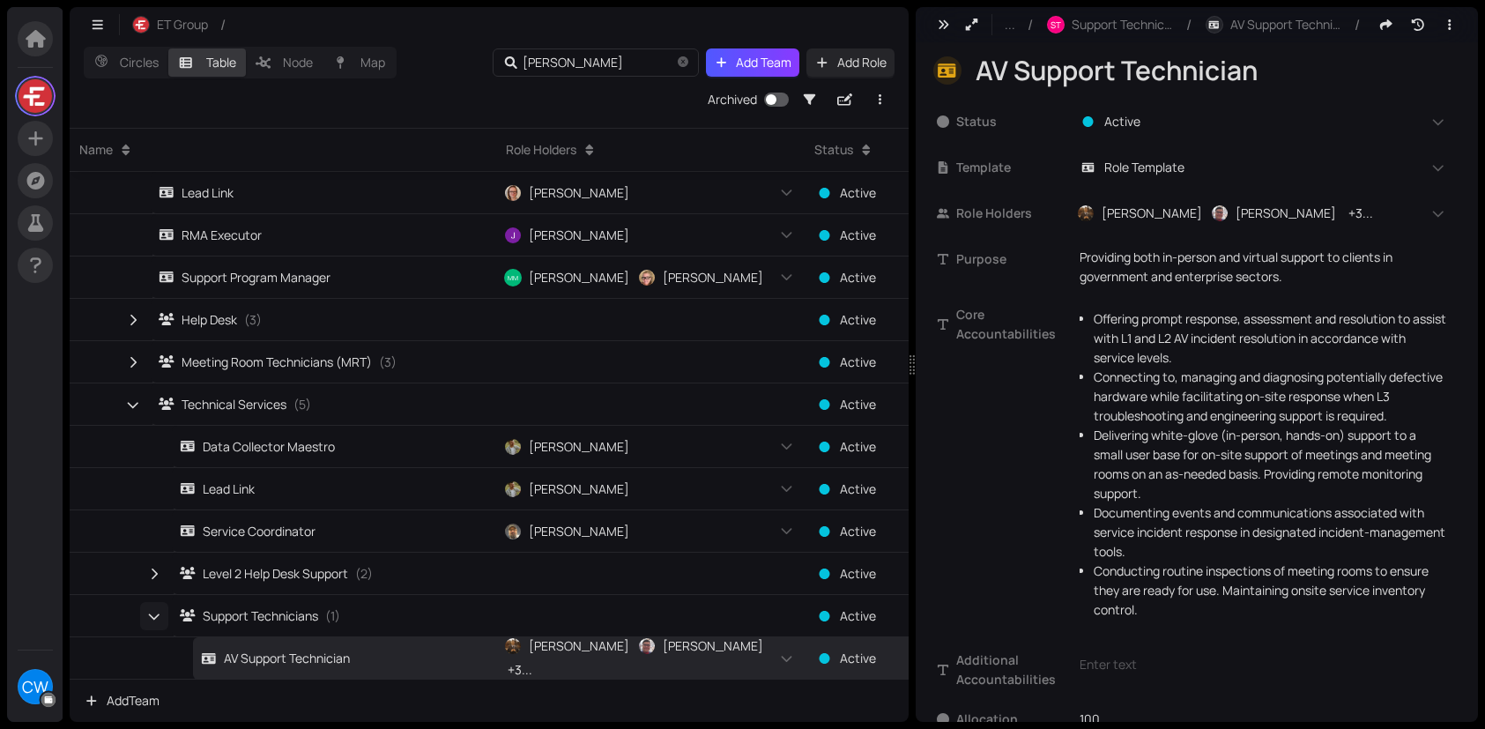
click at [158, 620] on icon "button" at bounding box center [154, 616] width 12 height 16
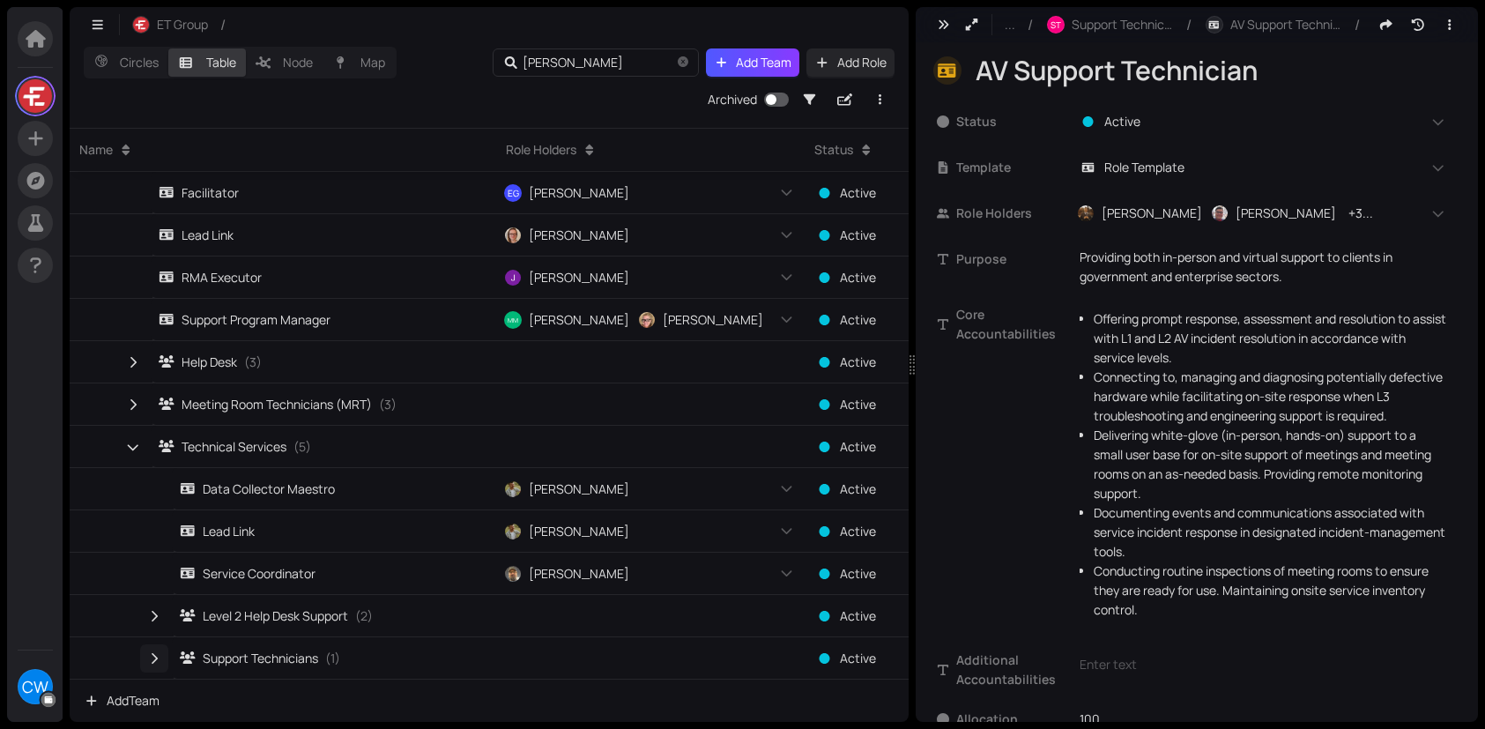
scroll to position [677, 0]
click at [136, 449] on icon "button" at bounding box center [133, 447] width 12 height 16
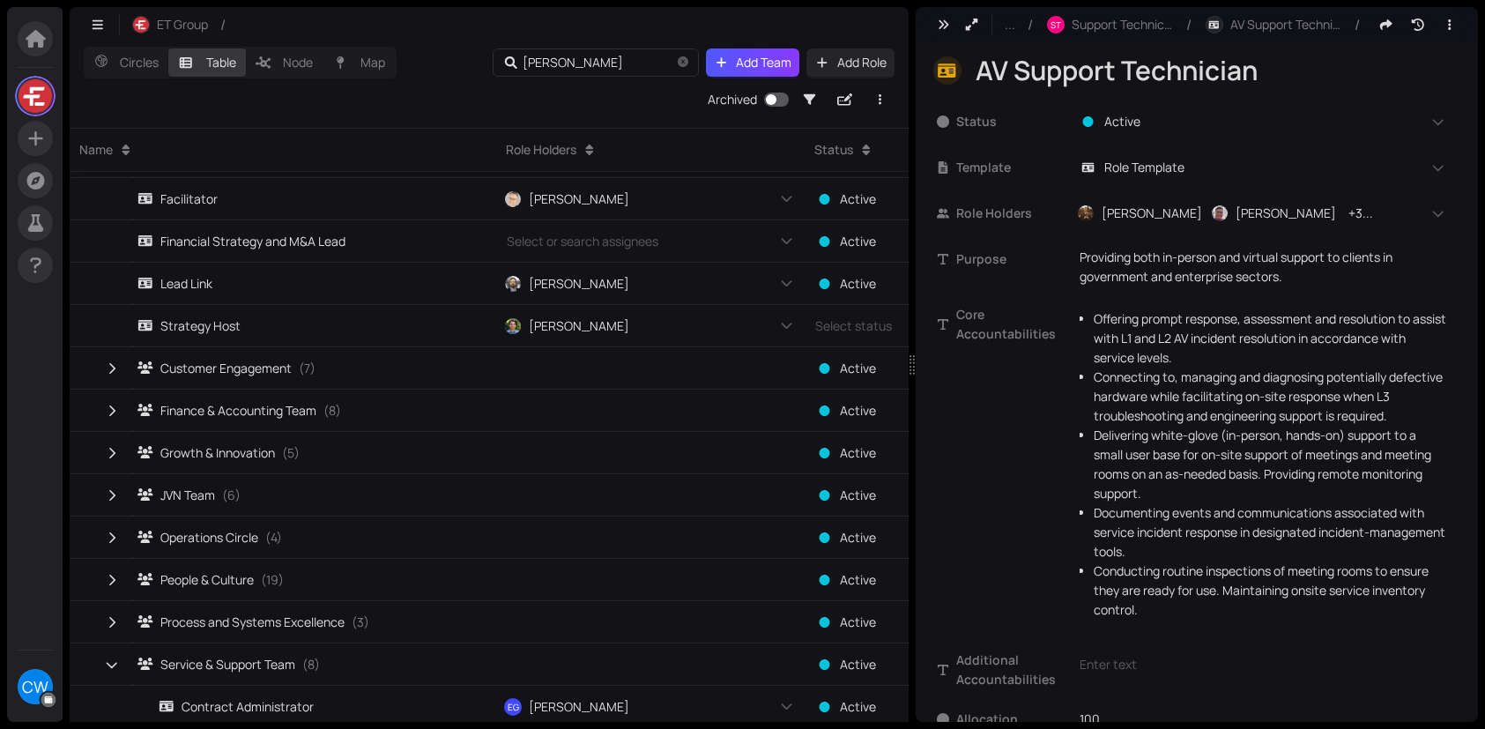
scroll to position [0, 0]
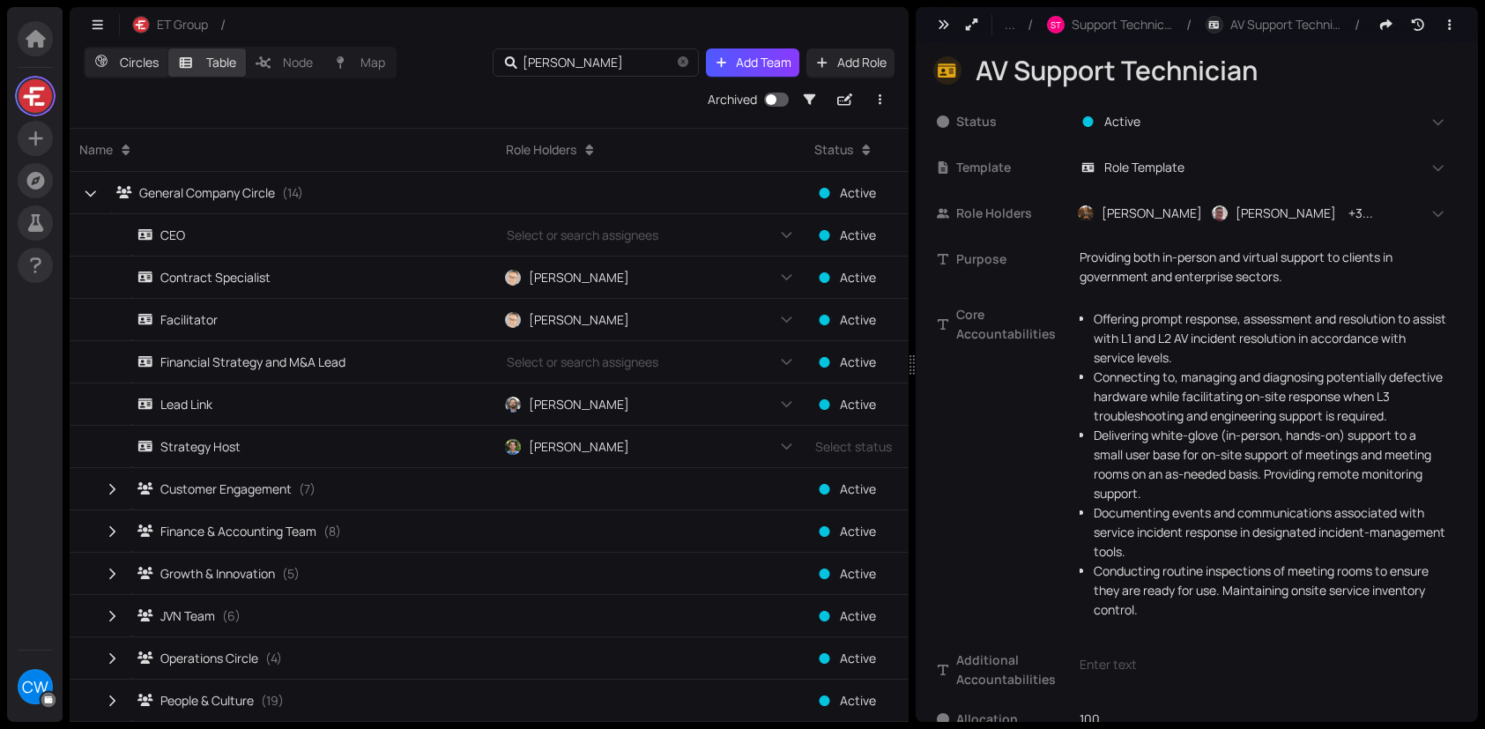
click at [99, 59] on label "Circles" at bounding box center [126, 62] width 83 height 28
click at [85, 48] on input "Circles" at bounding box center [85, 48] width 0 height 0
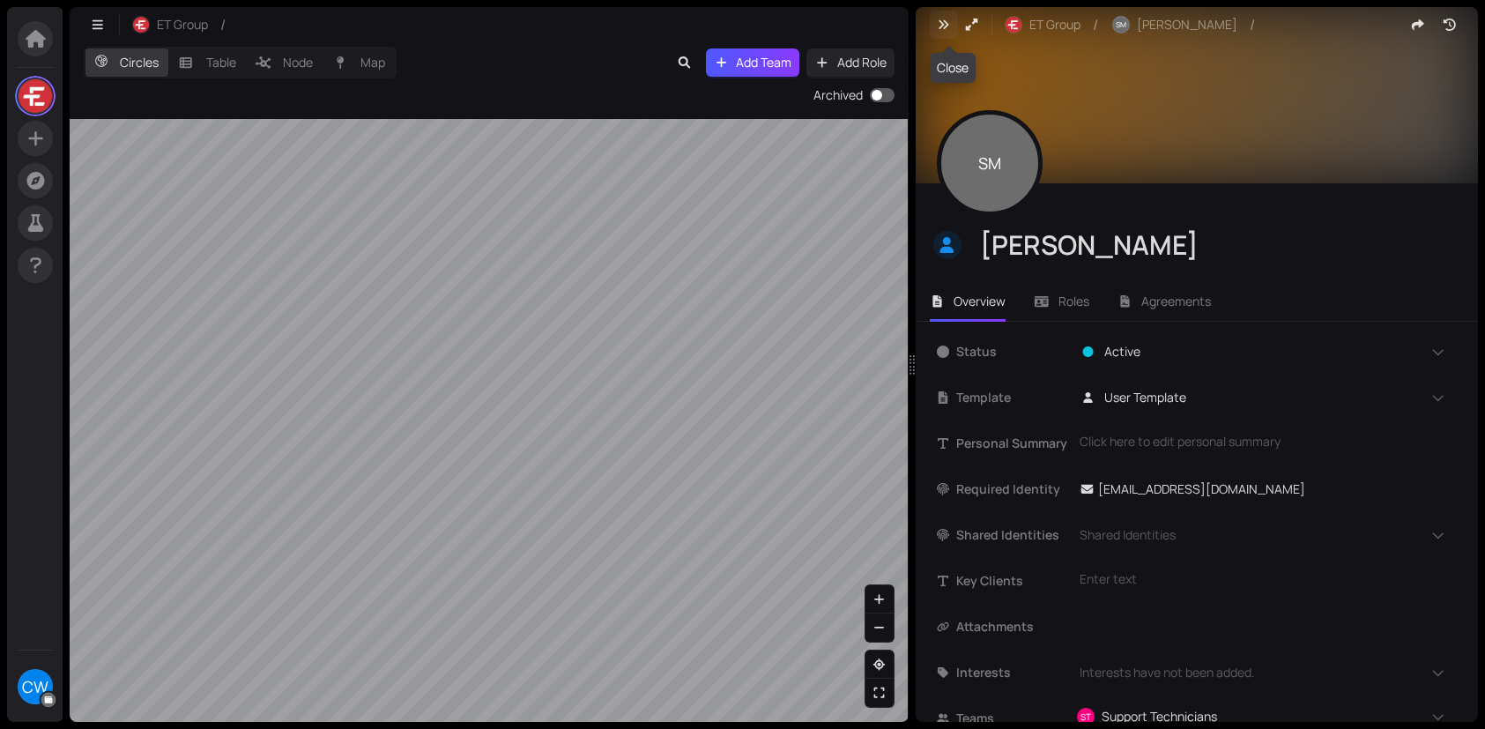
click at [941, 24] on icon "button" at bounding box center [944, 25] width 16 height 12
